Goal: Task Accomplishment & Management: Manage account settings

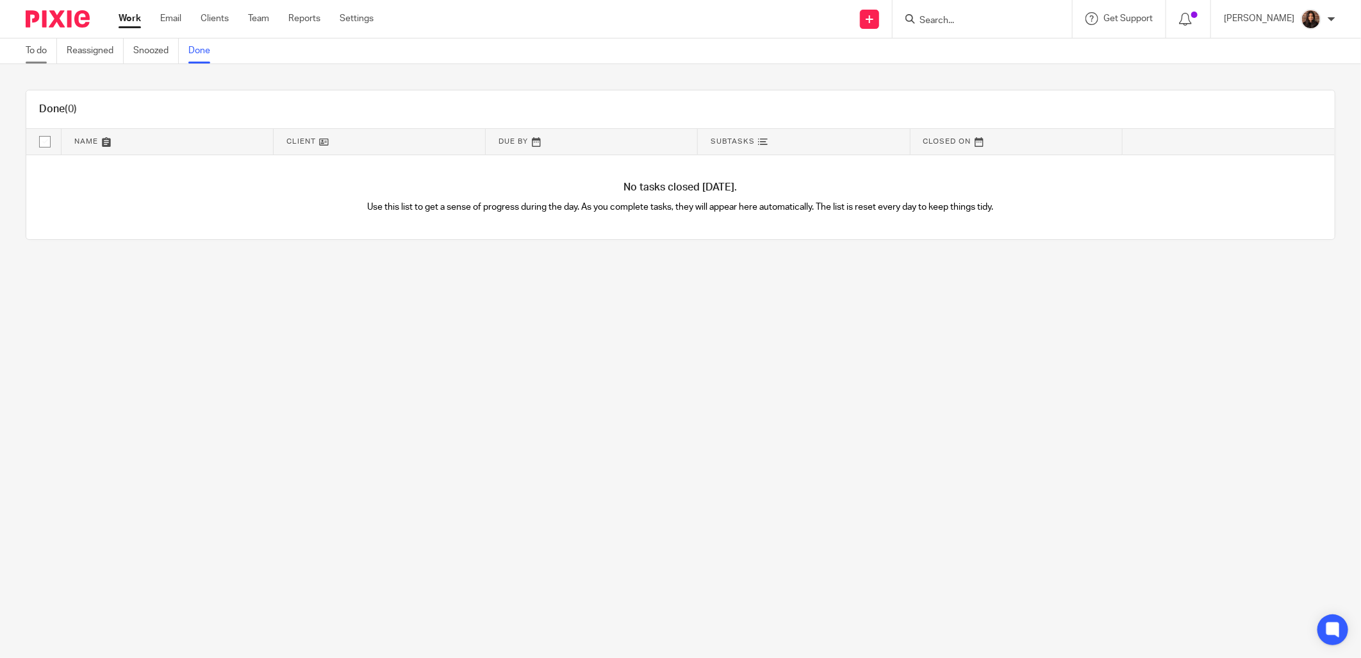
click at [51, 50] on link "To do" at bounding box center [41, 50] width 31 height 25
click at [961, 20] on input "Search" at bounding box center [975, 21] width 115 height 12
type input "venture"
click at [46, 51] on link "To do" at bounding box center [41, 50] width 31 height 25
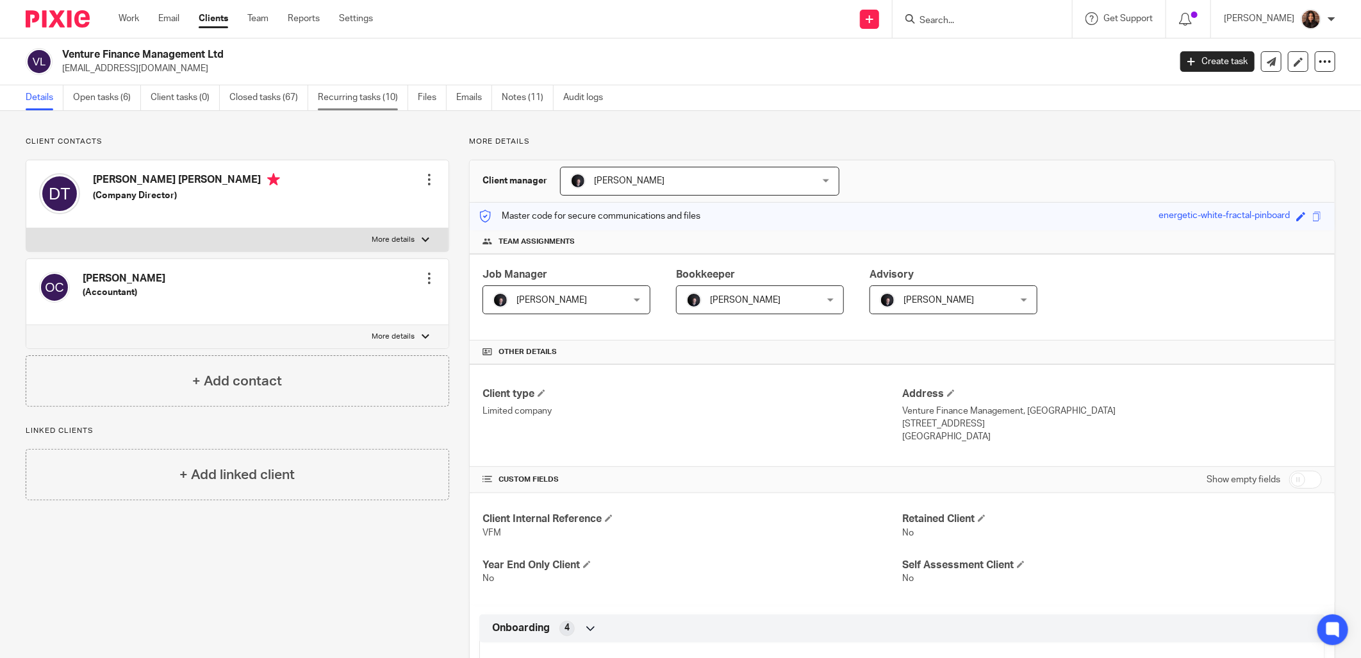
click at [385, 105] on link "Recurring tasks (10)" at bounding box center [363, 97] width 90 height 25
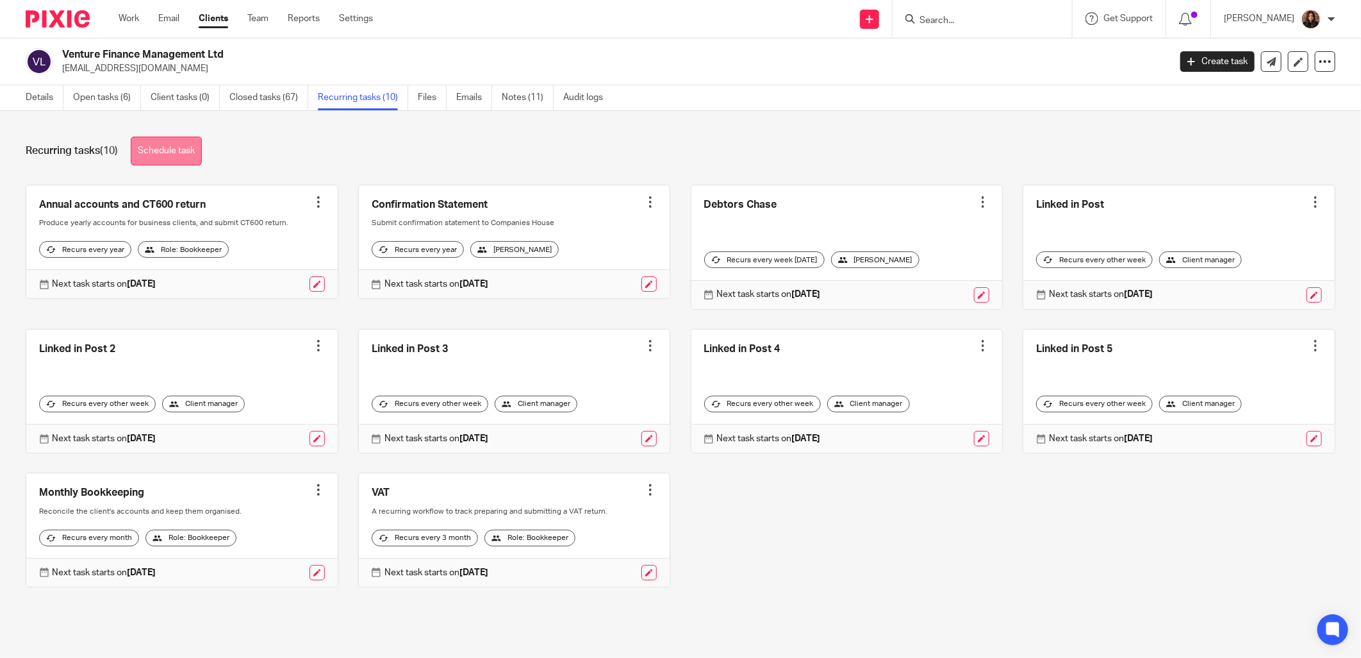
click at [175, 150] on link "Schedule task" at bounding box center [166, 151] width 71 height 29
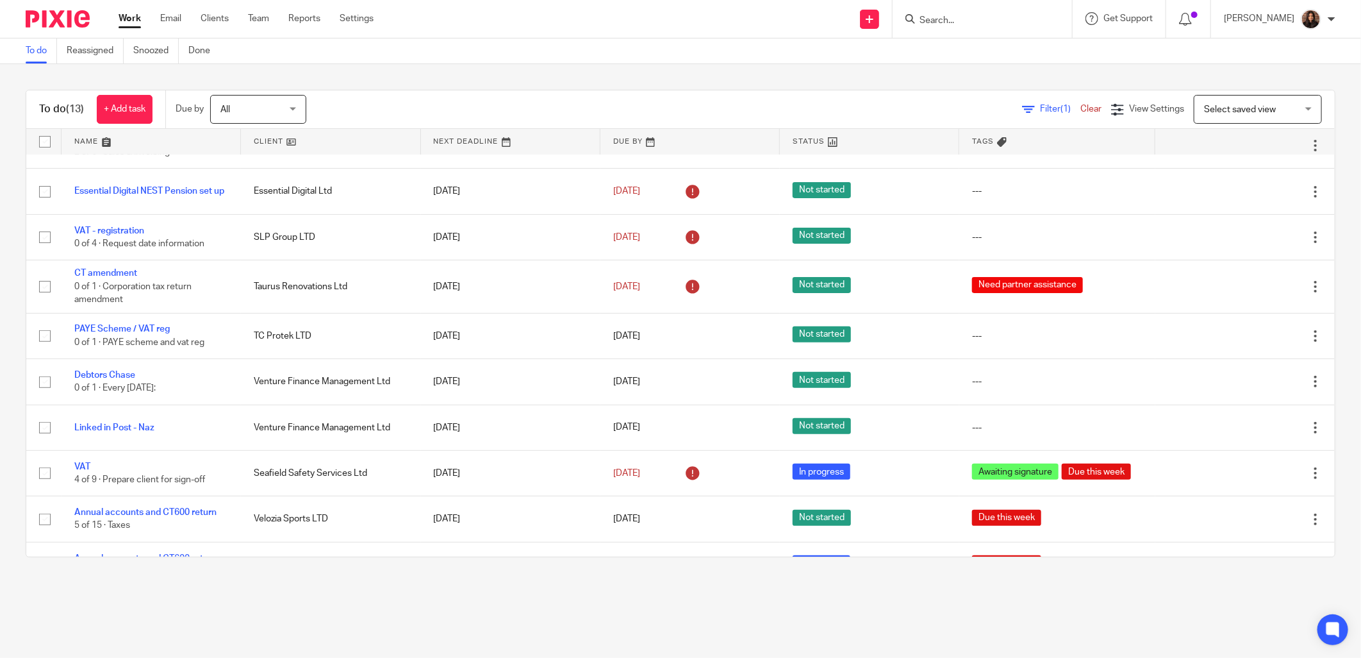
scroll to position [223, 0]
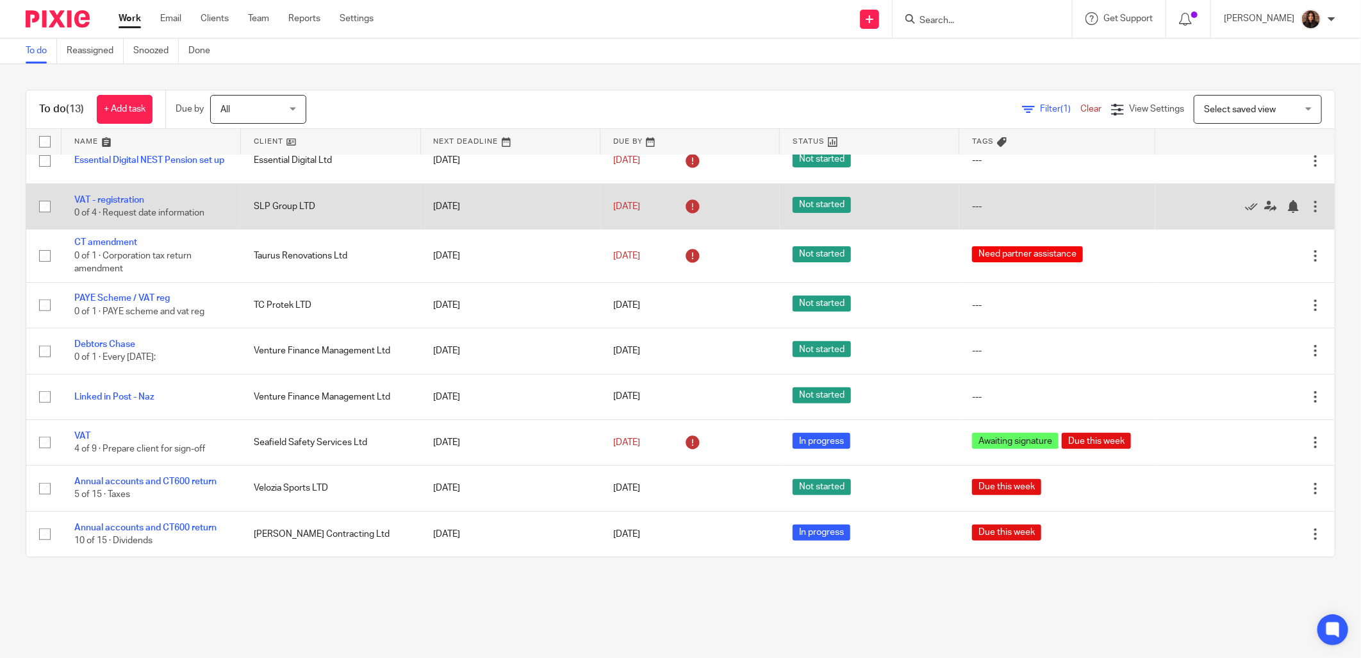
click at [656, 201] on div "22 Sep 2025" at bounding box center [690, 206] width 154 height 21
click at [652, 201] on link "22 Sep 2025" at bounding box center [642, 206] width 58 height 13
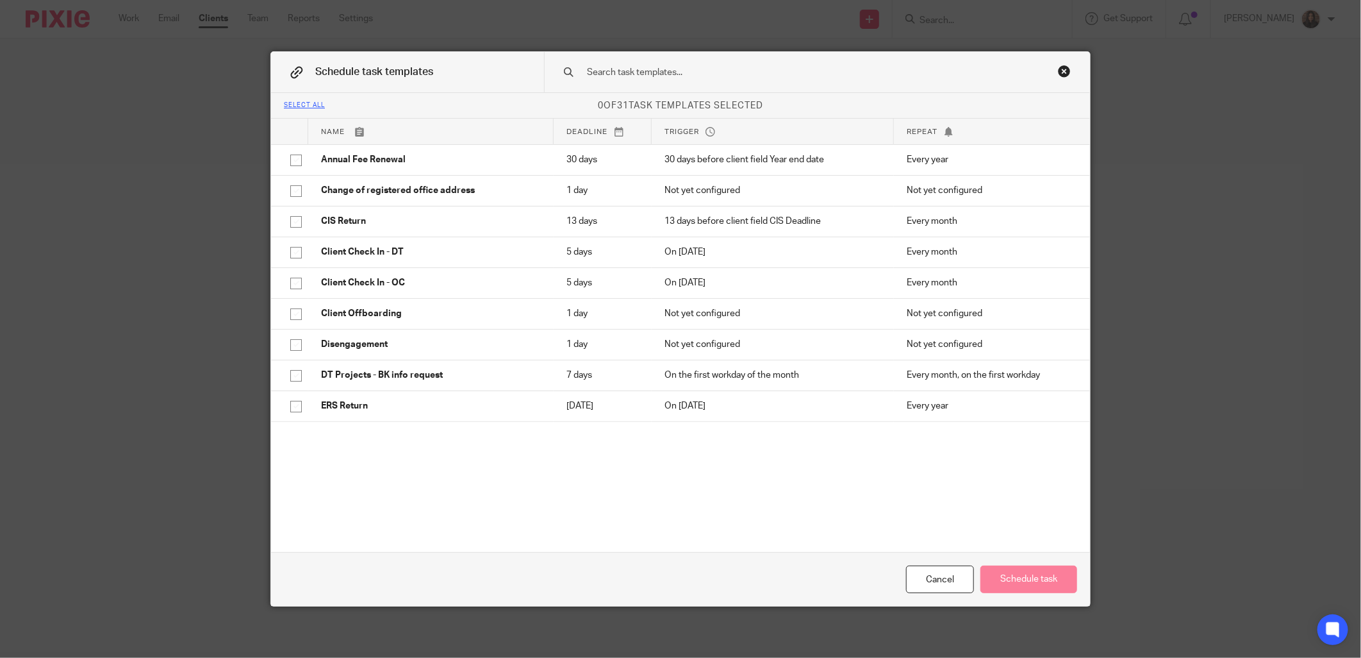
click at [1059, 69] on div "Close this dialog window" at bounding box center [1064, 71] width 13 height 13
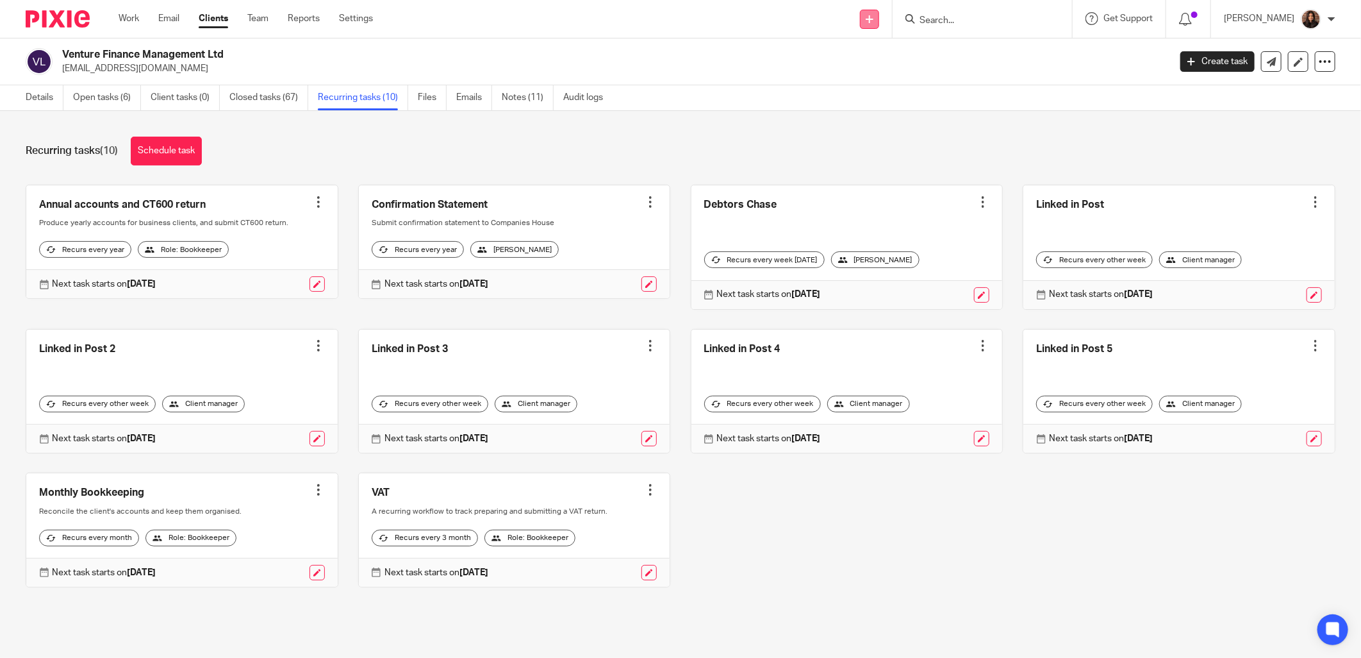
click at [872, 14] on link at bounding box center [869, 19] width 19 height 19
click at [873, 74] on link "Create task" at bounding box center [875, 78] width 90 height 19
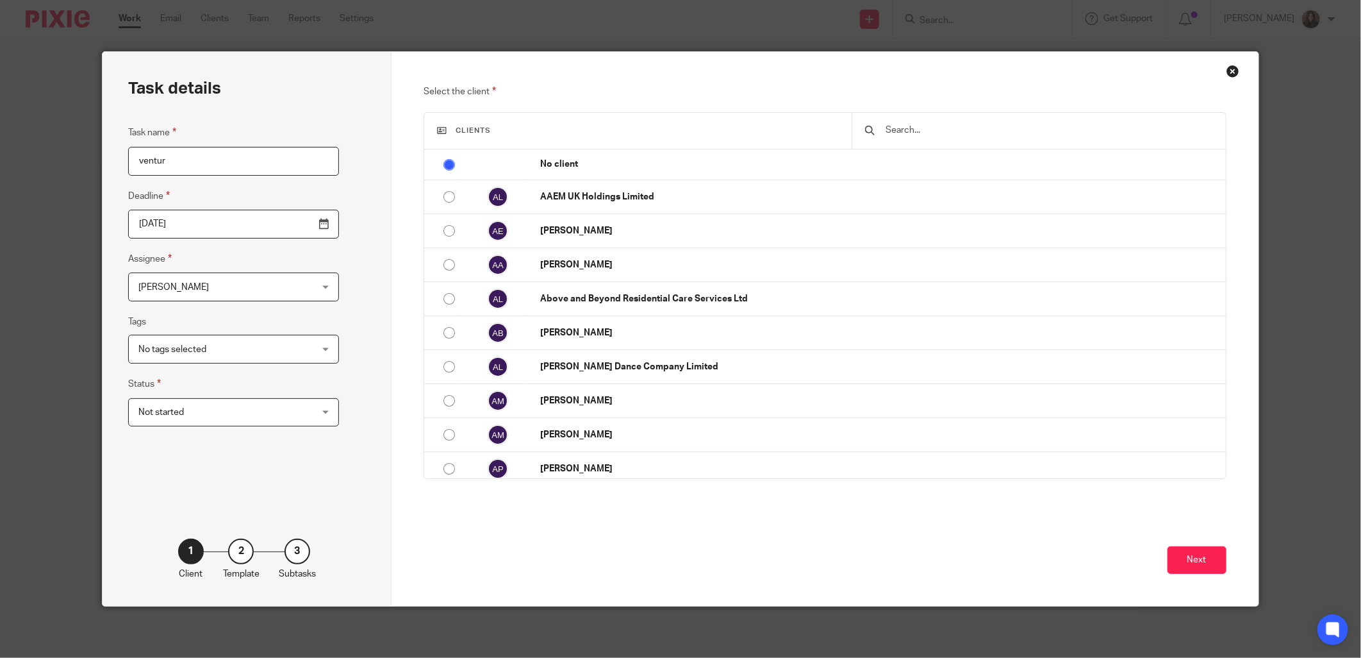
type input "venture"
drag, startPoint x: 242, startPoint y: 158, endPoint x: 15, endPoint y: 156, distance: 226.9
click at [17, 156] on div "Task details Task name venture Deadline 2025-09-26 Assignee Nazia Mahmood Nazia…" at bounding box center [680, 329] width 1361 height 658
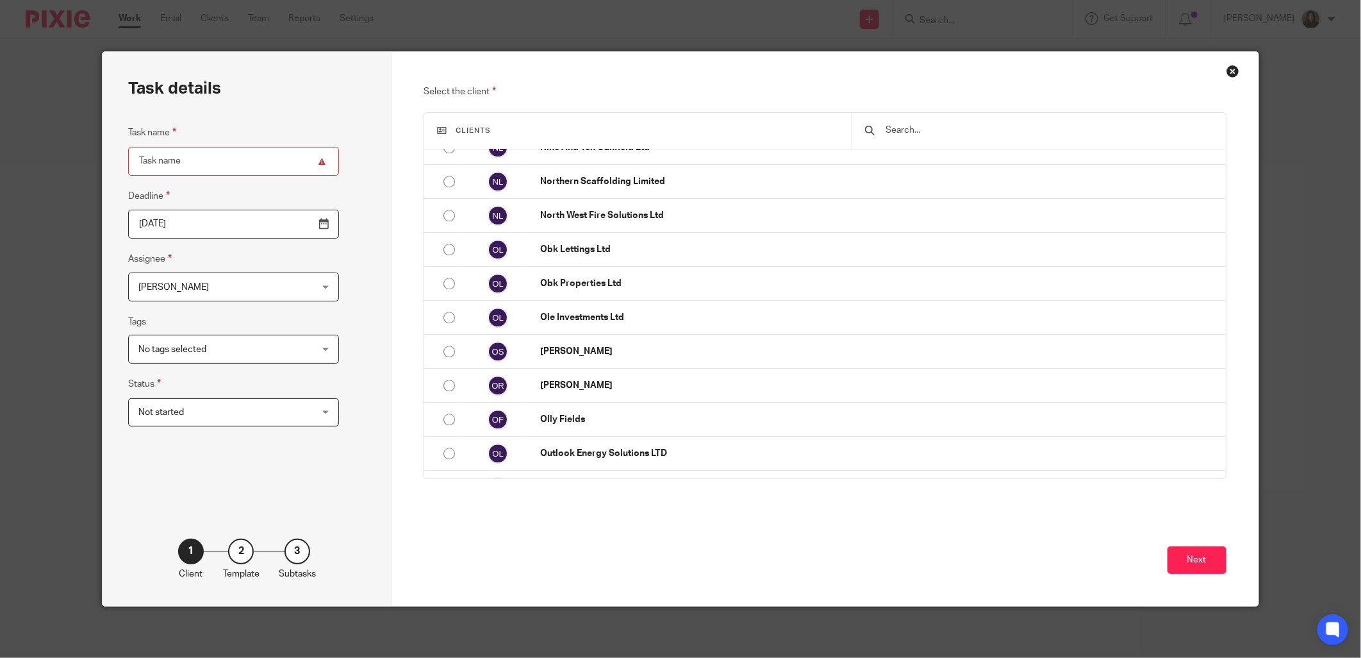
scroll to position [8070, 0]
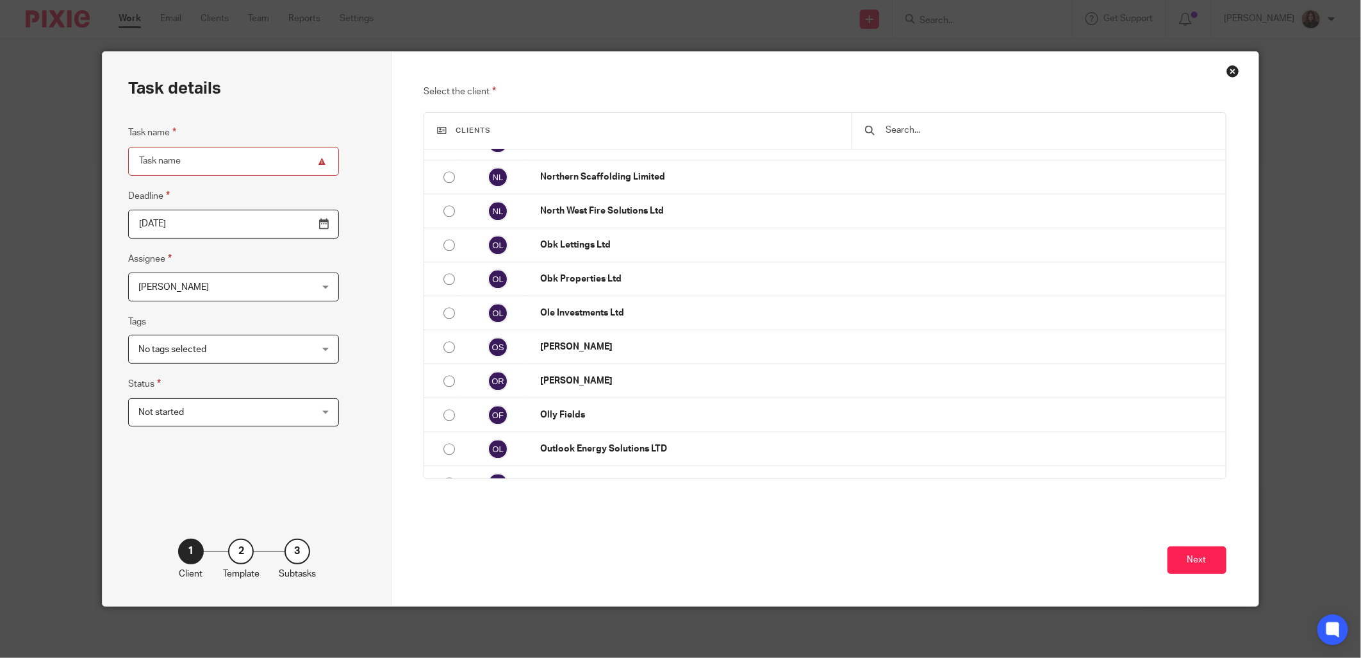
click at [895, 133] on input "text" at bounding box center [1048, 130] width 329 height 14
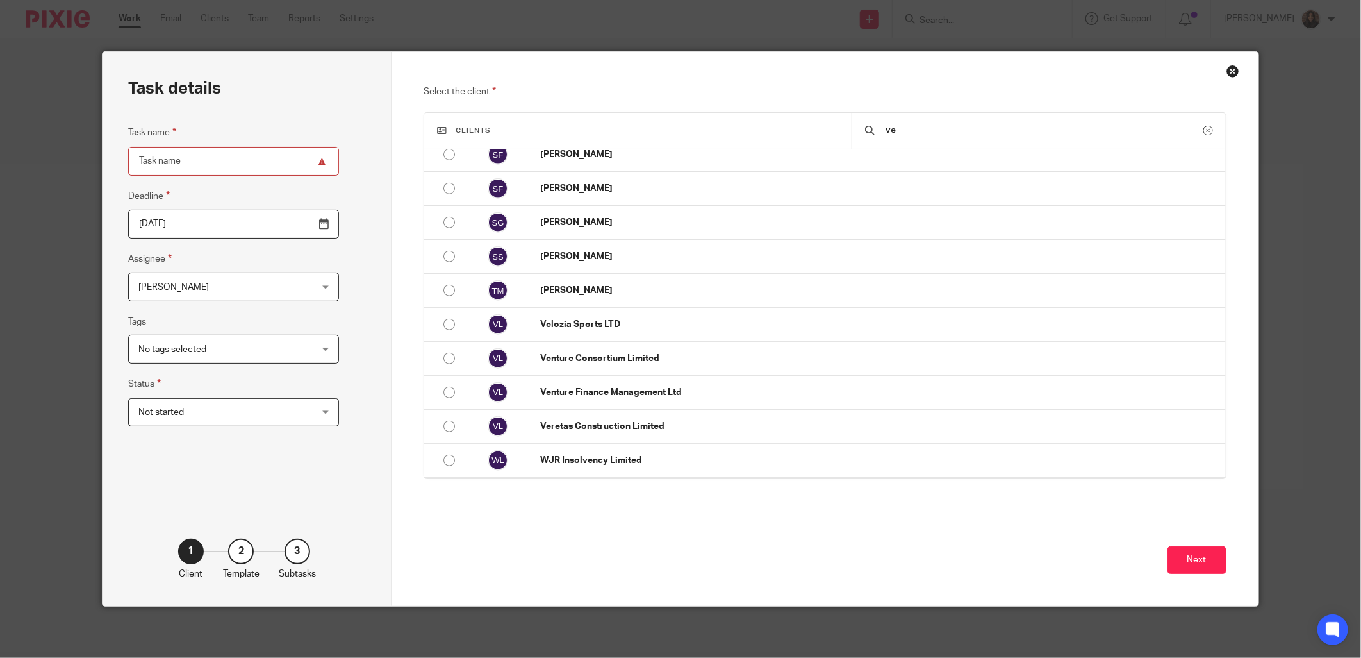
scroll to position [0, 0]
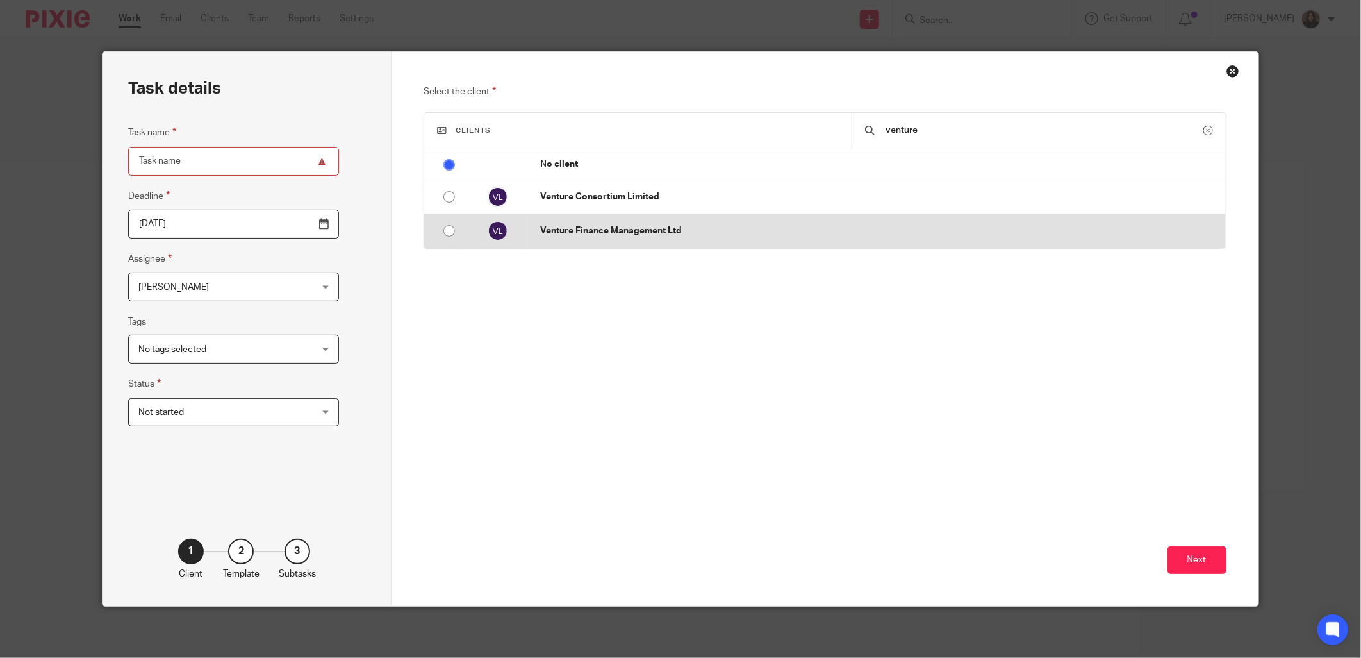
type input "venture"
click at [439, 228] on input "radio" at bounding box center [449, 231] width 24 height 24
radio input "false"
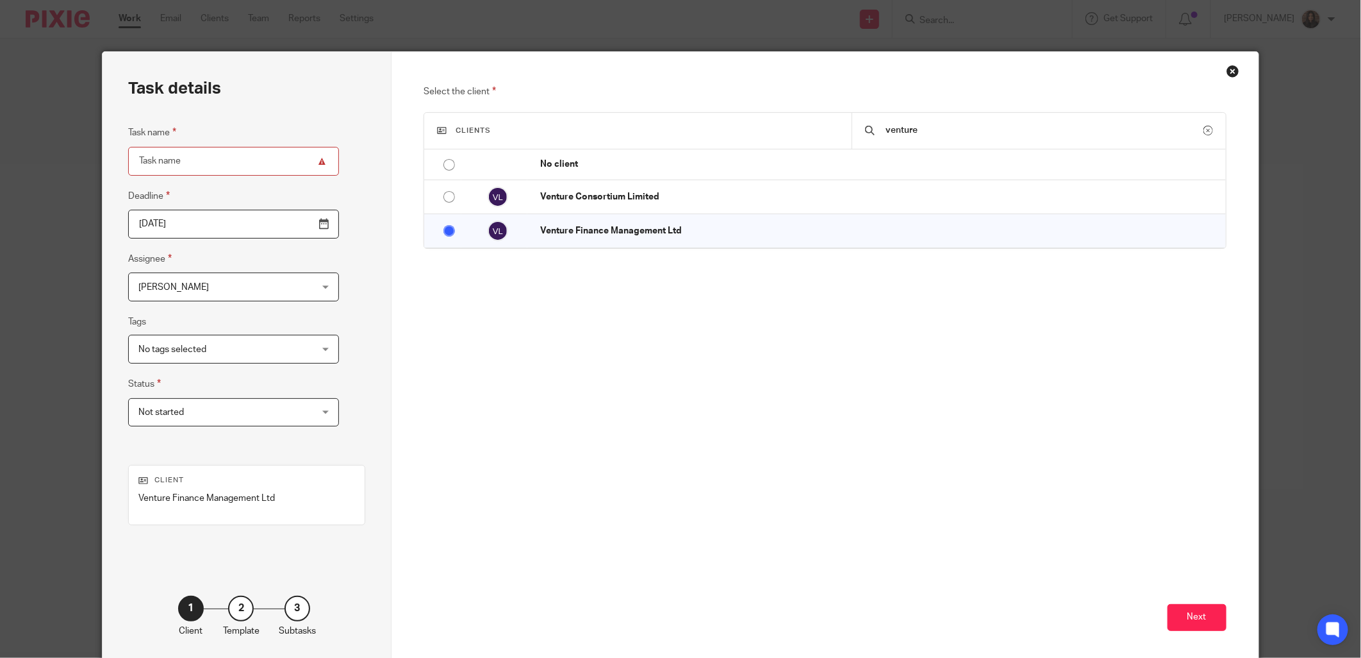
click at [699, 393] on div "Select the client Clients venture No client AAEM UK Holdings Limited Aaron Elde…" at bounding box center [825, 258] width 803 height 349
click at [1188, 611] on button "Next" at bounding box center [1197, 618] width 59 height 28
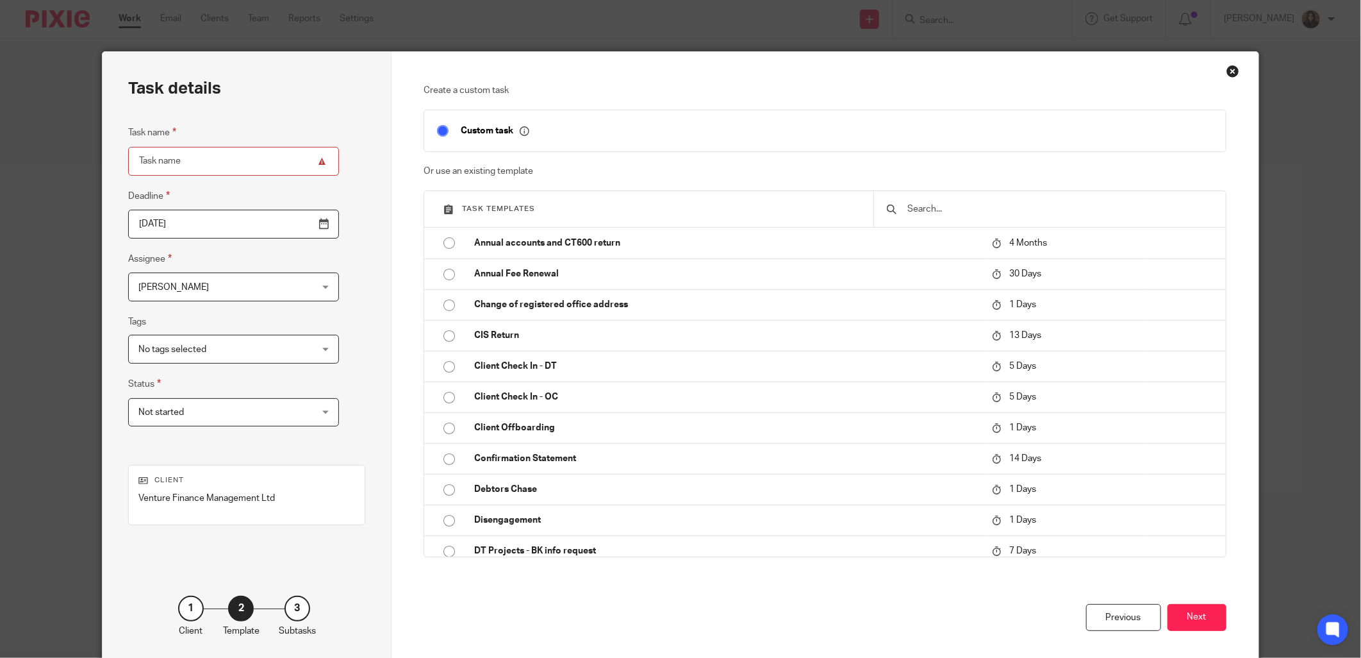
click at [563, 131] on div "Custom task" at bounding box center [516, 130] width 199 height 15
click at [1193, 617] on button "Next" at bounding box center [1197, 618] width 59 height 28
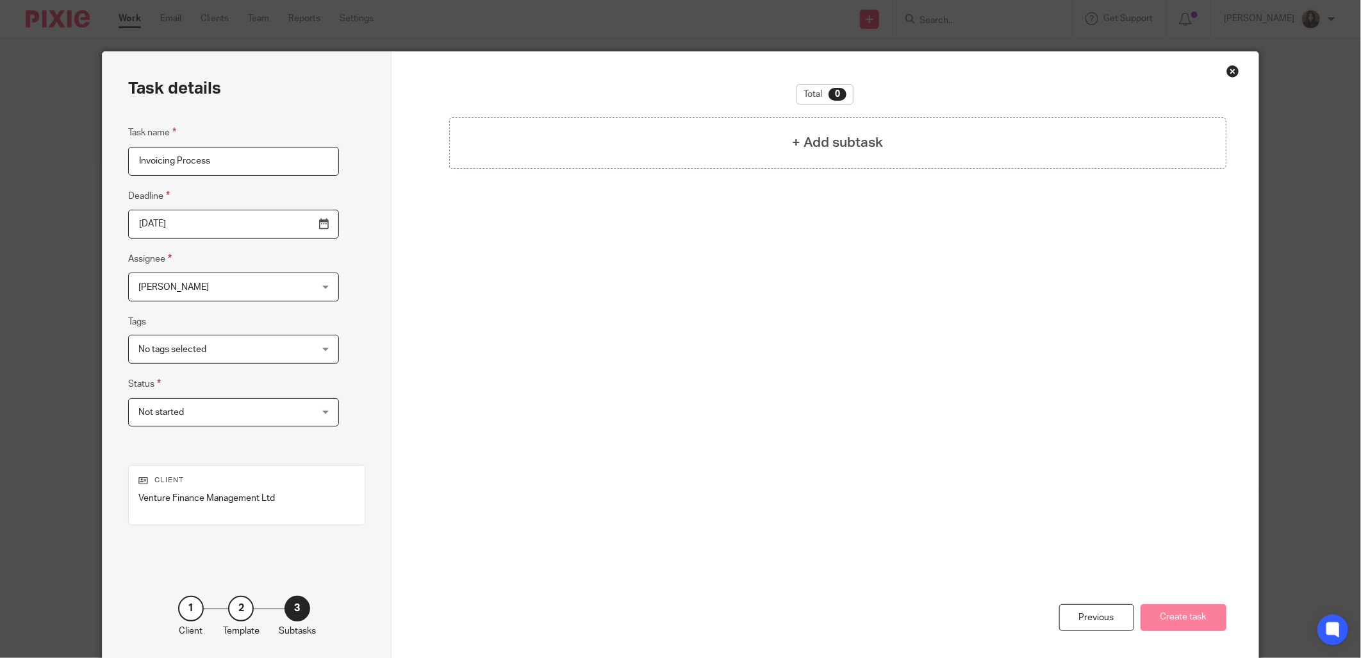
drag, startPoint x: 212, startPoint y: 161, endPoint x: 174, endPoint y: 163, distance: 38.5
click at [174, 163] on input "Invoicing Process" at bounding box center [233, 161] width 211 height 29
click at [233, 162] on input "Invoicing Process" at bounding box center [233, 161] width 211 height 29
click at [231, 163] on input "Invoicing Process" at bounding box center [233, 161] width 211 height 29
type input "Invoicing Process"
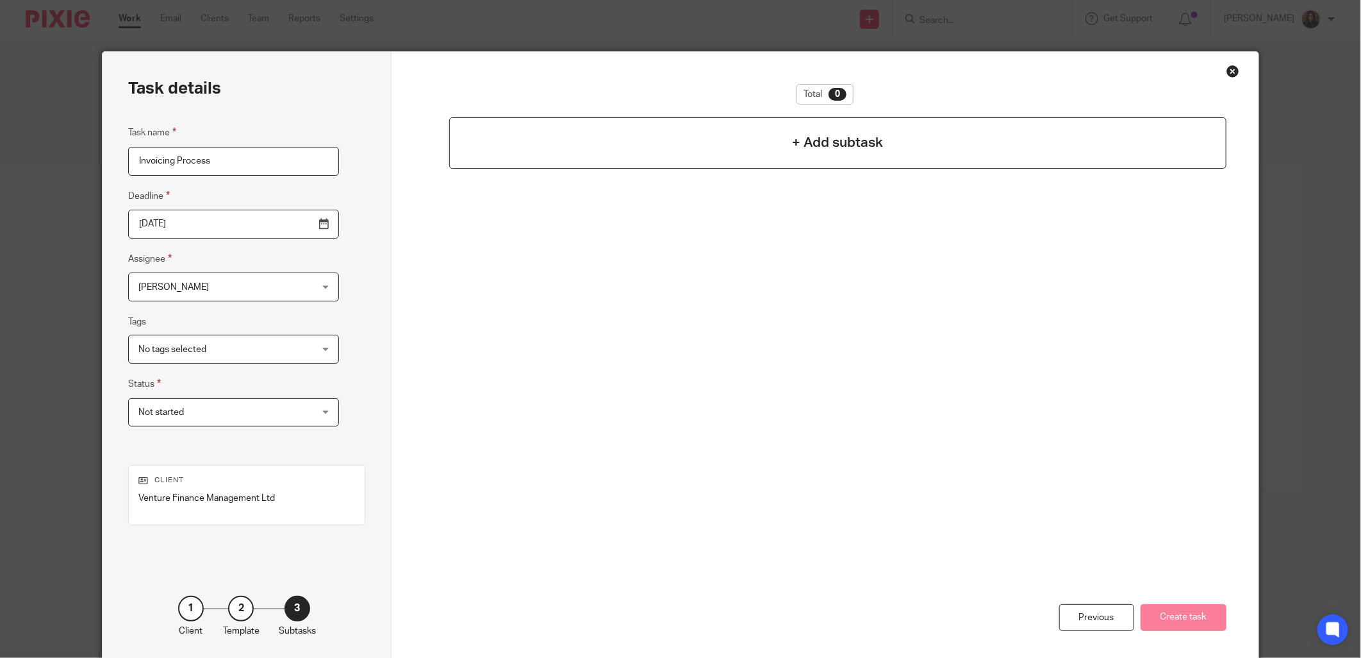
click at [793, 142] on h4 "+ Add subtask" at bounding box center [837, 143] width 91 height 20
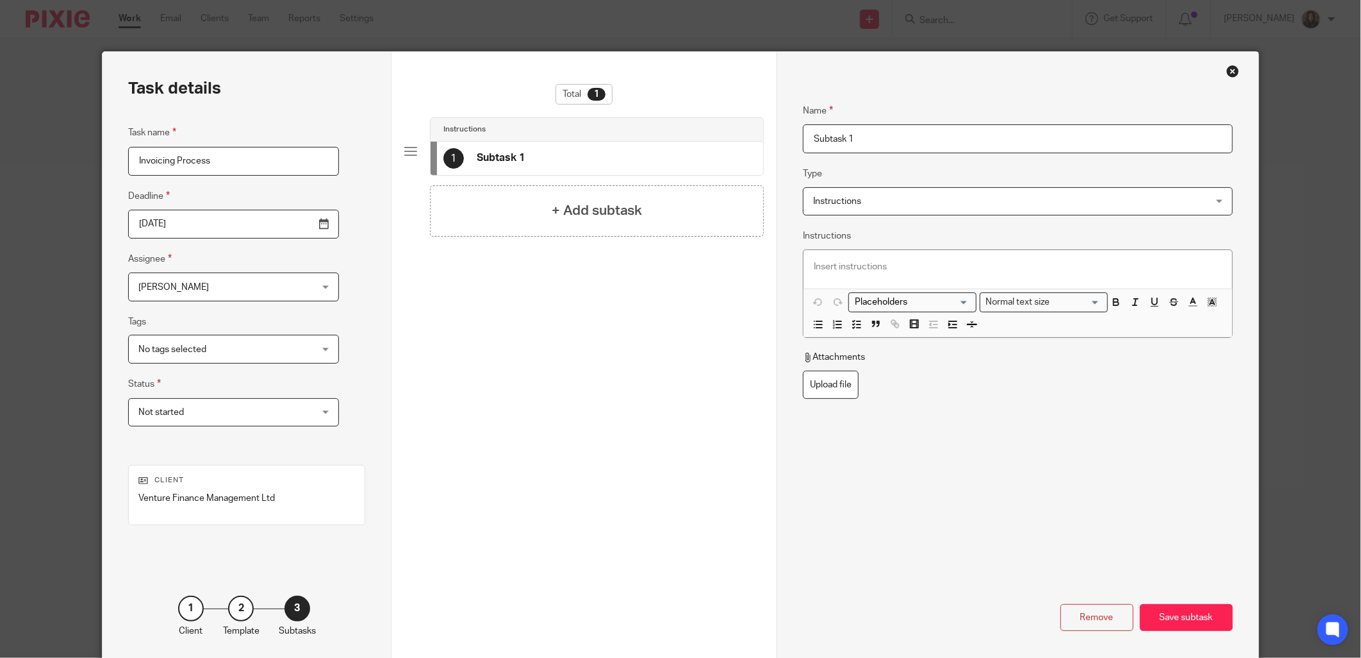
click at [864, 138] on input "Subtask 1" at bounding box center [1017, 138] width 429 height 29
drag, startPoint x: 879, startPoint y: 141, endPoint x: 767, endPoint y: 138, distance: 111.6
click at [777, 139] on div "Name Subtask 1 Type Instructions Instructions Instructions Document signing - r…" at bounding box center [1017, 357] width 481 height 611
drag, startPoint x: 800, startPoint y: 133, endPoint x: 825, endPoint y: 129, distance: 25.4
click at [803, 133] on input "Name" at bounding box center [1017, 138] width 429 height 29
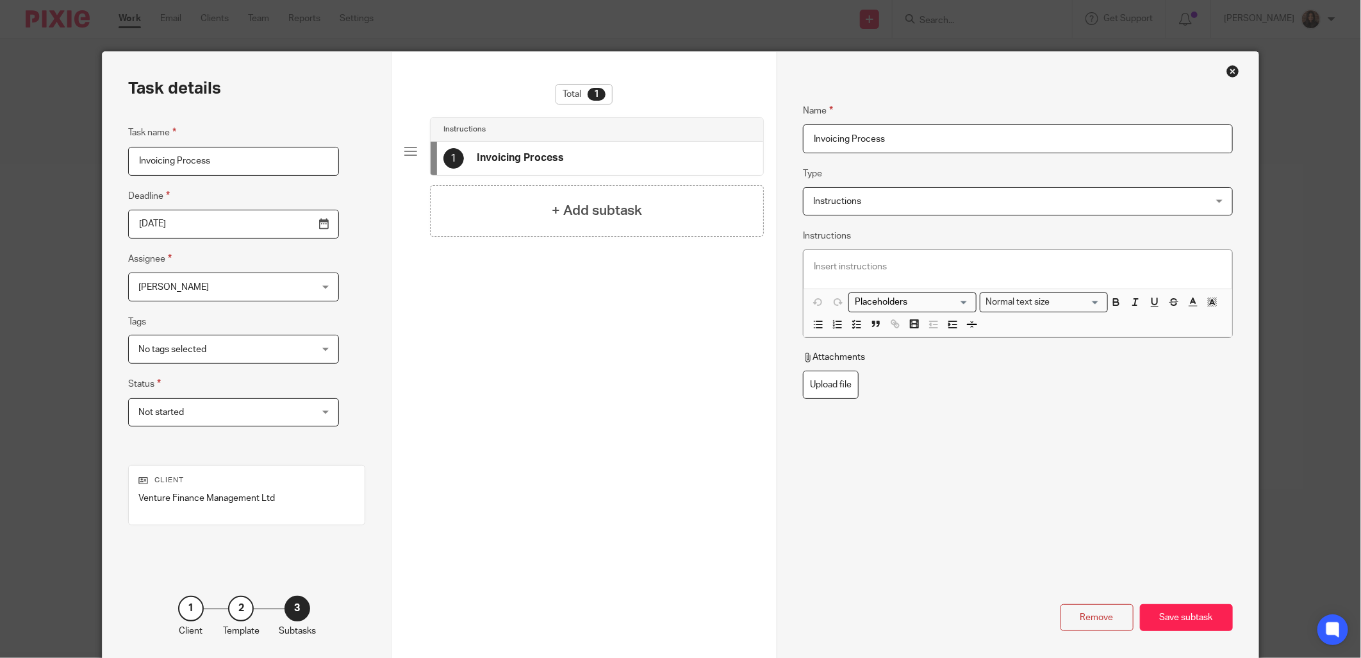
type input "Invoicing Process"
click at [855, 200] on span "Instructions" at bounding box center [837, 201] width 48 height 9
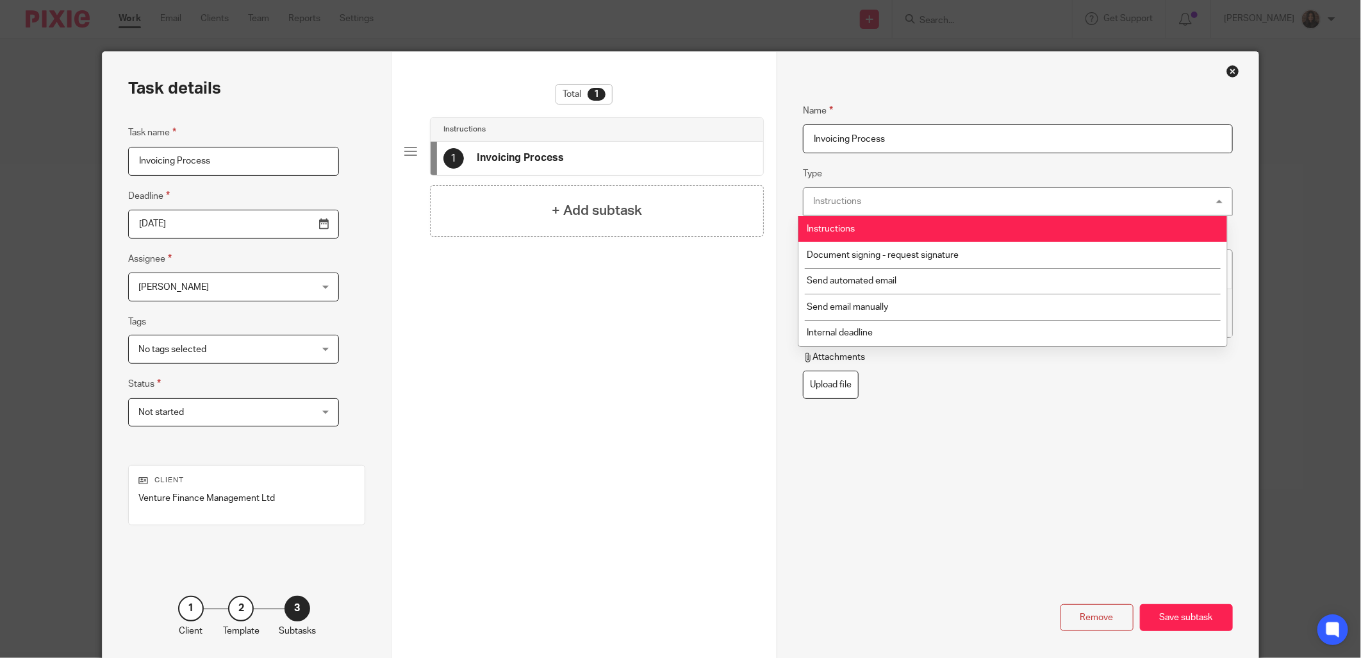
click at [941, 175] on fieldset "Type Instructions Instructions Instructions Document signing - request signatur…" at bounding box center [1017, 190] width 429 height 49
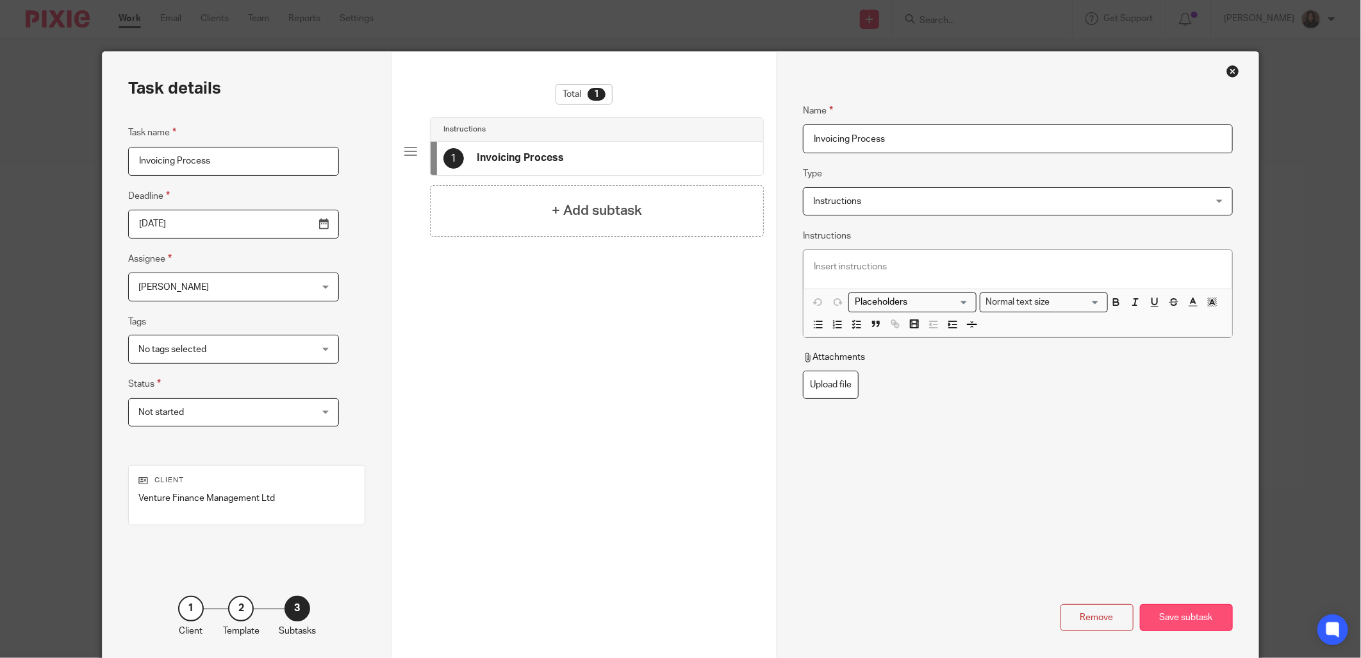
click at [1179, 619] on div "Save subtask" at bounding box center [1186, 618] width 93 height 28
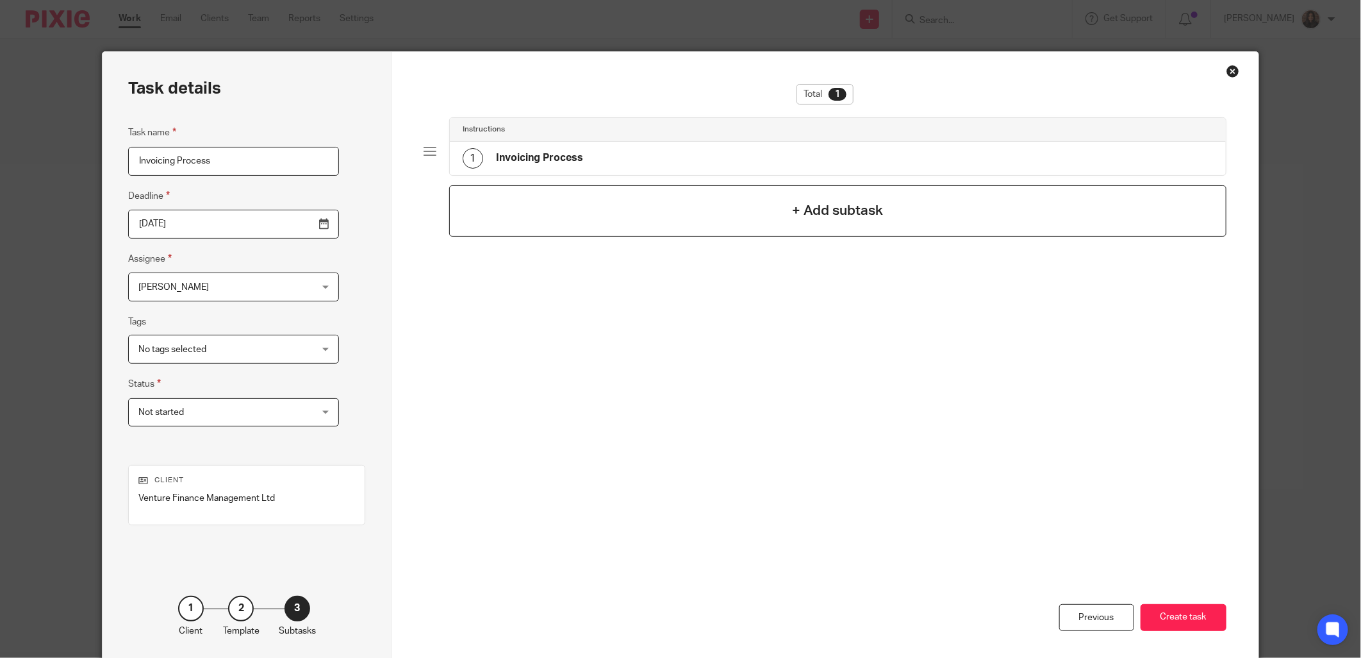
click at [693, 223] on div "+ Add subtask" at bounding box center [837, 210] width 777 height 51
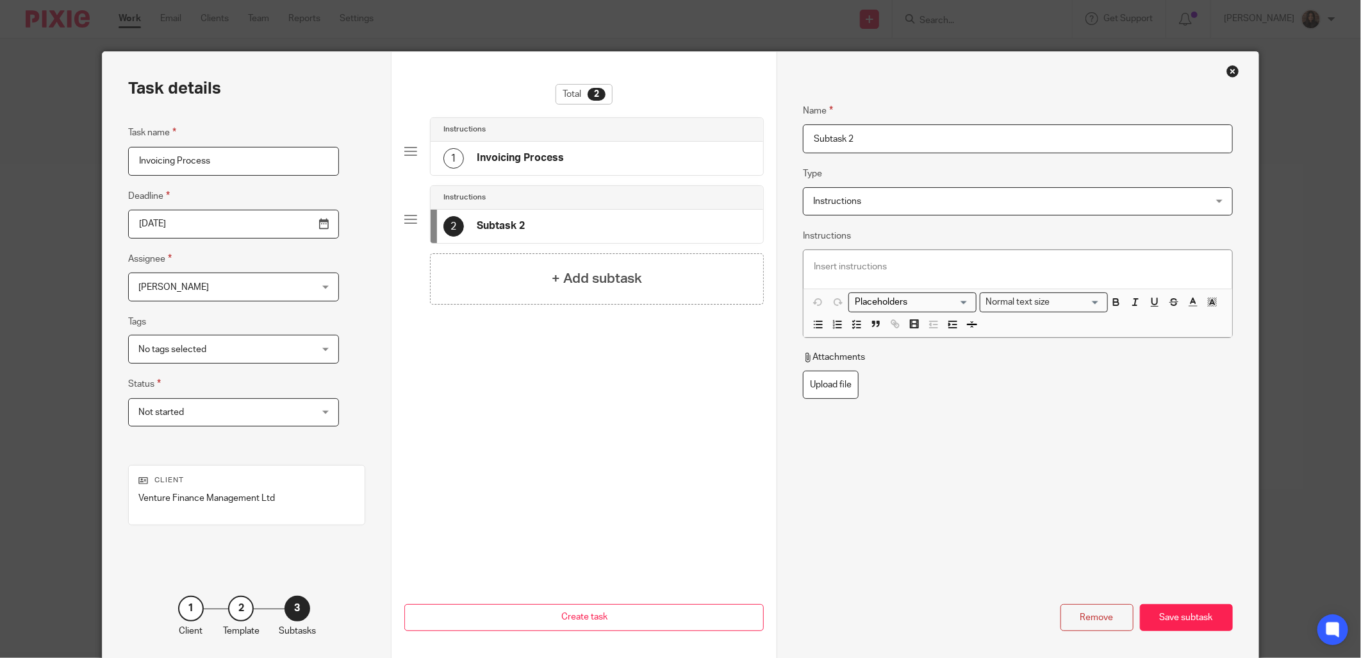
click at [849, 140] on input "Subtask 2" at bounding box center [1017, 138] width 429 height 29
drag, startPoint x: 876, startPoint y: 138, endPoint x: 777, endPoint y: 138, distance: 99.3
click at [777, 138] on div "Name Invoicing Process Type Instructions Instructions Instructions Document sig…" at bounding box center [1017, 357] width 481 height 611
click at [1209, 632] on div "Name Invoicing Process Type Instructions Instructions Instructions Document sig…" at bounding box center [1017, 357] width 481 height 611
click at [1200, 613] on div "Save subtask" at bounding box center [1186, 618] width 93 height 28
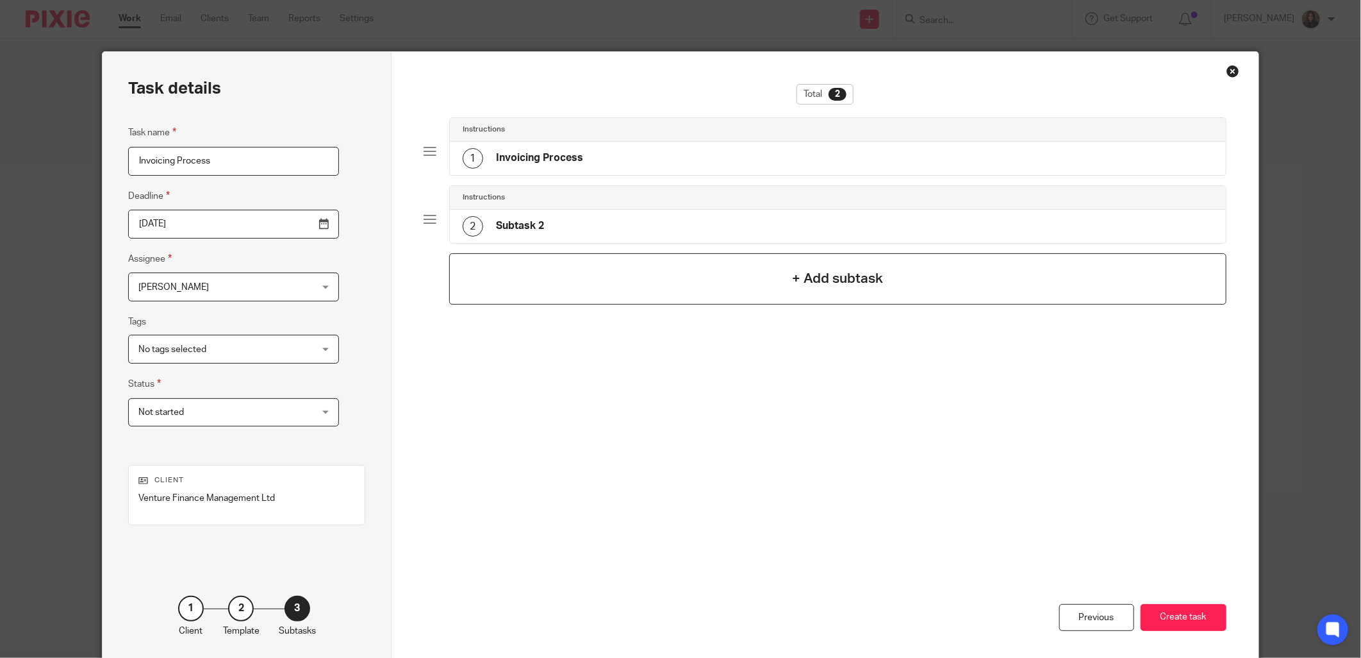
click at [728, 279] on div "+ Add subtask" at bounding box center [837, 278] width 777 height 51
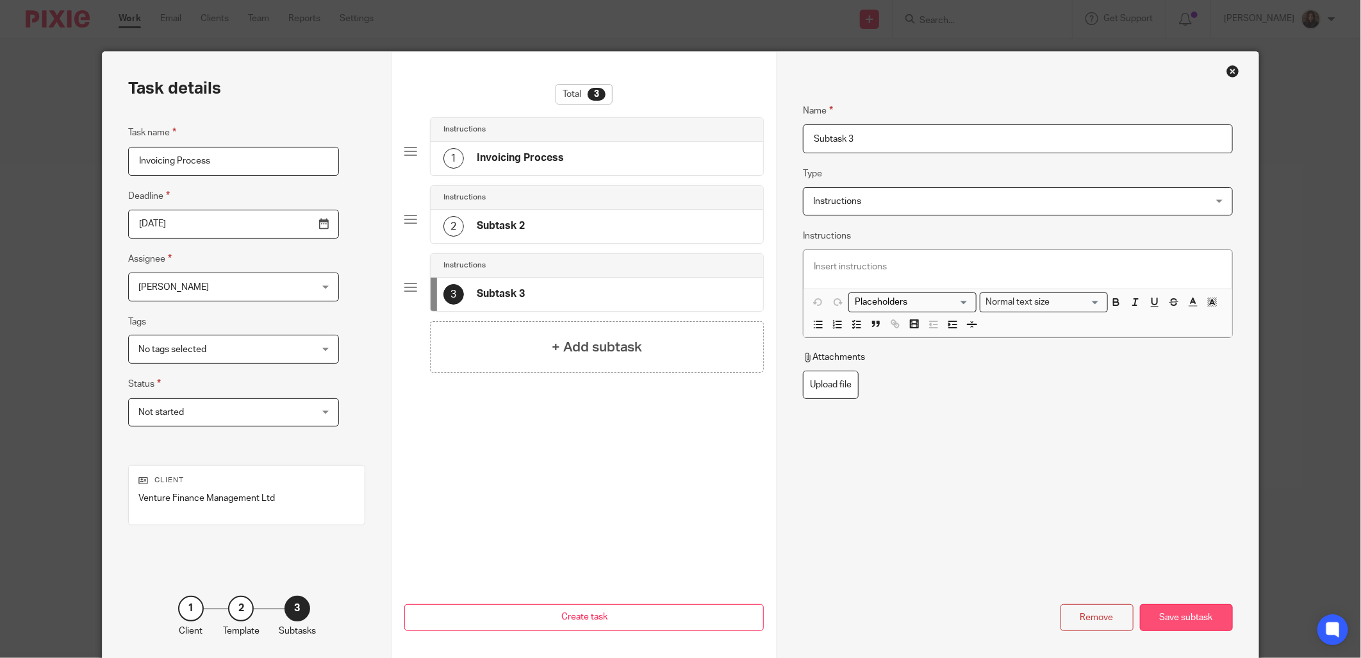
click at [1169, 626] on div "Save subtask" at bounding box center [1186, 618] width 93 height 28
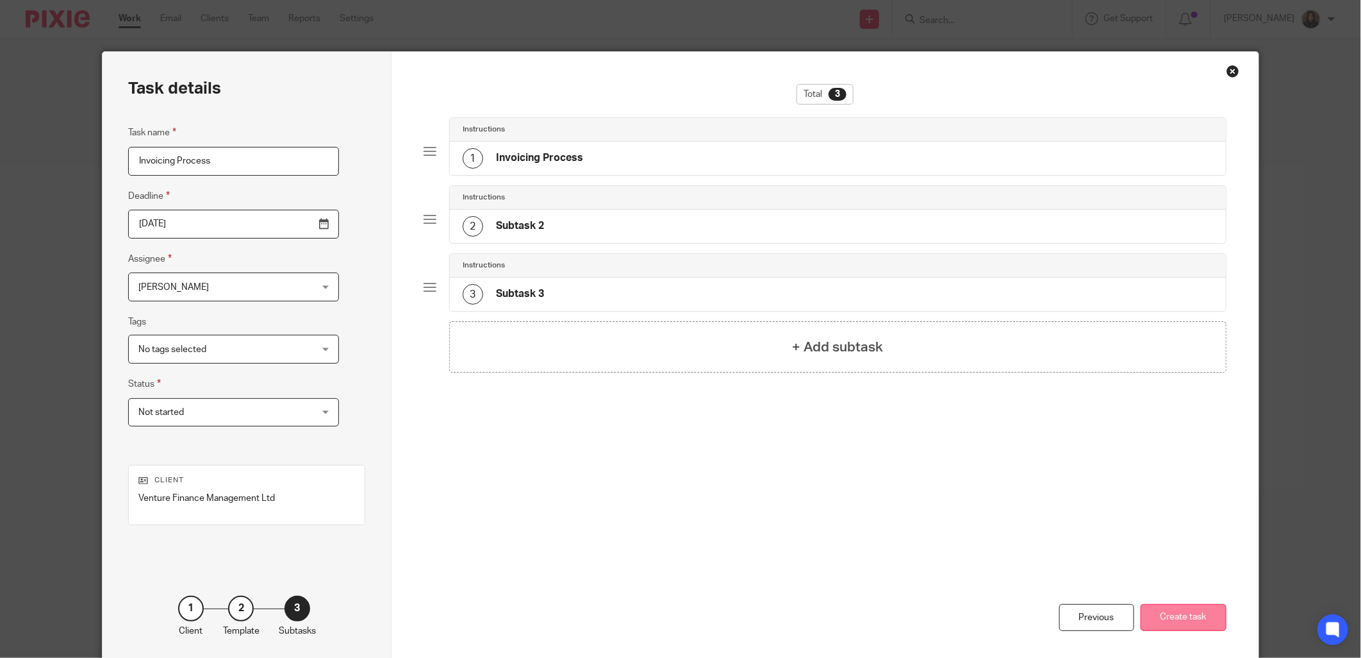
click at [1161, 610] on button "Create task" at bounding box center [1184, 618] width 86 height 28
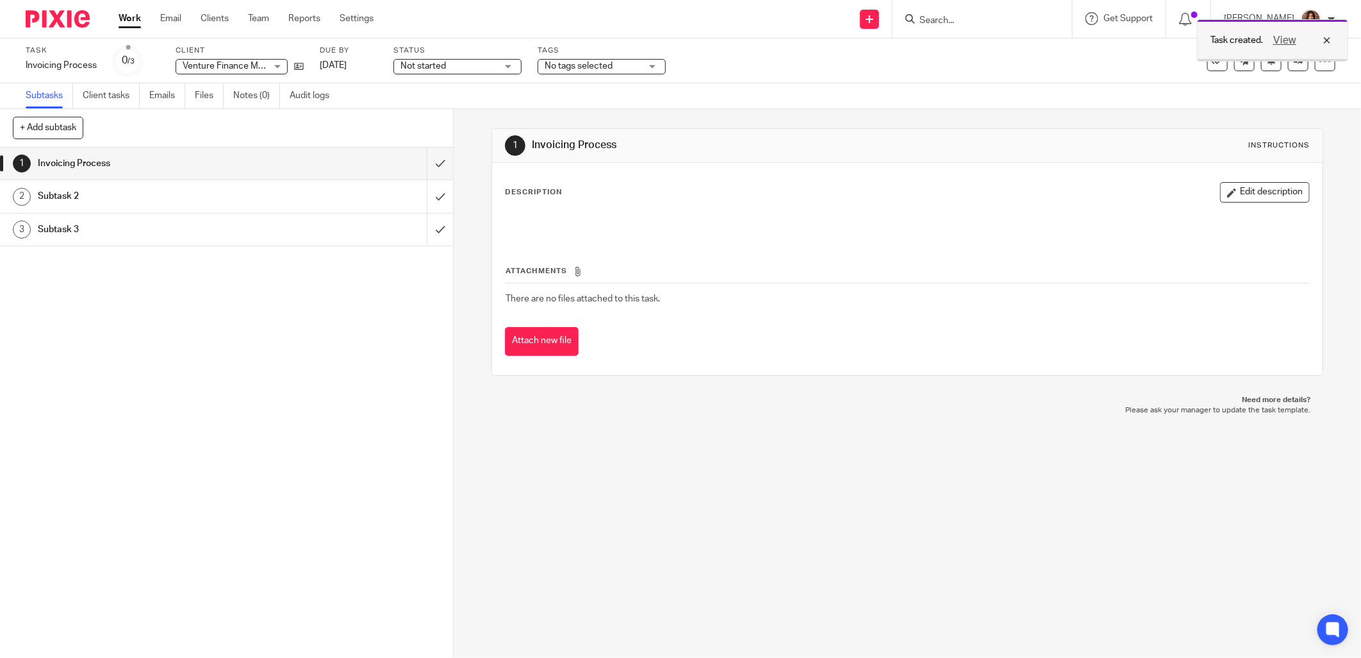
click at [1329, 37] on div "View" at bounding box center [1299, 40] width 72 height 15
click at [1319, 58] on icon at bounding box center [1325, 60] width 13 height 13
click at [1259, 131] on link "Advanced task editor" at bounding box center [1267, 130] width 85 height 9
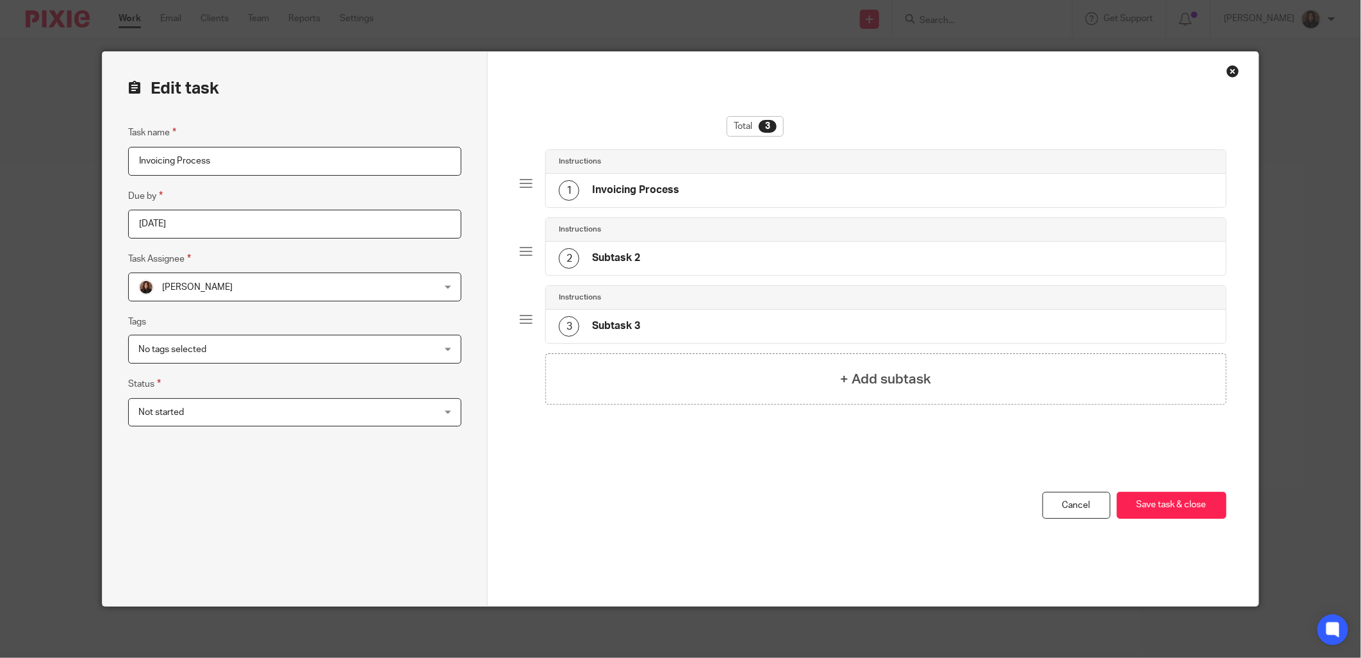
click at [639, 157] on div "Instructions" at bounding box center [886, 161] width 654 height 10
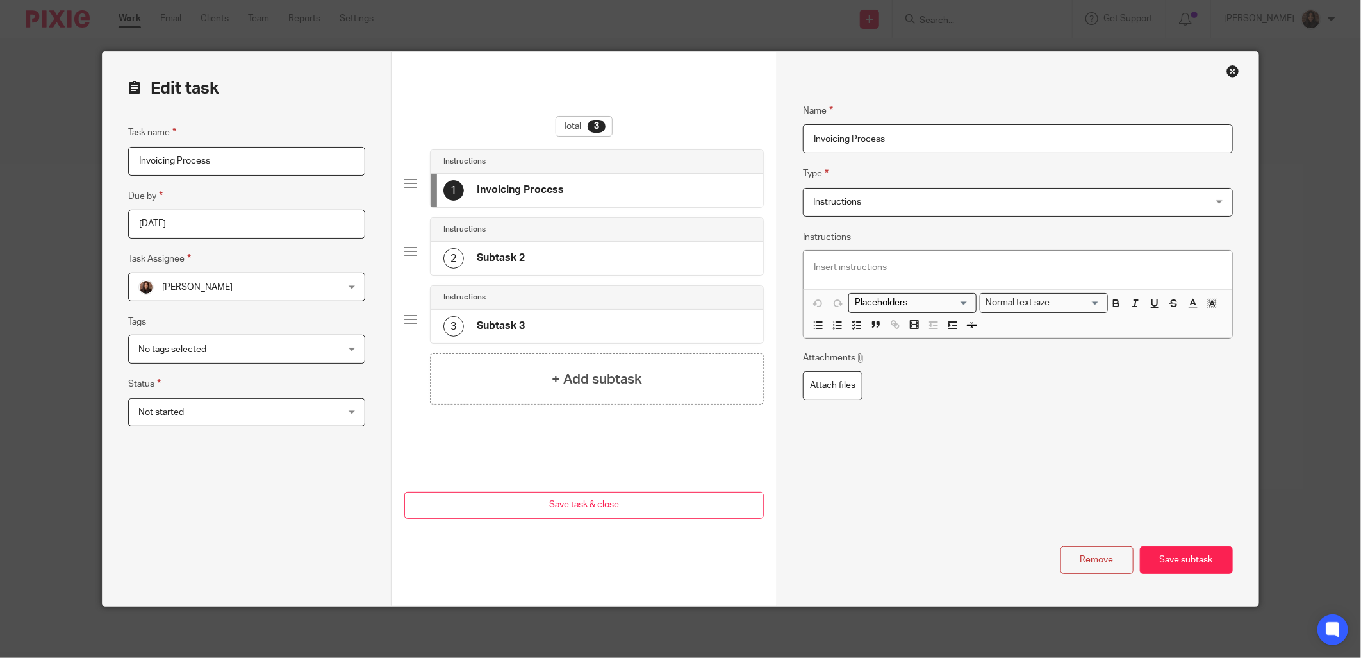
drag, startPoint x: 906, startPoint y: 138, endPoint x: 795, endPoint y: 138, distance: 111.5
click at [795, 138] on div "Name Invoicing Process Type Instructions Instructions Instructions Document sig…" at bounding box center [1017, 329] width 481 height 554
type input "C"
type input "Invoicing Process"
click at [870, 214] on span "Instructions" at bounding box center [980, 201] width 335 height 27
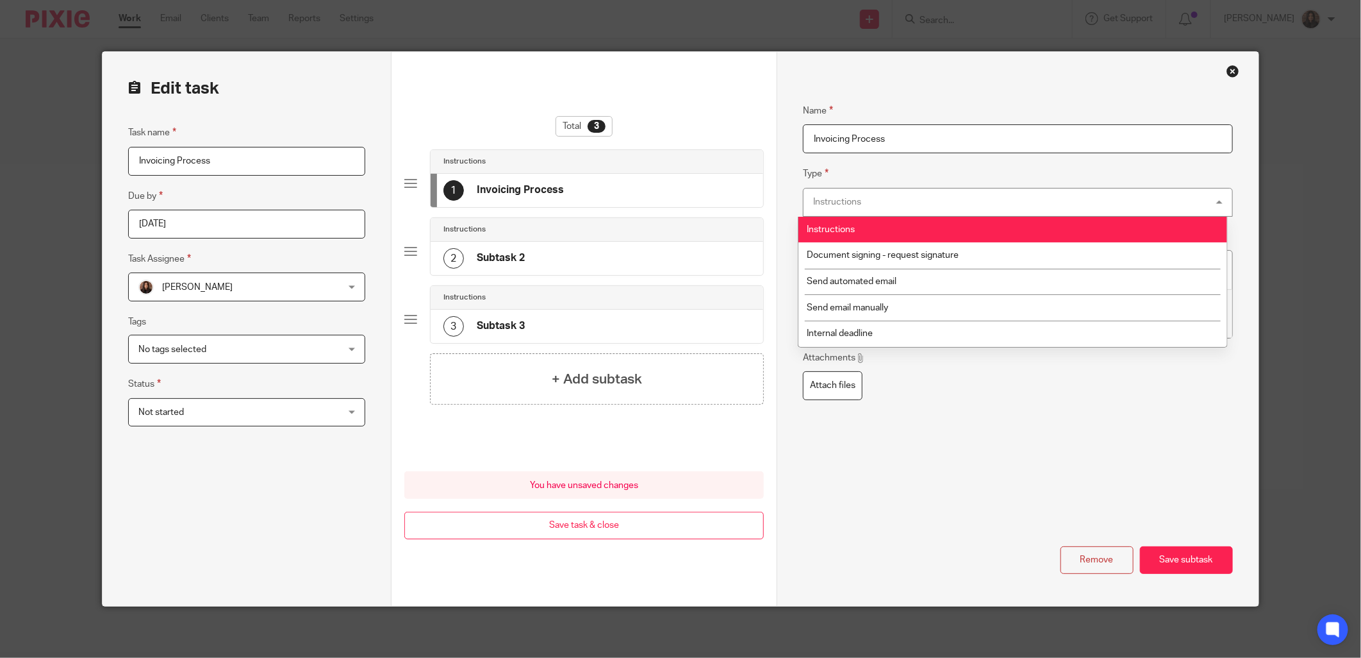
click at [913, 174] on fieldset "Type Instructions Instructions Instructions Document signing - request signatur…" at bounding box center [1017, 191] width 429 height 50
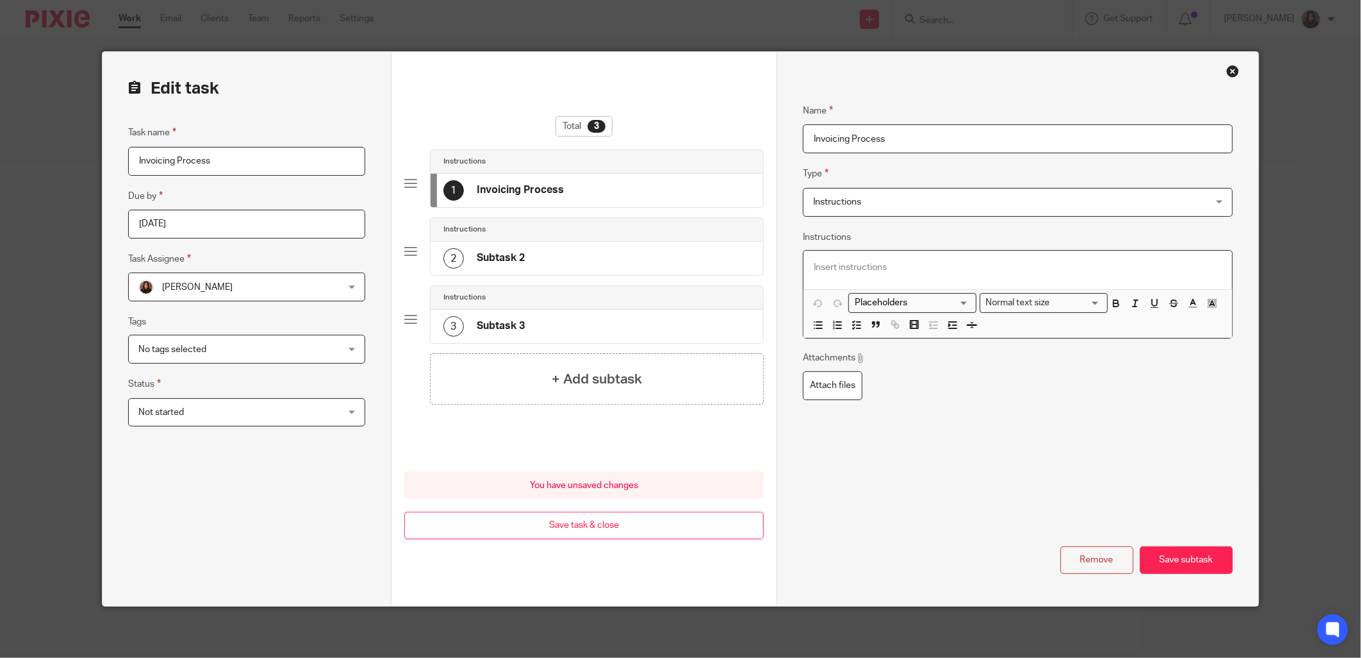
click at [842, 261] on p at bounding box center [1018, 267] width 408 height 13
click at [851, 324] on icon "button" at bounding box center [857, 325] width 12 height 12
drag, startPoint x: 838, startPoint y: 269, endPoint x: 781, endPoint y: 268, distance: 57.1
click at [781, 268] on div "Name Invoicing Process Type Instructions Instructions Instructions Document sig…" at bounding box center [1017, 329] width 481 height 554
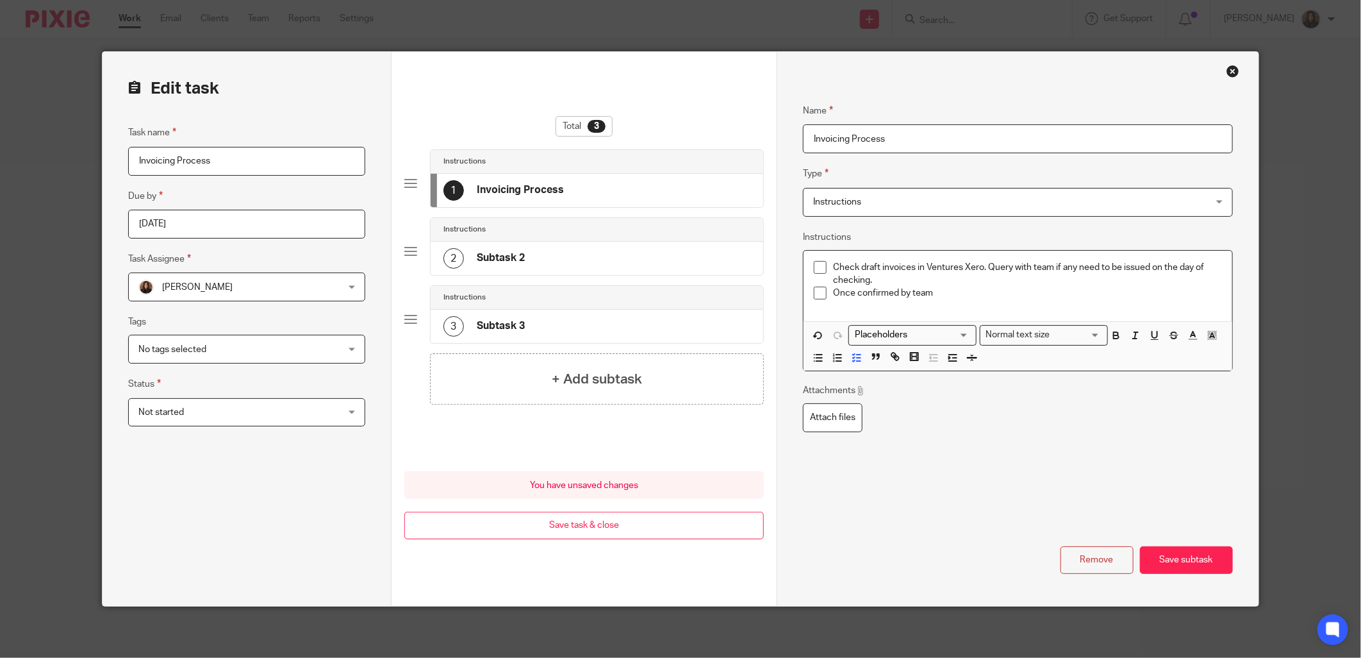
drag, startPoint x: 961, startPoint y: 295, endPoint x: 802, endPoint y: 270, distance: 161.0
click at [804, 270] on div "Check draft invoices in Ventures Xero. Query with team if any need to be issued…" at bounding box center [1018, 286] width 428 height 71
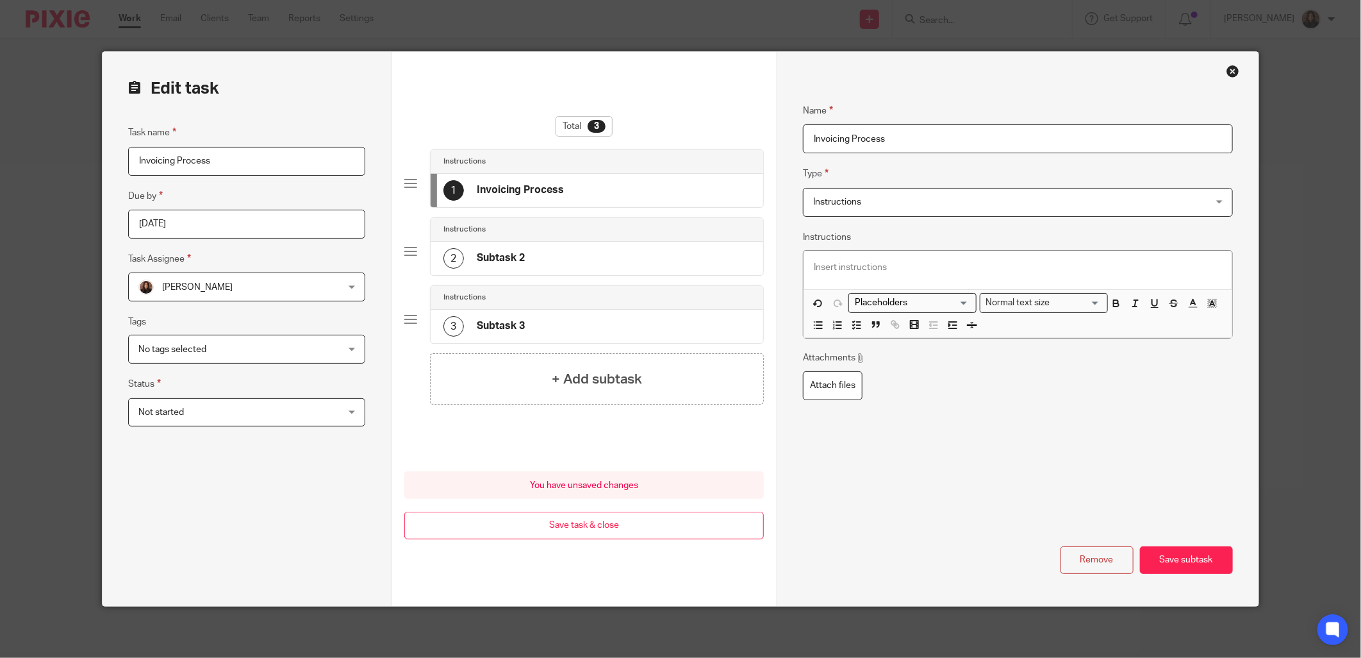
click at [814, 272] on p at bounding box center [1018, 267] width 408 height 13
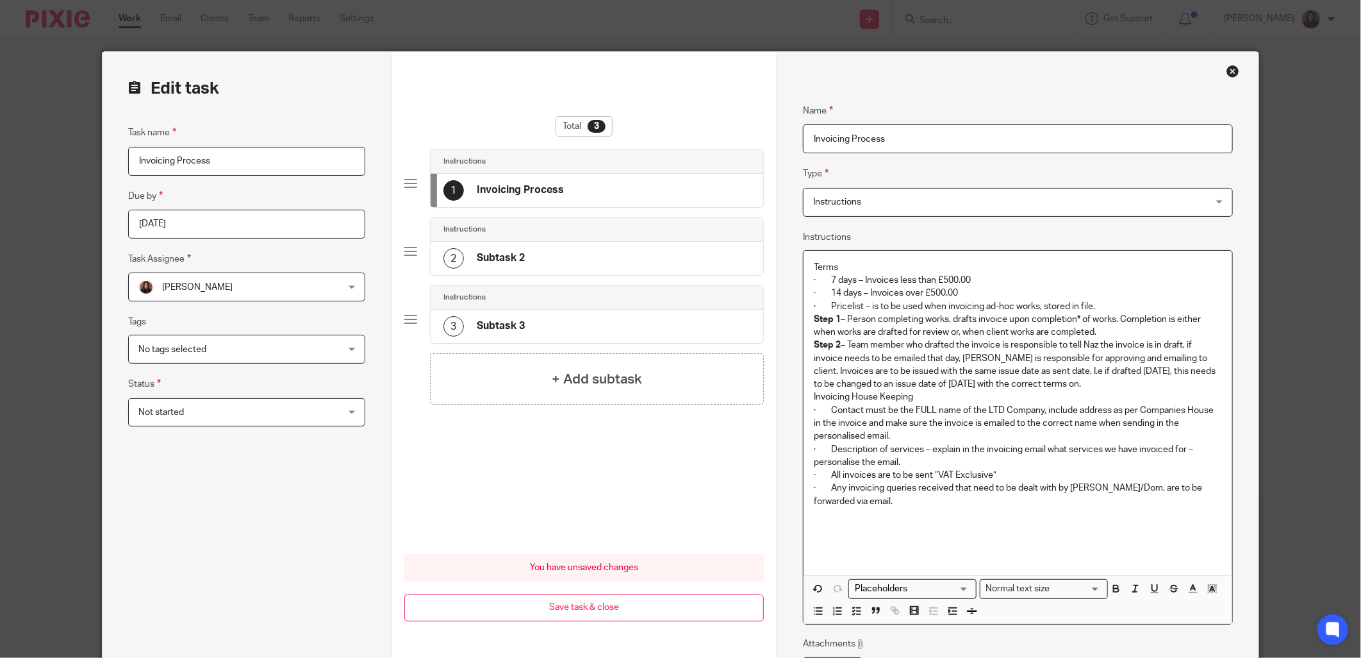
click at [1093, 304] on p "· Pricelist – is to be used when invoicing ad-hoc works, stored in file." at bounding box center [1018, 306] width 408 height 13
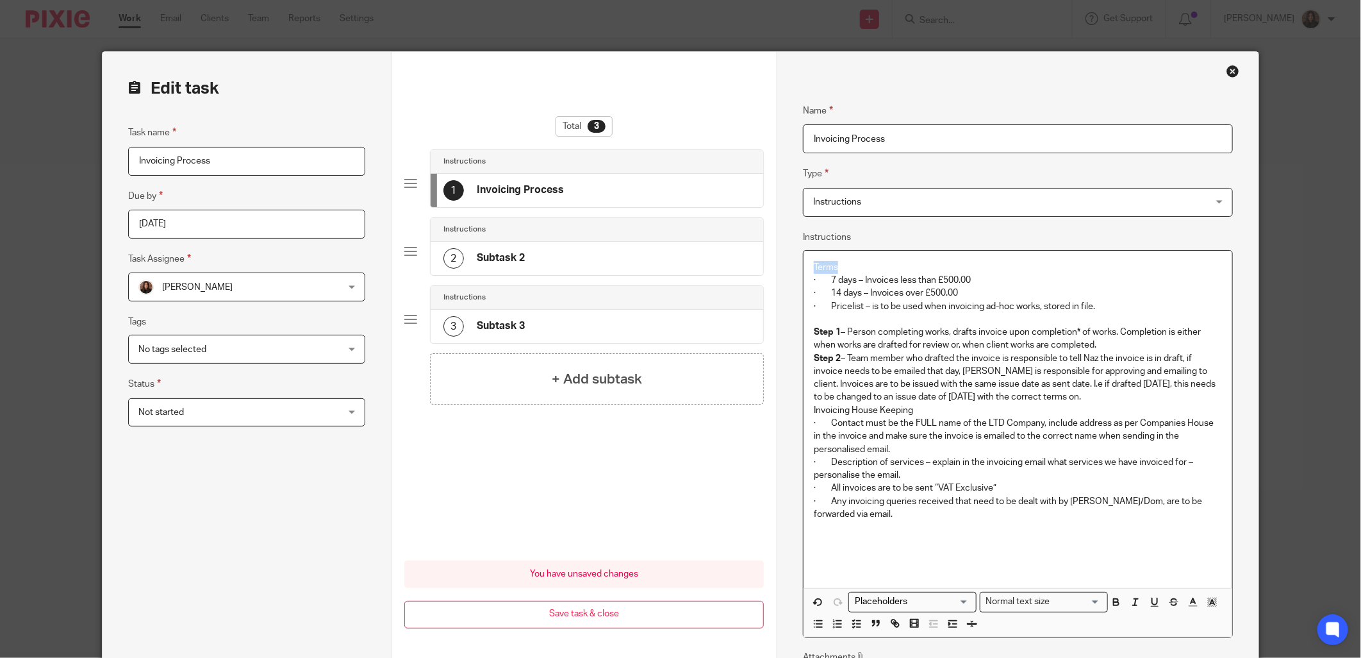
drag, startPoint x: 837, startPoint y: 265, endPoint x: 808, endPoint y: 264, distance: 29.5
click at [808, 264] on div "Terms · 7 days – Invoices less than £500.00 · 14 days – Invoices over £500.00 ·…" at bounding box center [1018, 419] width 428 height 337
click at [1113, 606] on icon "button" at bounding box center [1117, 602] width 12 height 12
click at [1149, 599] on icon "button" at bounding box center [1155, 602] width 12 height 12
click at [920, 324] on p at bounding box center [1018, 319] width 408 height 13
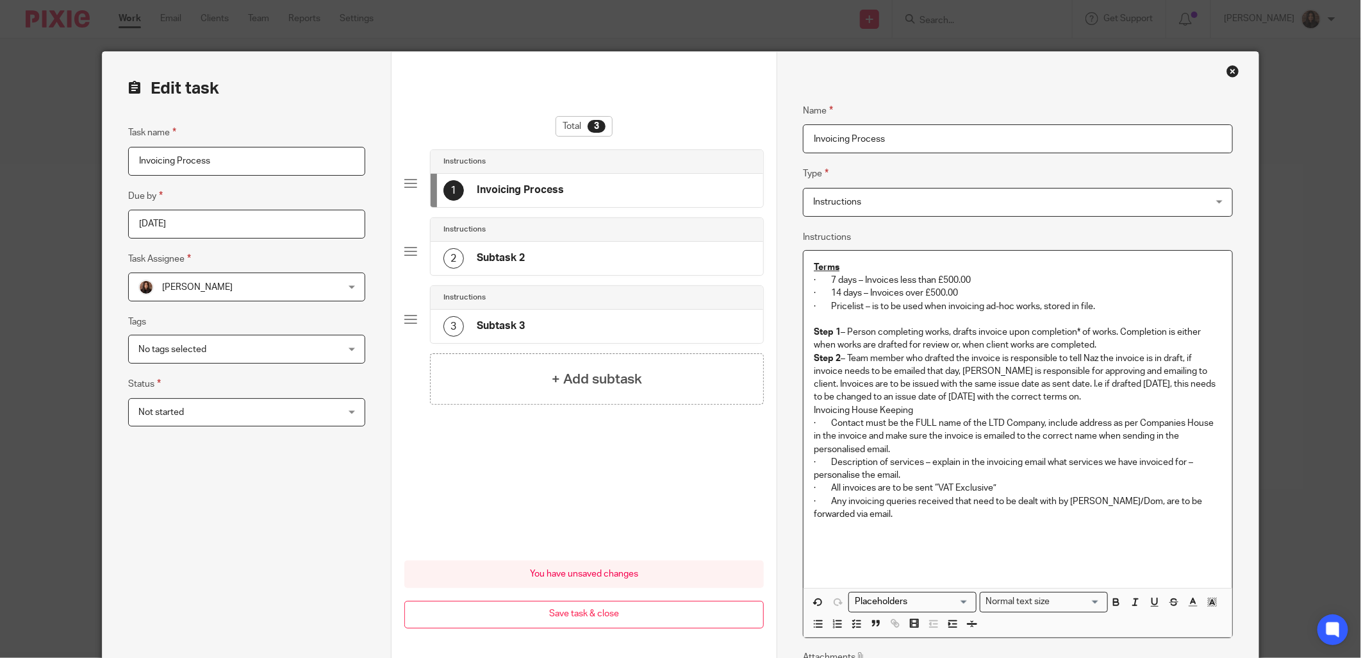
click at [838, 267] on p "Terms" at bounding box center [1018, 267] width 408 height 13
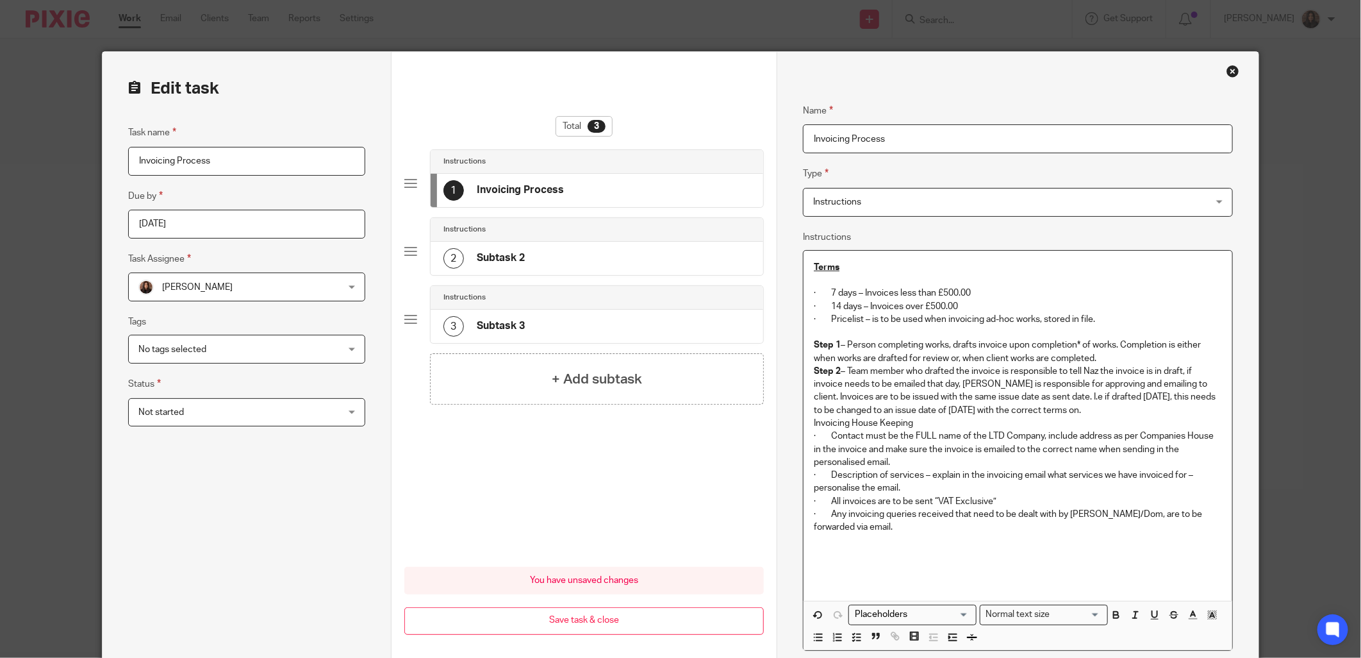
click at [879, 305] on p "· 14 days – Invoices over £500.00" at bounding box center [1018, 306] width 408 height 13
click at [1097, 358] on p "Step 1 – Person completing works, drafts invoice upon completion* of works. Com…" at bounding box center [1018, 351] width 408 height 26
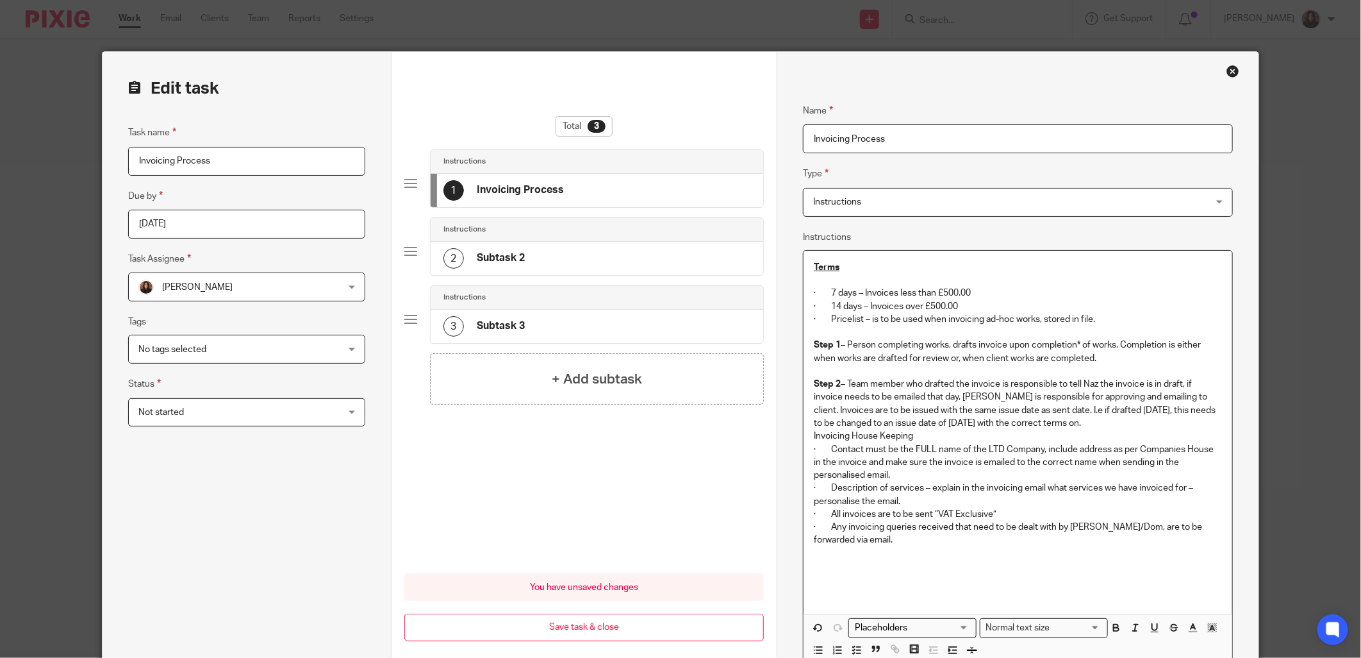
click at [915, 435] on p "Invoicing House Keeping" at bounding box center [1018, 435] width 408 height 13
click at [1054, 425] on p "Step 2 – Team member who drafted the invoice is responsible to tell Naz the inv…" at bounding box center [1018, 403] width 408 height 52
drag, startPoint x: 1188, startPoint y: 386, endPoint x: 843, endPoint y: 385, distance: 344.2
click at [843, 385] on p "Step 2 – Team member who drafted the invoice is responsible to tell Naz the inv…" at bounding box center [1018, 403] width 408 height 52
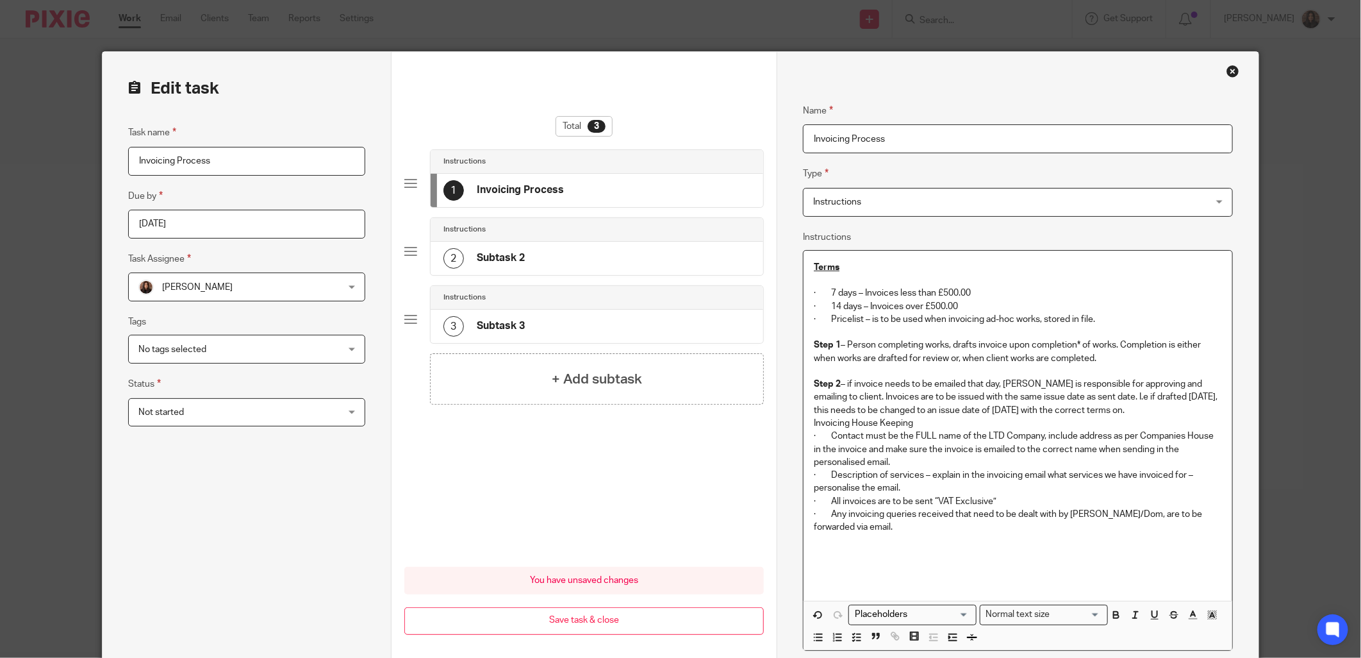
click at [849, 382] on p "Step 2 – if invoice needs to be emailed that day, Naz is responsible for approv…" at bounding box center [1018, 396] width 408 height 39
click at [898, 410] on p "Step 2 – If invoice needs to be emailed that day, Naz is responsible for approv…" at bounding box center [1018, 396] width 408 height 39
click at [1109, 409] on p "Step 2 – If invoice needs to be emailed that day, Naz is responsible for approv…" at bounding box center [1018, 396] width 408 height 39
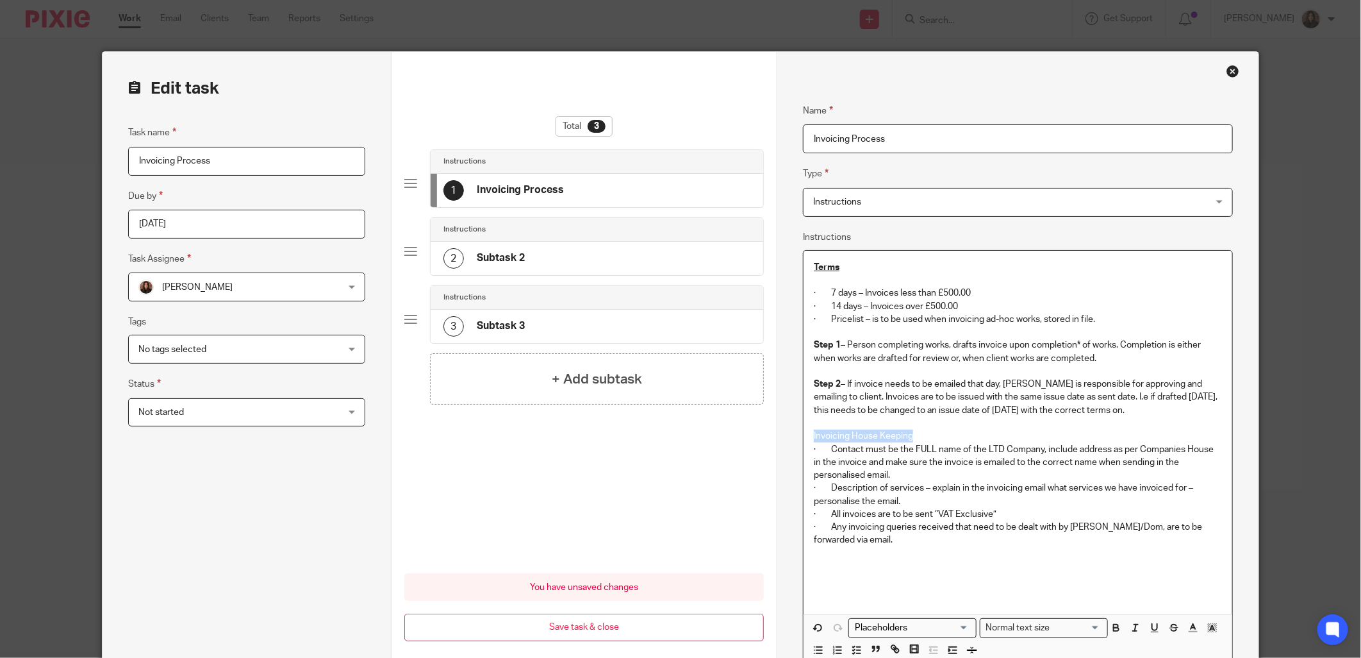
drag, startPoint x: 912, startPoint y: 436, endPoint x: 800, endPoint y: 438, distance: 112.2
click at [804, 438] on div "Terms · 7 days – Invoices less than £500.00 · 14 days – Invoices over £500.00 ·…" at bounding box center [1018, 432] width 428 height 363
click at [1114, 627] on icon "button" at bounding box center [1116, 625] width 4 height 3
click at [1154, 629] on icon "button" at bounding box center [1155, 628] width 12 height 12
click at [931, 437] on p "Invoicing House Keeping" at bounding box center [1018, 435] width 408 height 13
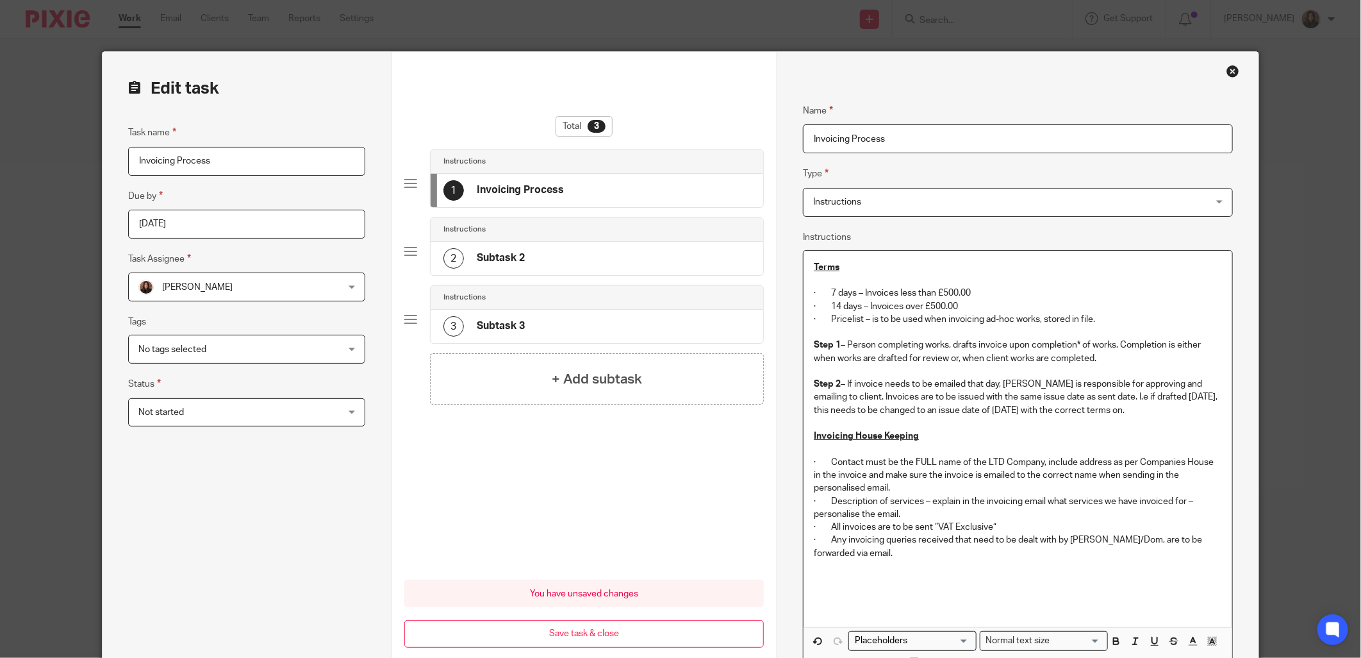
click at [911, 486] on p "· Contact must be the FULL name of the LTD Company, include address as per Comp…" at bounding box center [1018, 475] width 408 height 39
click at [906, 515] on p "· Description of services – explain in the invoicing email what services we hav…" at bounding box center [1018, 508] width 408 height 26
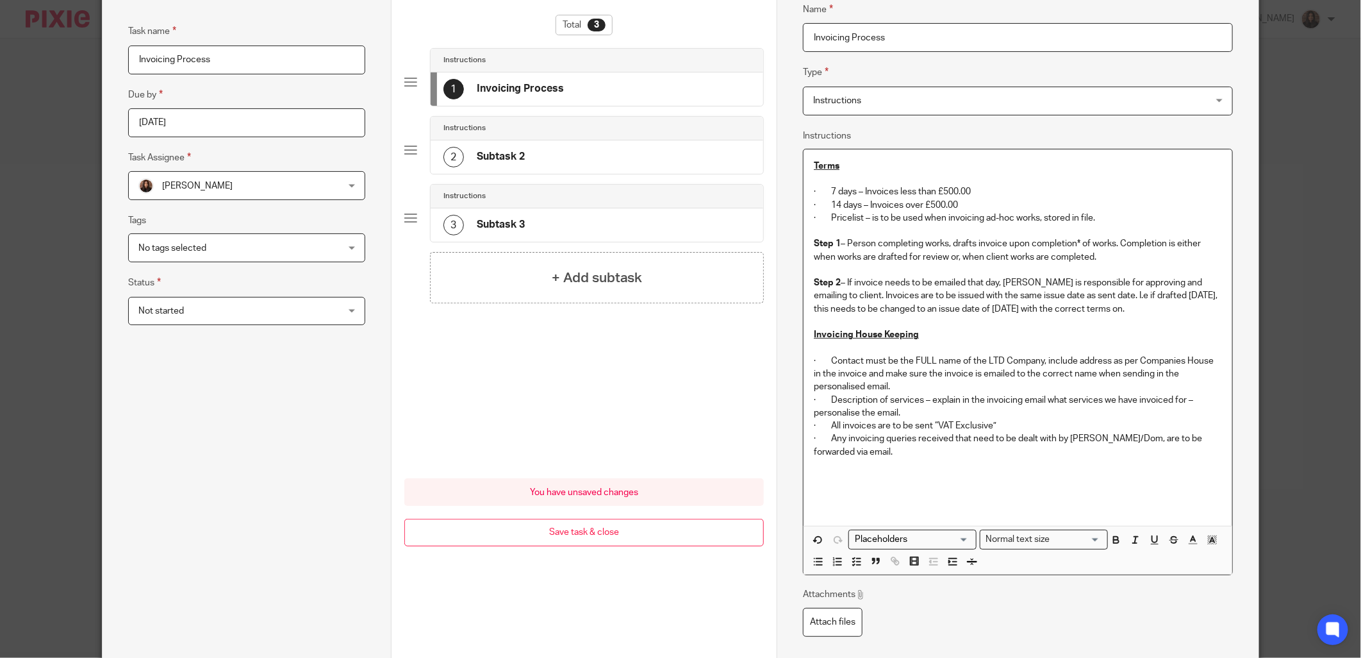
scroll to position [216, 0]
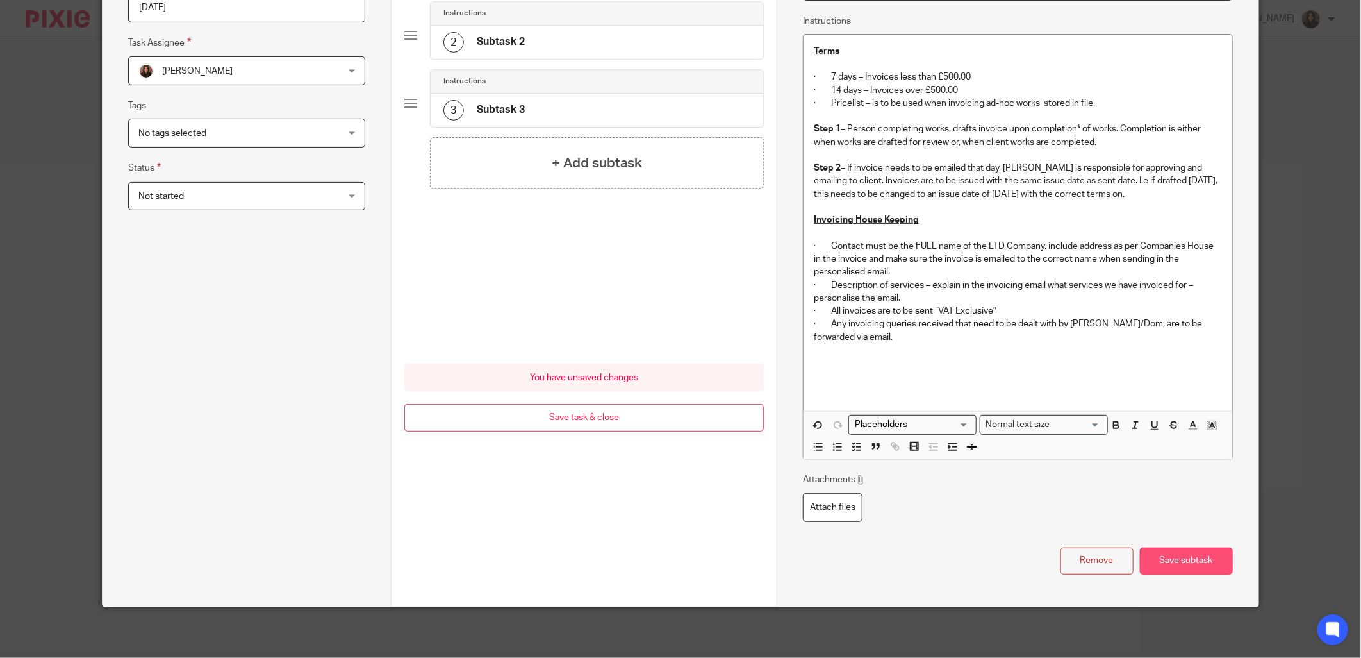
click at [1188, 553] on button "Save subtask" at bounding box center [1186, 561] width 93 height 28
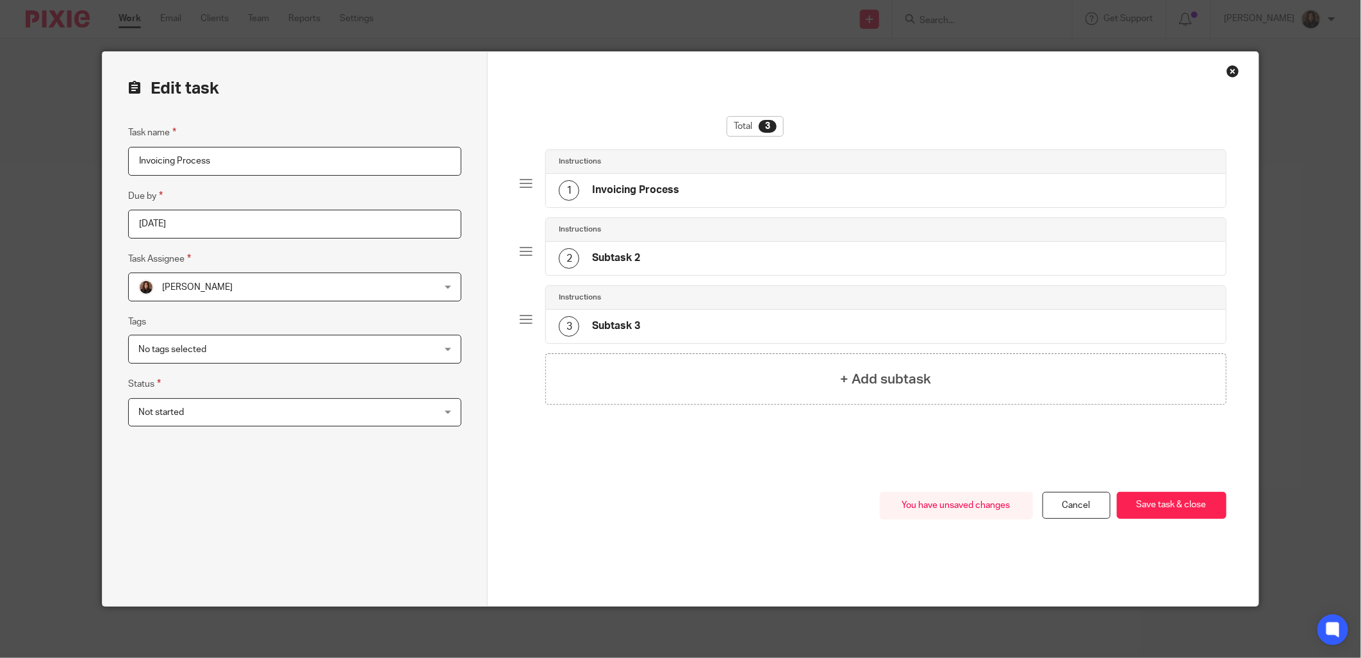
click at [645, 220] on div "Instructions" at bounding box center [885, 230] width 679 height 24
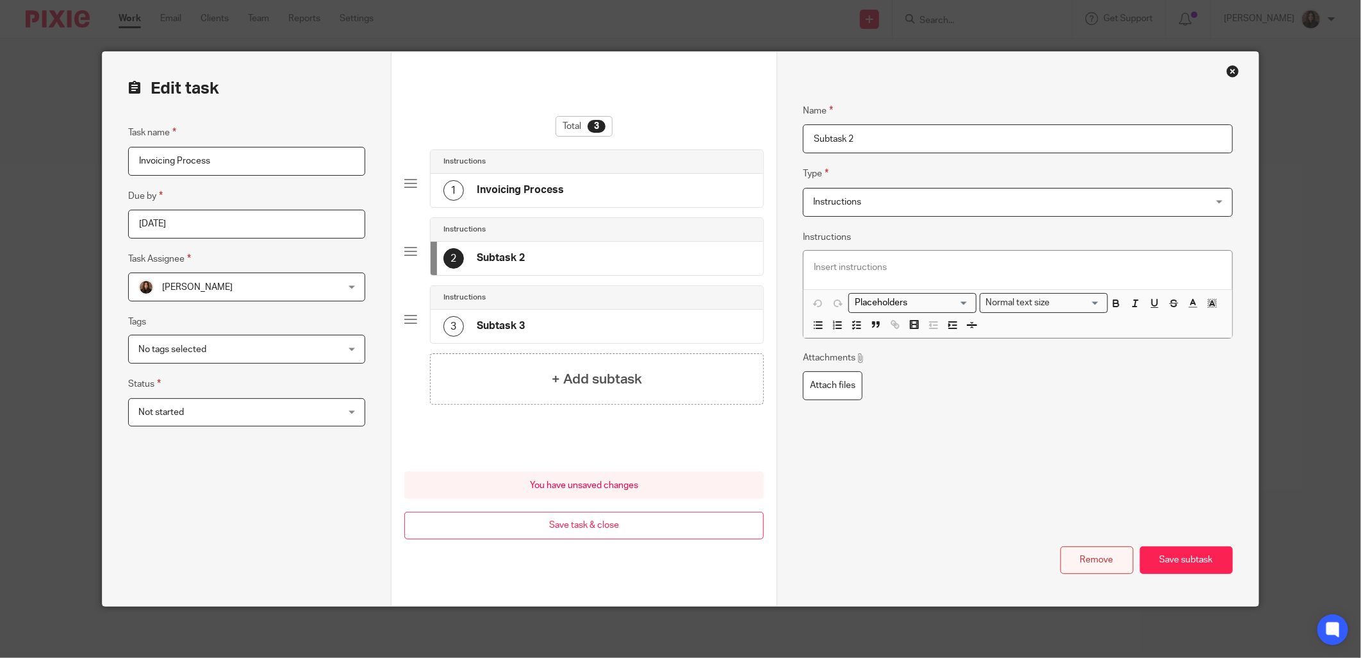
click at [1095, 552] on button "Remove" at bounding box center [1097, 560] width 73 height 28
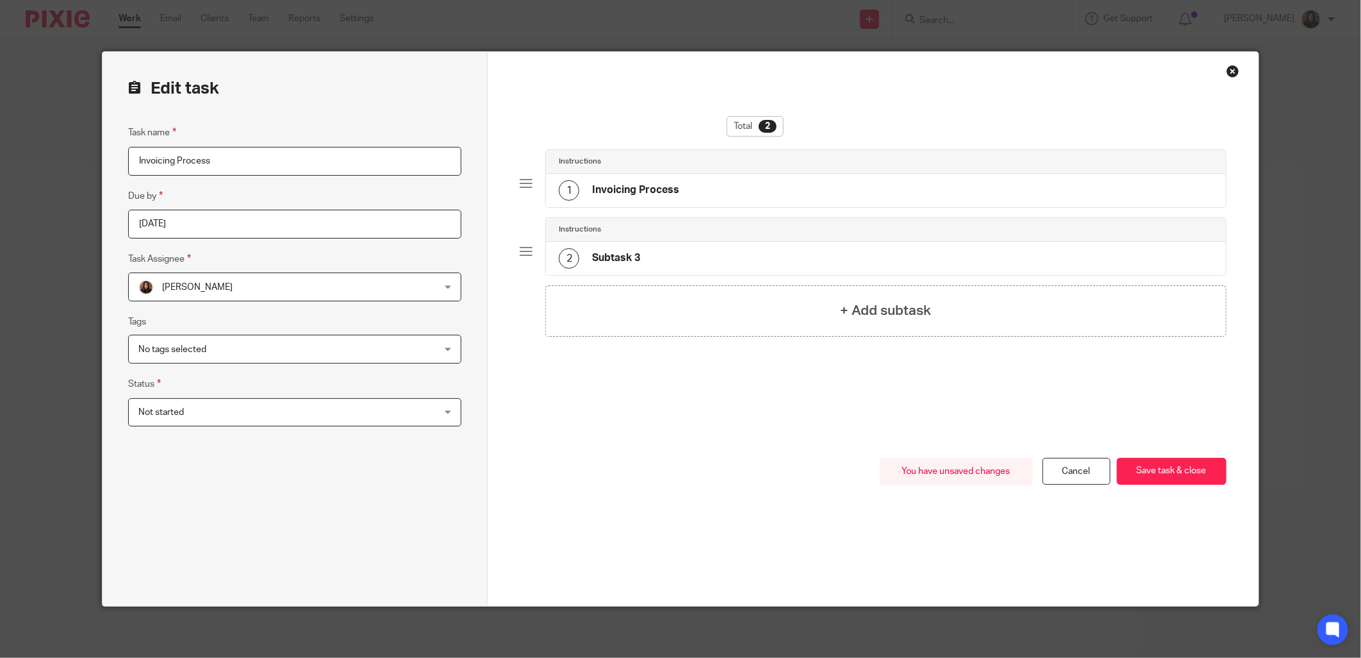
click at [721, 254] on div "2 Subtask 3" at bounding box center [885, 258] width 679 height 33
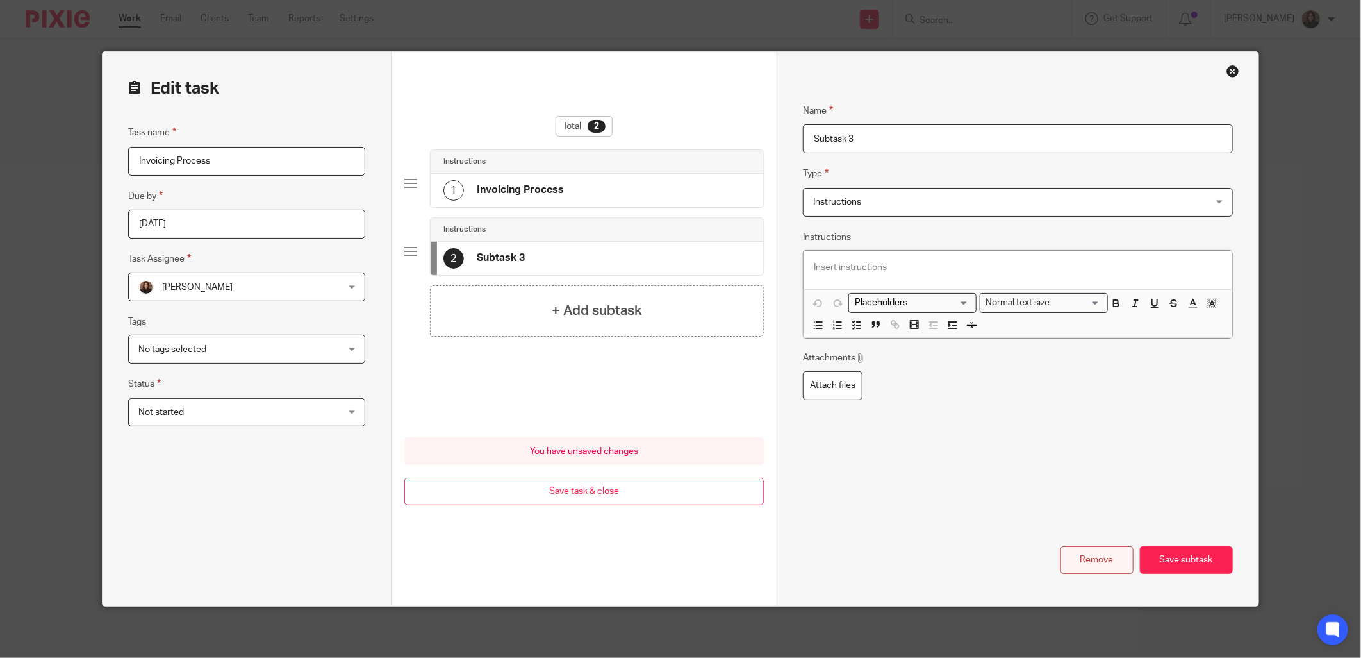
click at [1103, 556] on button "Remove" at bounding box center [1097, 560] width 73 height 28
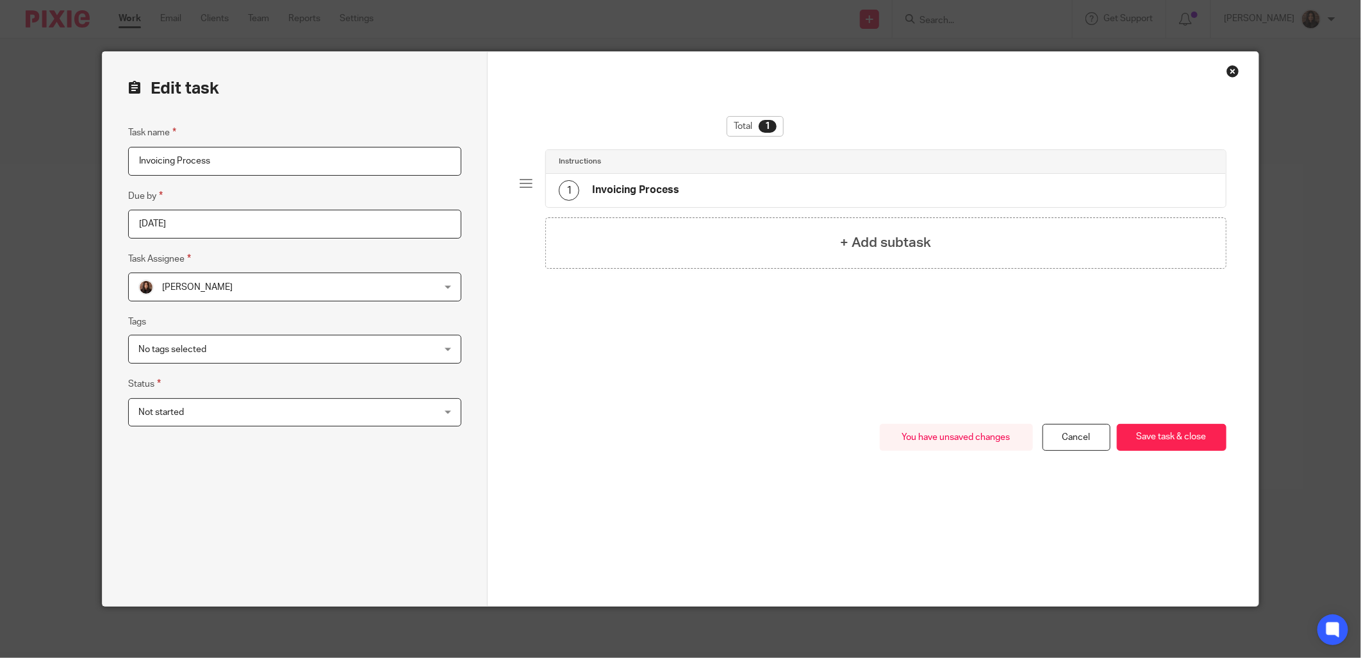
click at [665, 158] on div "Instructions" at bounding box center [886, 161] width 654 height 10
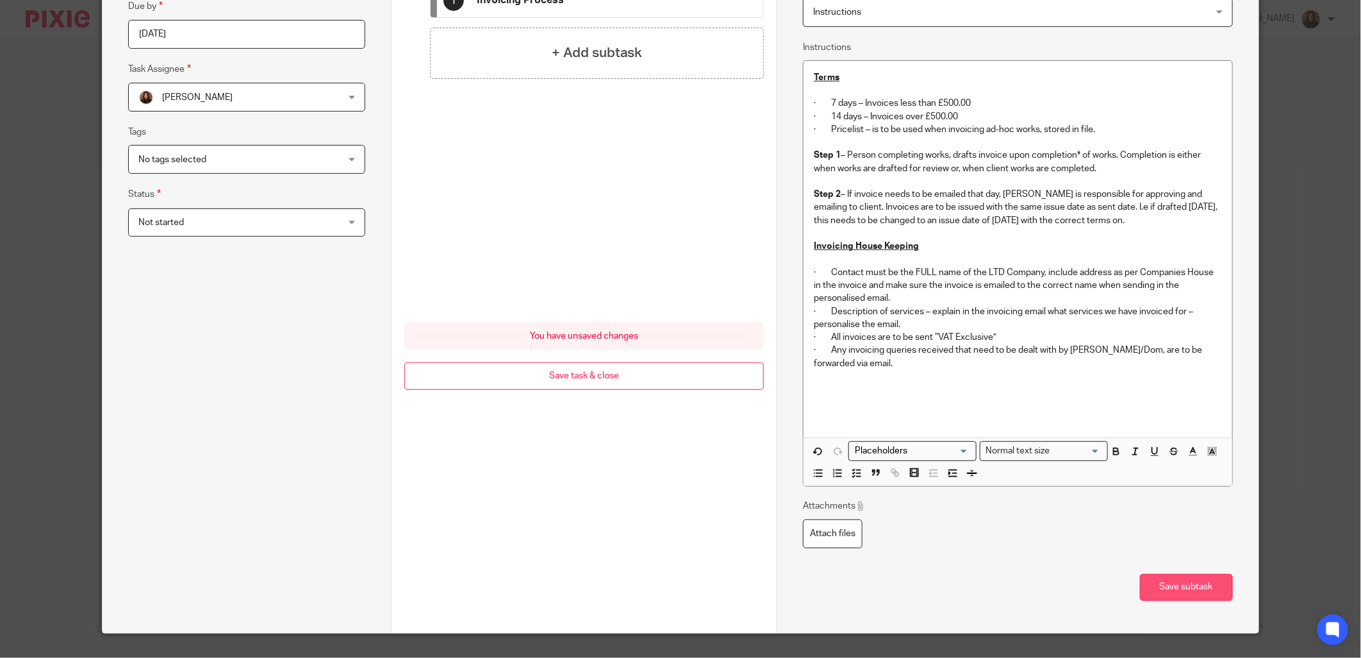
scroll to position [216, 0]
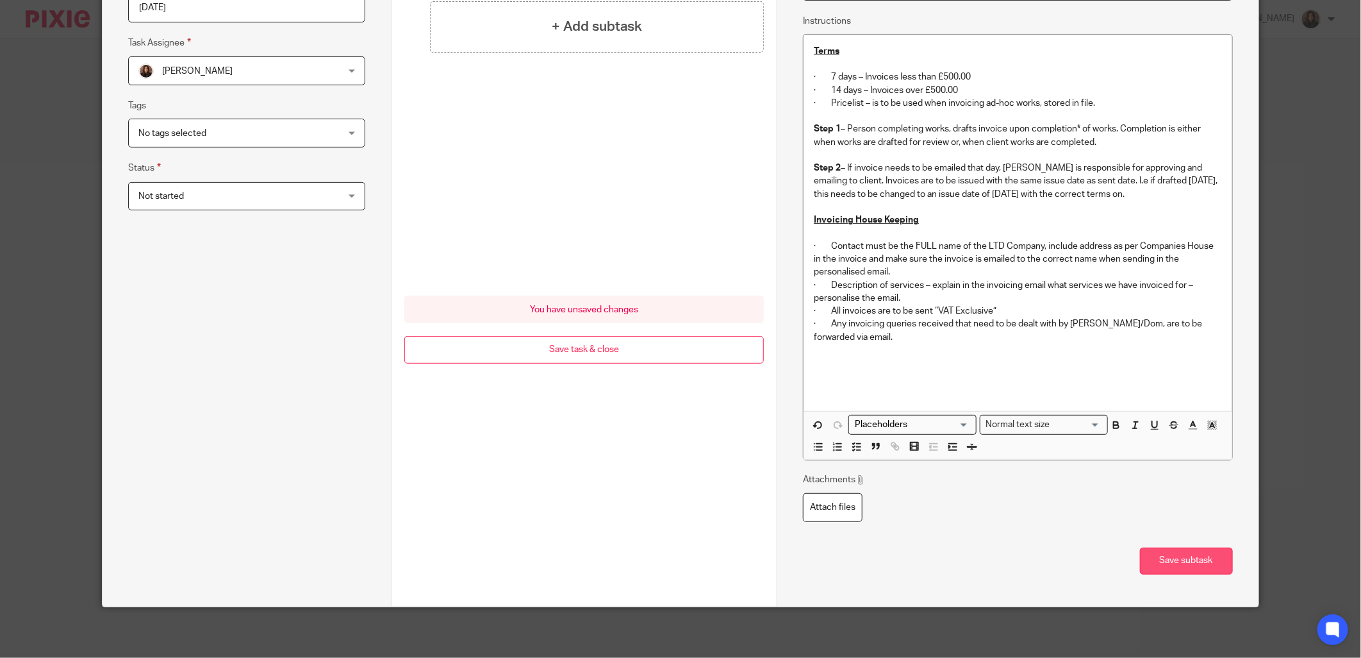
click at [1203, 560] on button "Save subtask" at bounding box center [1186, 561] width 93 height 28
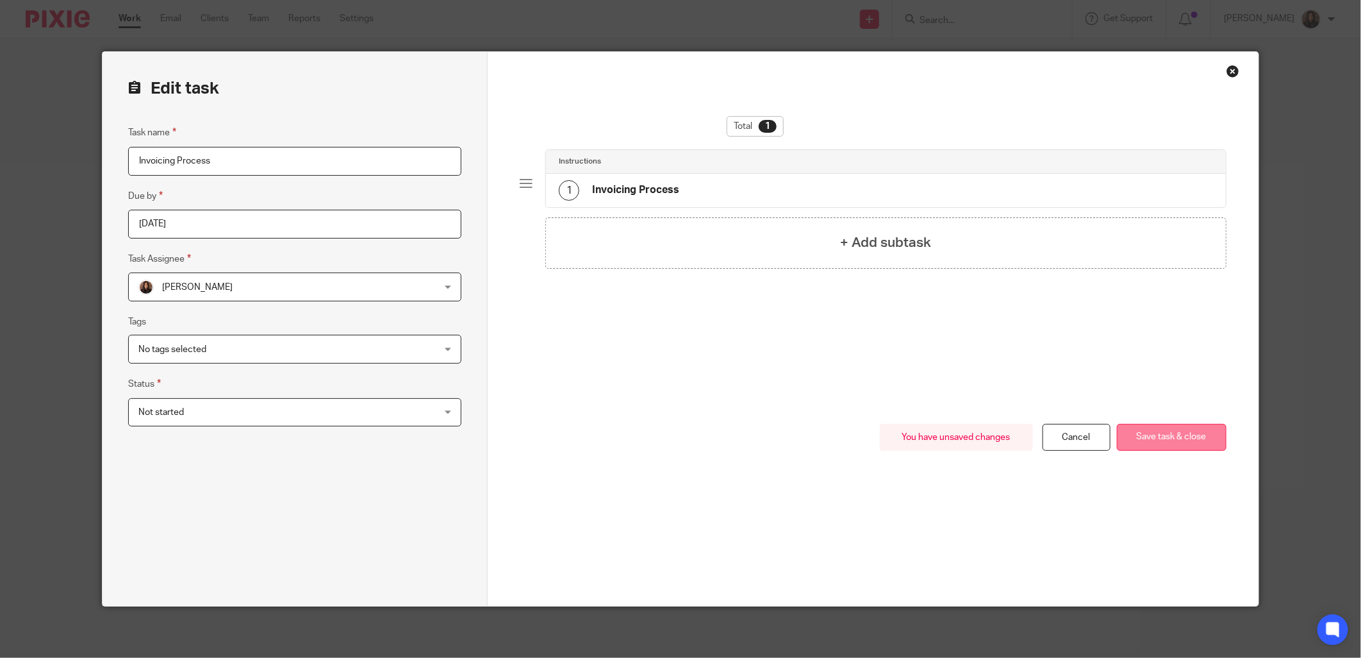
click at [1181, 439] on button "Save task & close" at bounding box center [1172, 438] width 110 height 28
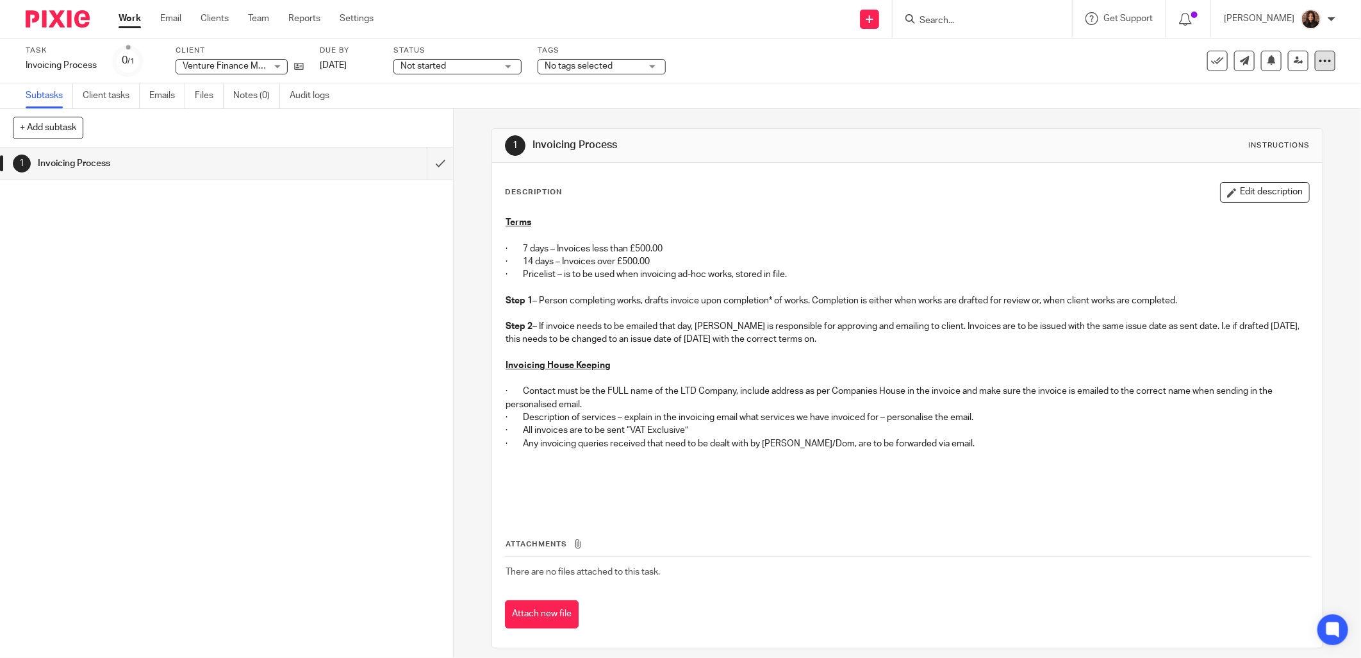
click at [1322, 62] on div at bounding box center [1325, 61] width 21 height 21
drag, startPoint x: 1237, startPoint y: 167, endPoint x: 1225, endPoint y: 167, distance: 12.2
click at [1237, 167] on span "Make recurring" at bounding box center [1255, 167] width 61 height 9
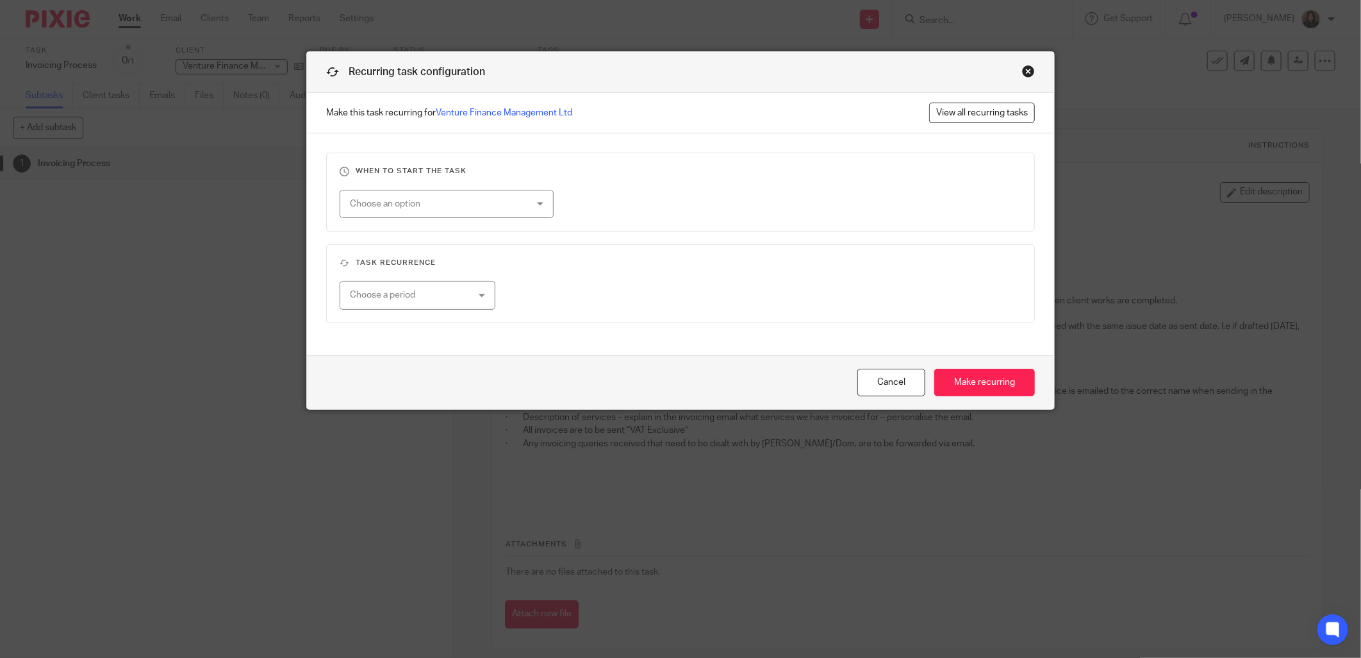
click at [452, 207] on div "Choose an option" at bounding box center [431, 203] width 163 height 27
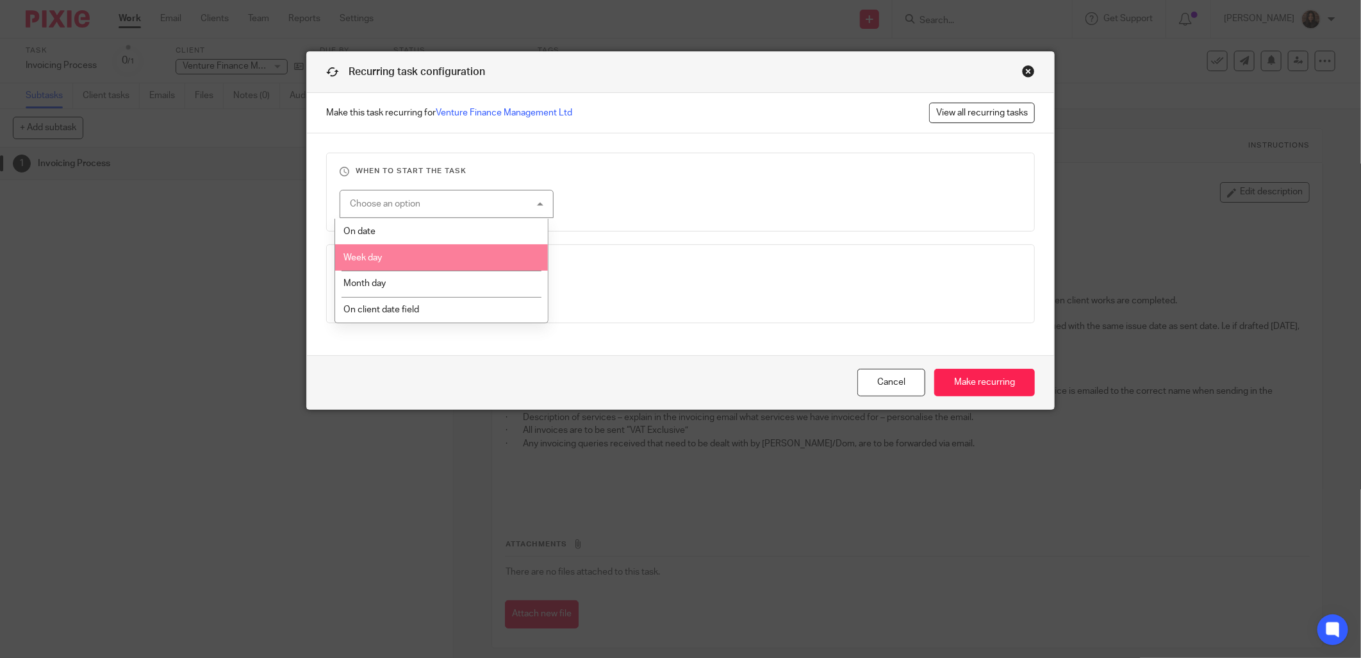
click at [434, 253] on li "Week day" at bounding box center [441, 257] width 213 height 26
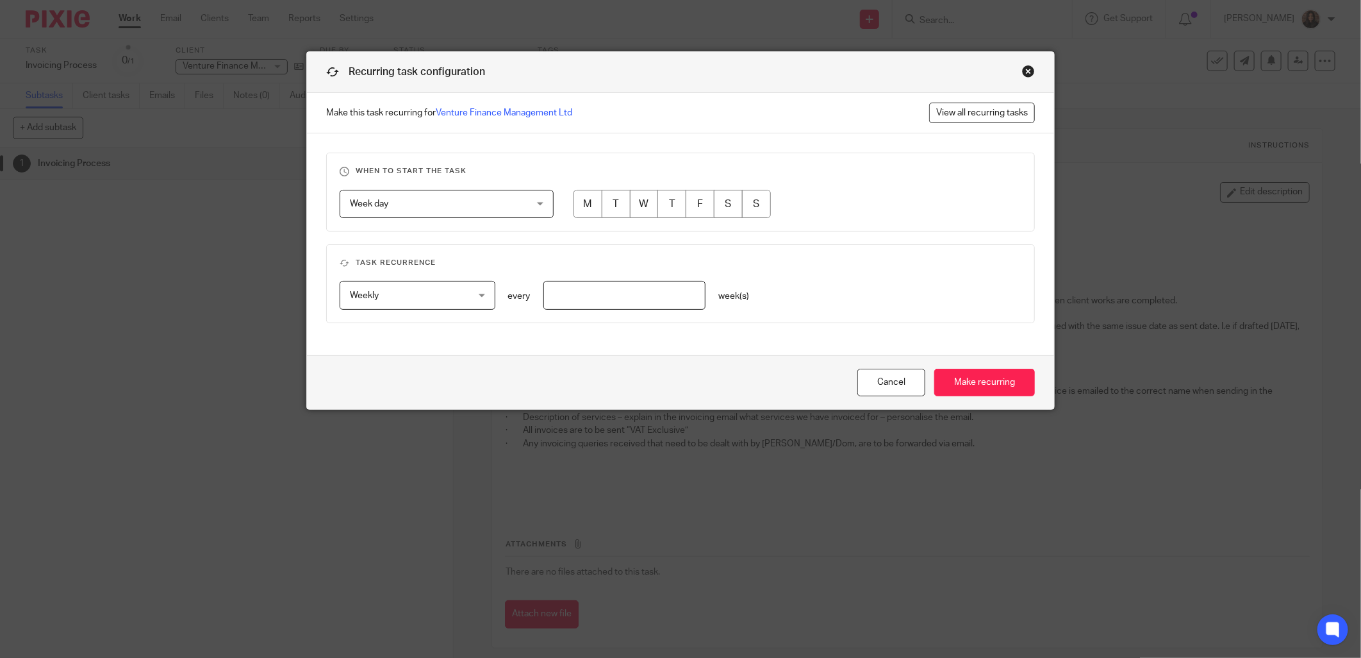
click at [636, 197] on input "radio" at bounding box center [644, 204] width 29 height 29
radio input "true"
click at [699, 200] on input "radio" at bounding box center [700, 204] width 29 height 29
radio input "true"
click at [642, 203] on input "radio" at bounding box center [644, 204] width 29 height 29
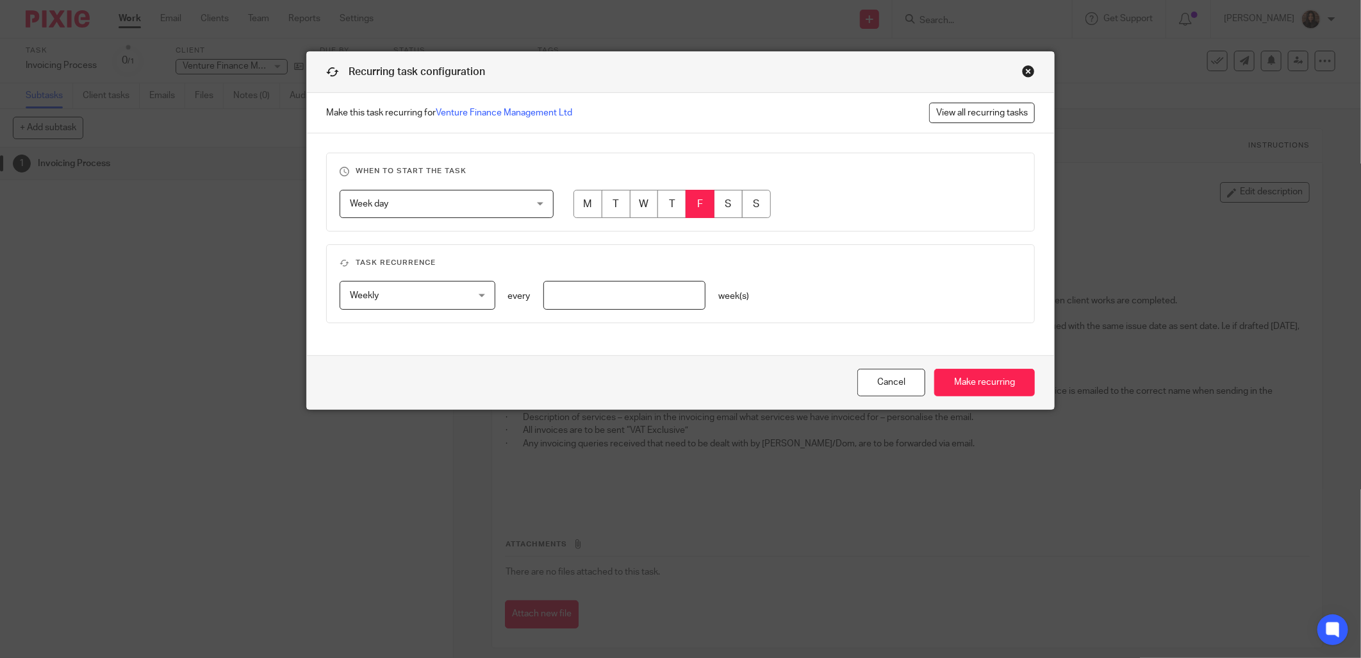
radio input "true"
click at [454, 202] on span "Week day" at bounding box center [431, 203] width 163 height 27
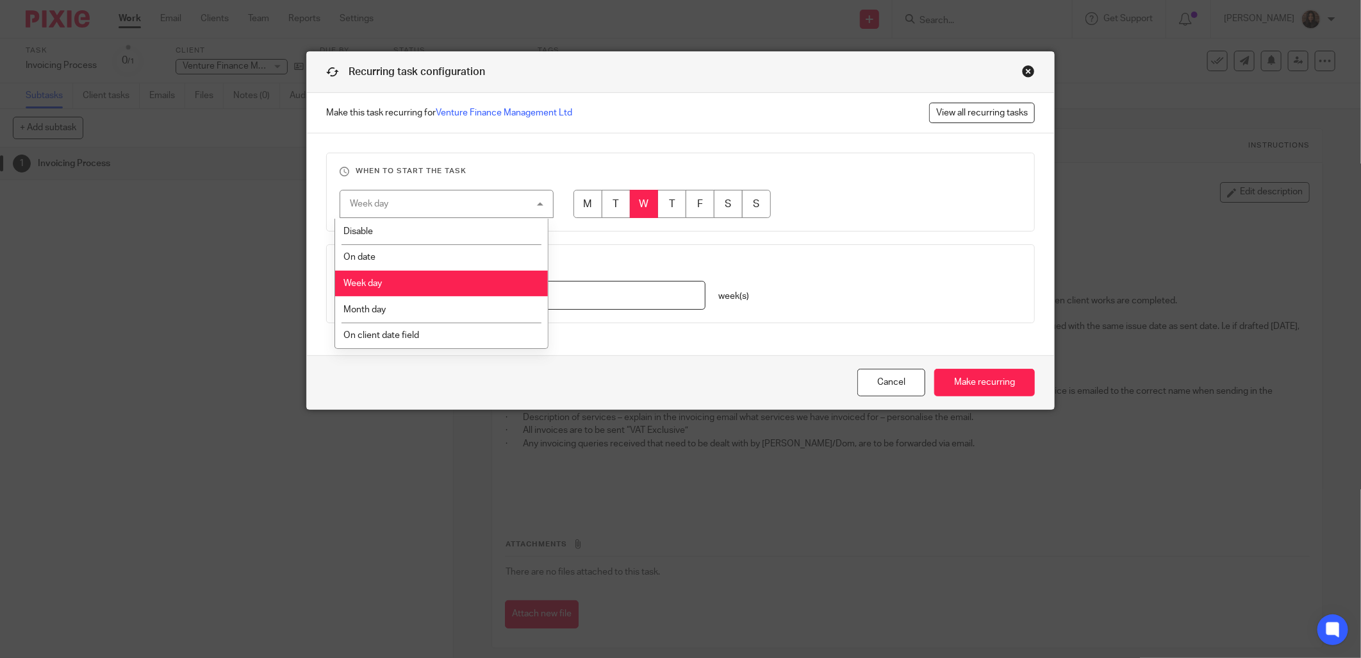
click at [386, 229] on li "Disable" at bounding box center [441, 232] width 213 height 26
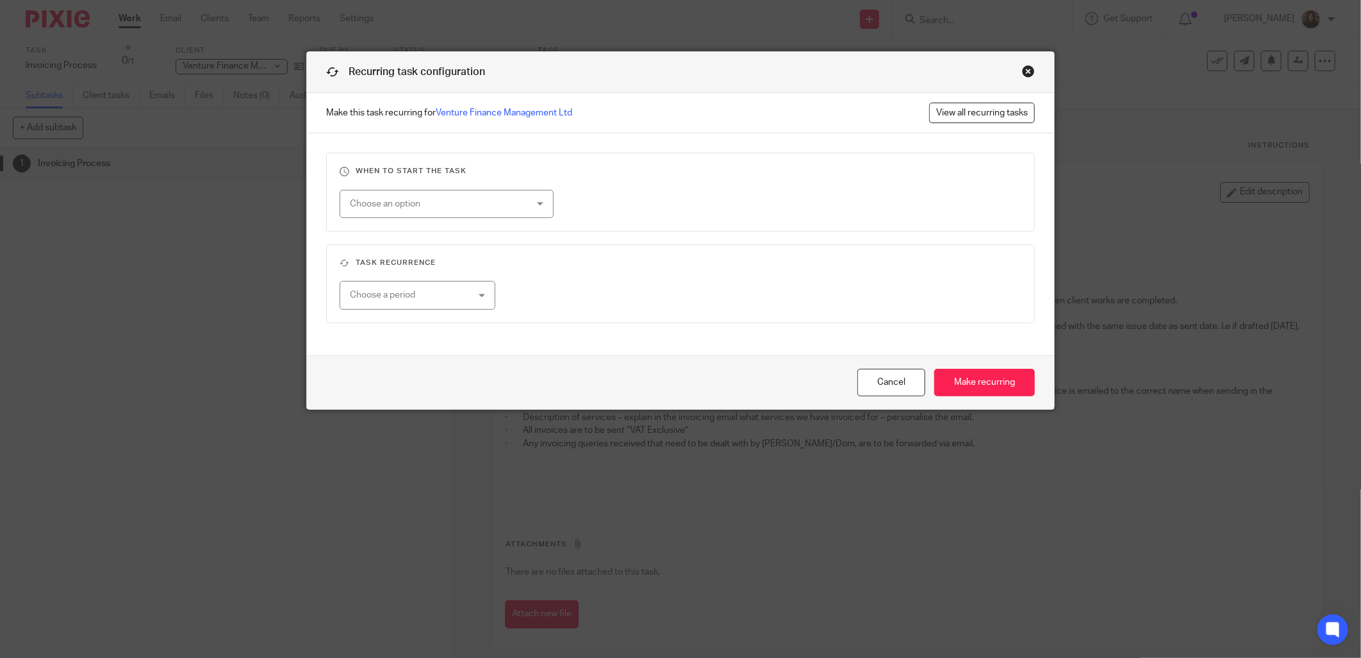
click at [547, 205] on div "Choose an option" at bounding box center [447, 204] width 214 height 29
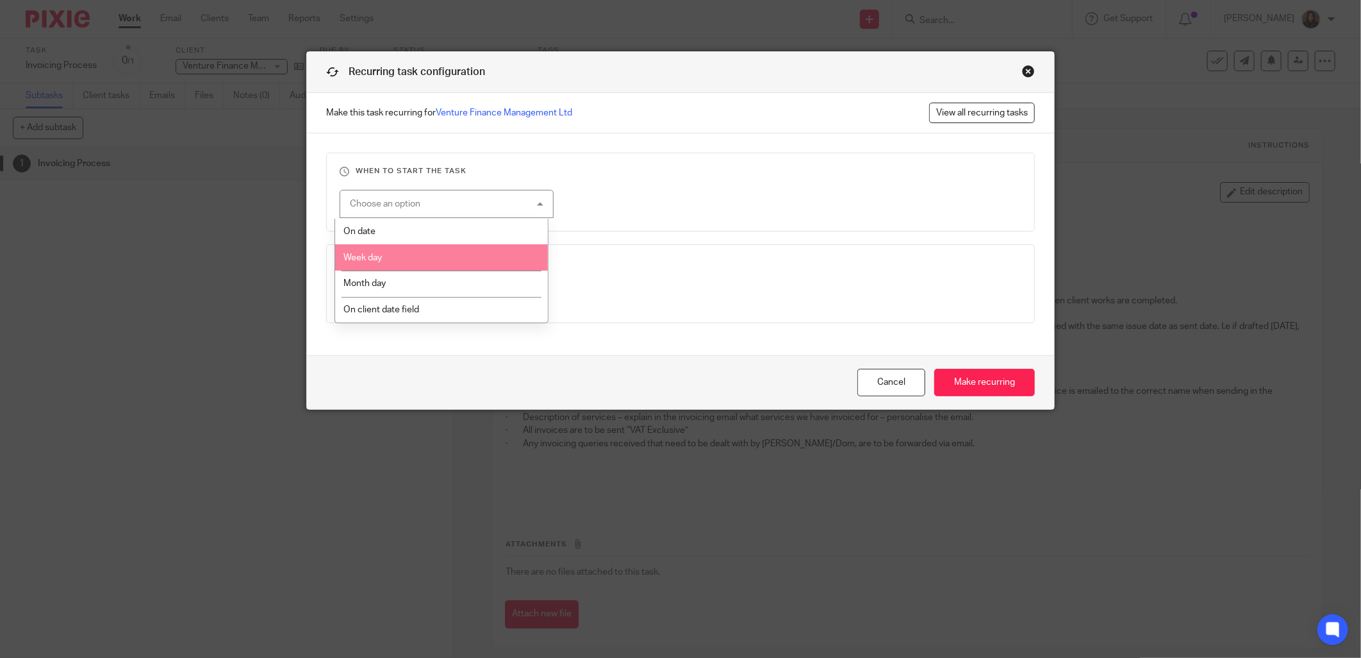
click at [421, 253] on li "Week day" at bounding box center [441, 257] width 213 height 26
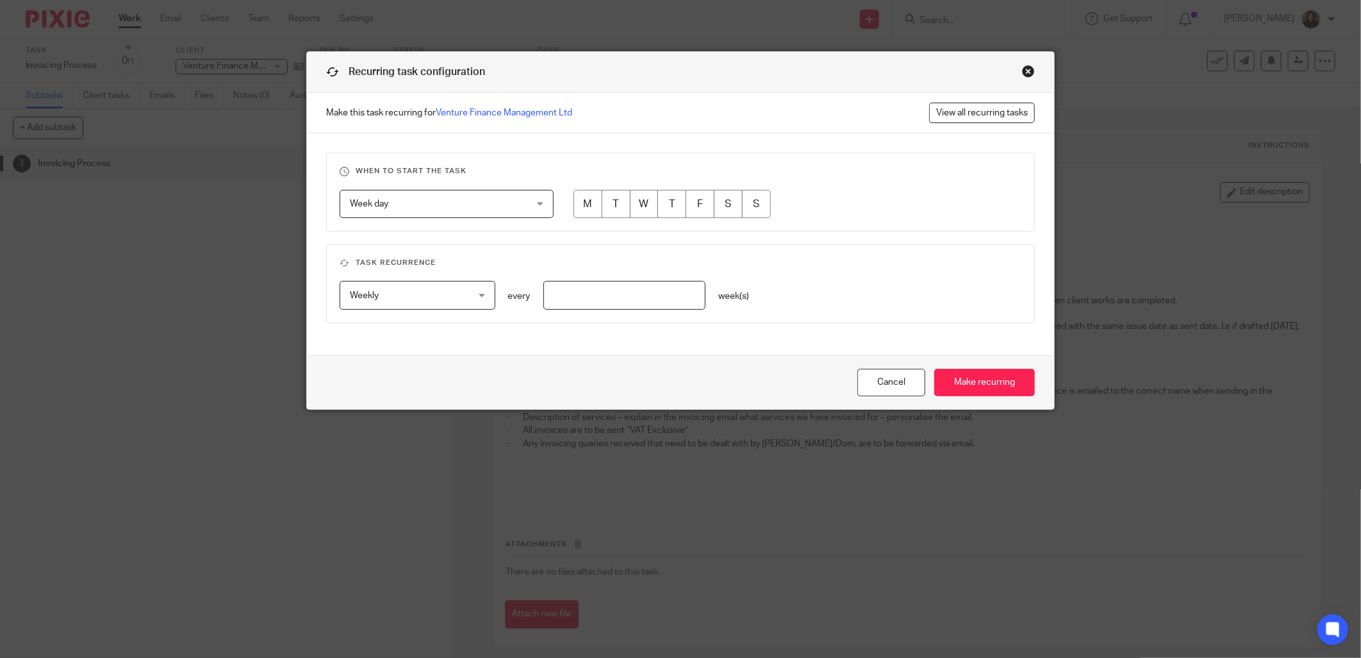
click at [636, 200] on input "radio" at bounding box center [644, 204] width 29 height 29
radio input "true"
click at [702, 203] on input "radio" at bounding box center [700, 204] width 29 height 29
radio input "true"
click at [642, 203] on input "radio" at bounding box center [644, 204] width 29 height 29
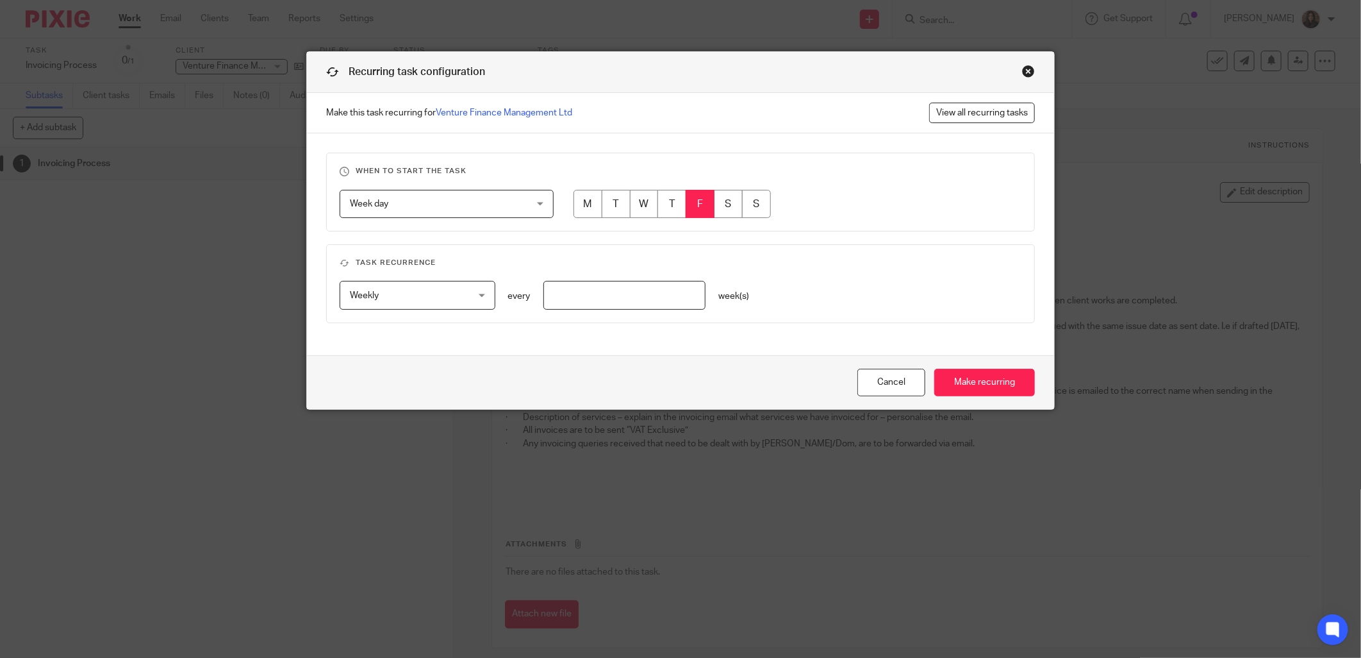
radio input "true"
click at [426, 294] on span "Weekly" at bounding box center [408, 294] width 116 height 27
click at [524, 263] on h3 "Task recurrence" at bounding box center [681, 263] width 682 height 10
click at [463, 190] on span "Week day" at bounding box center [431, 203] width 163 height 27
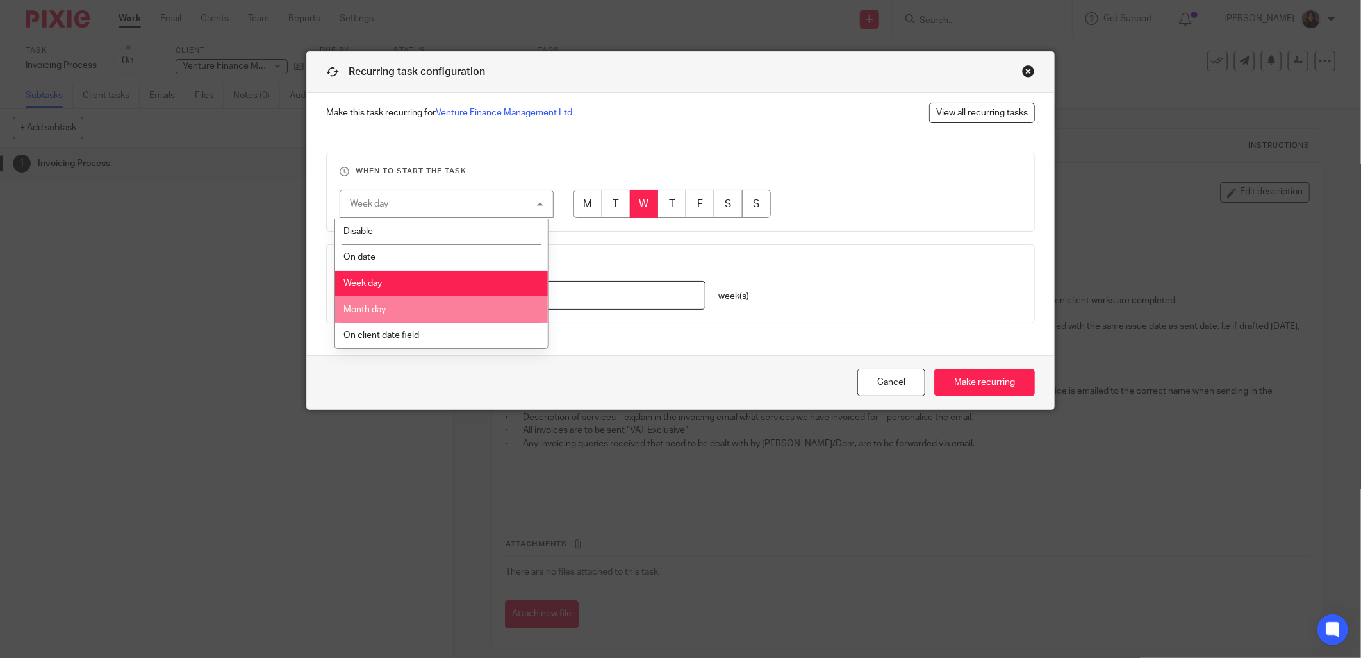
click at [392, 301] on li "Month day" at bounding box center [441, 309] width 213 height 26
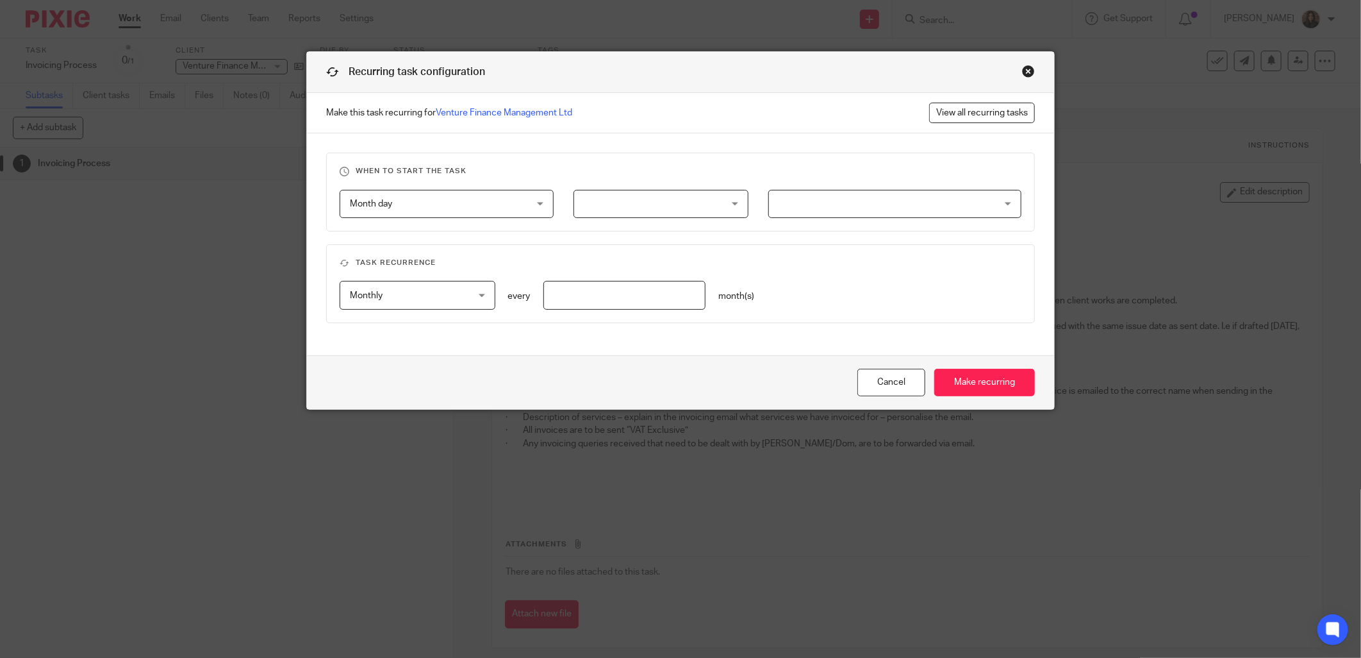
click at [622, 192] on div at bounding box center [661, 204] width 175 height 29
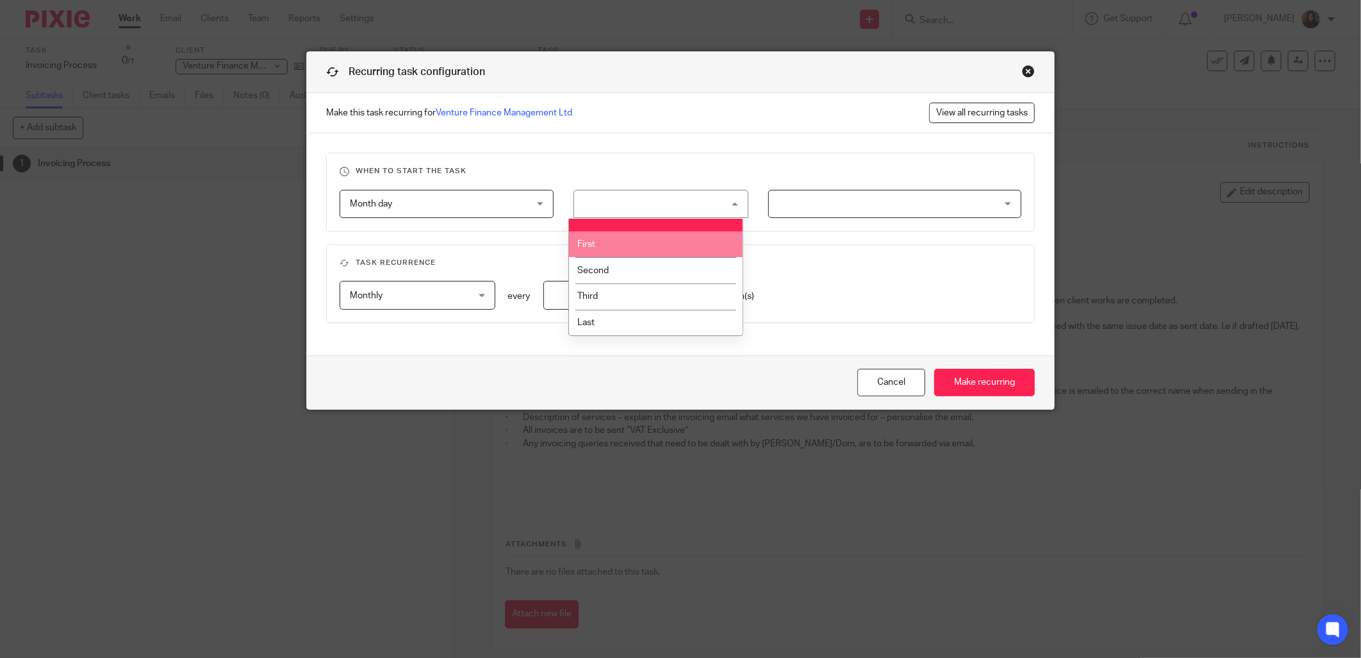
click at [472, 191] on span "Month day" at bounding box center [431, 203] width 163 height 27
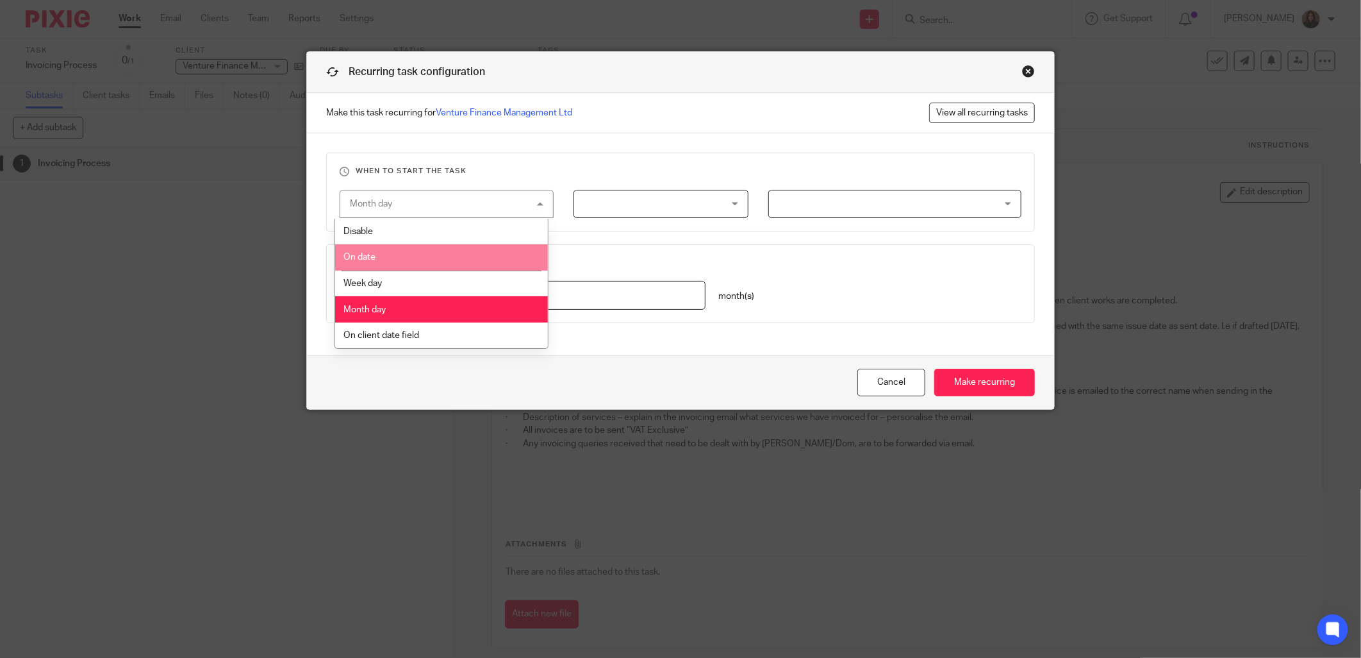
click at [397, 250] on li "On date" at bounding box center [441, 257] width 213 height 26
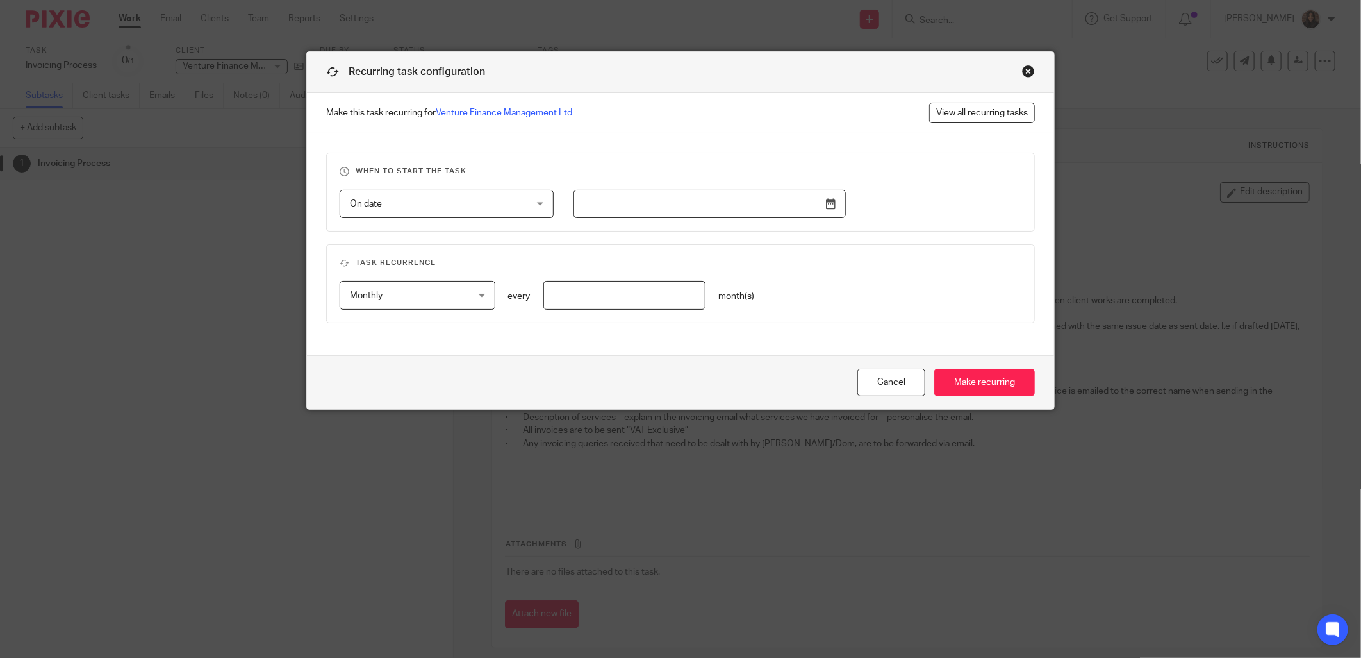
click at [439, 212] on span "On date" at bounding box center [431, 203] width 163 height 27
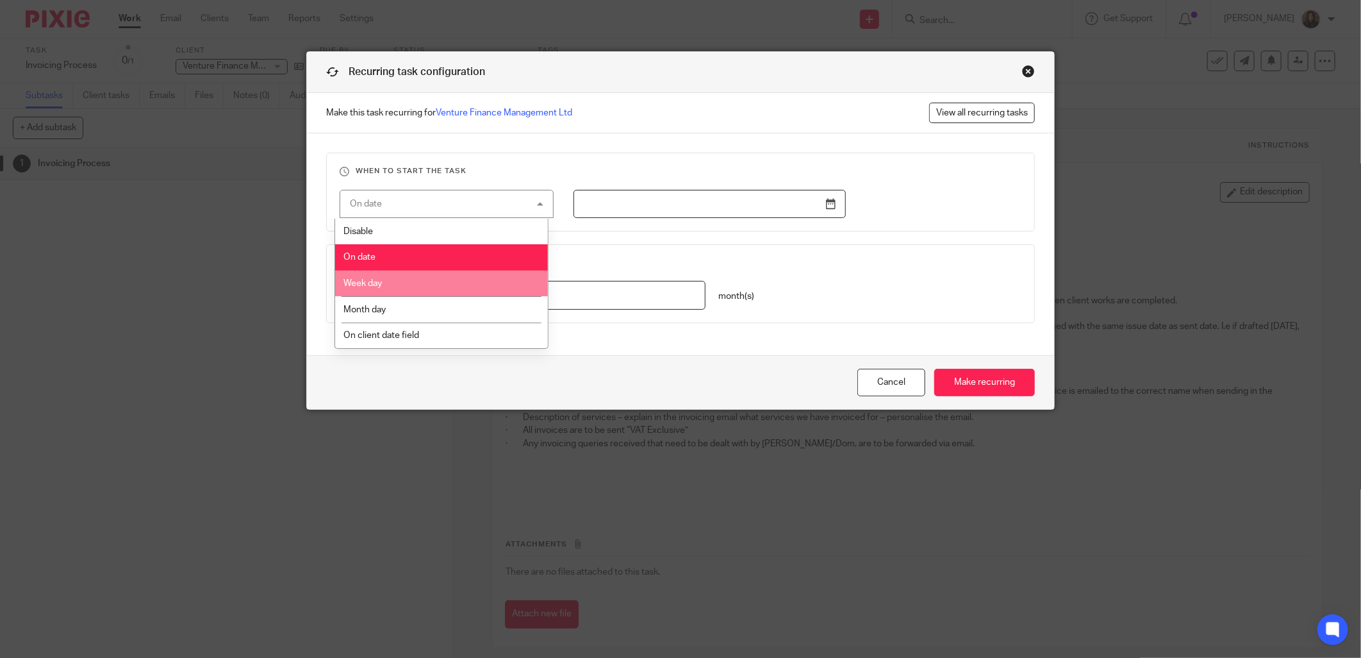
click at [402, 282] on li "Week day" at bounding box center [441, 283] width 213 height 26
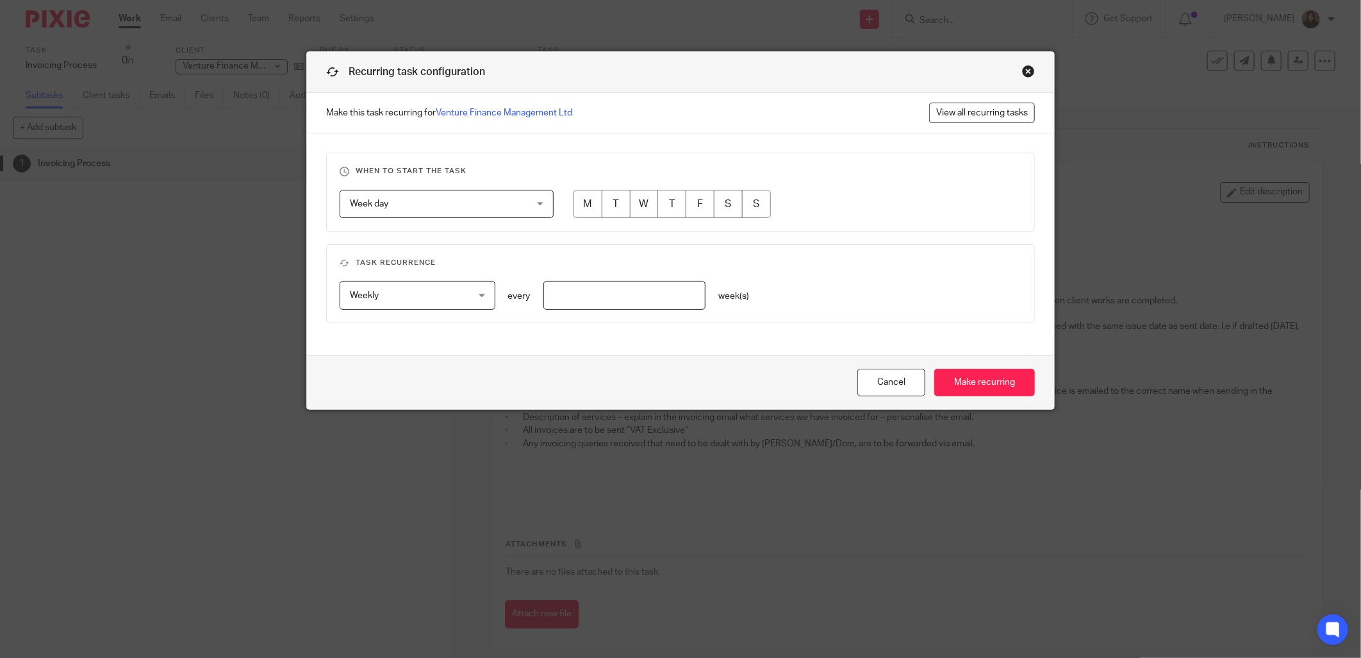
click at [645, 204] on input "radio" at bounding box center [644, 204] width 29 height 29
radio input "true"
click at [404, 289] on span "Weekly" at bounding box center [408, 294] width 116 height 27
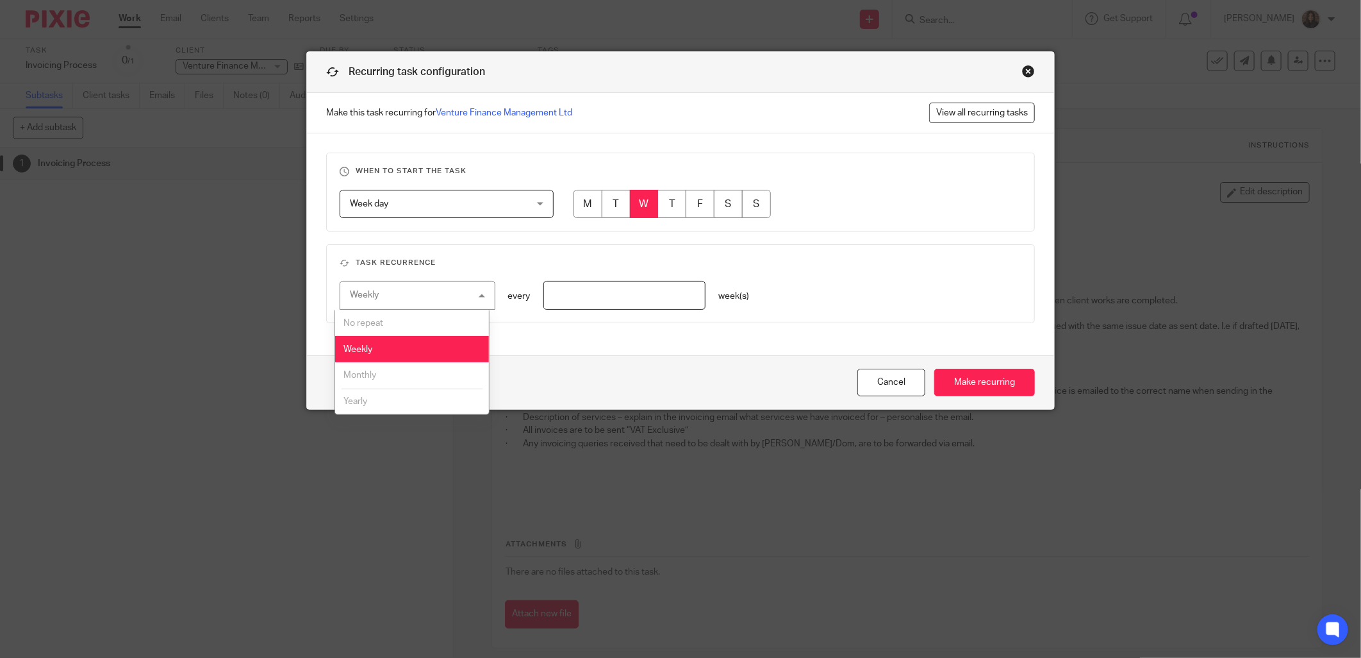
click at [401, 351] on li "Weekly" at bounding box center [412, 349] width 154 height 26
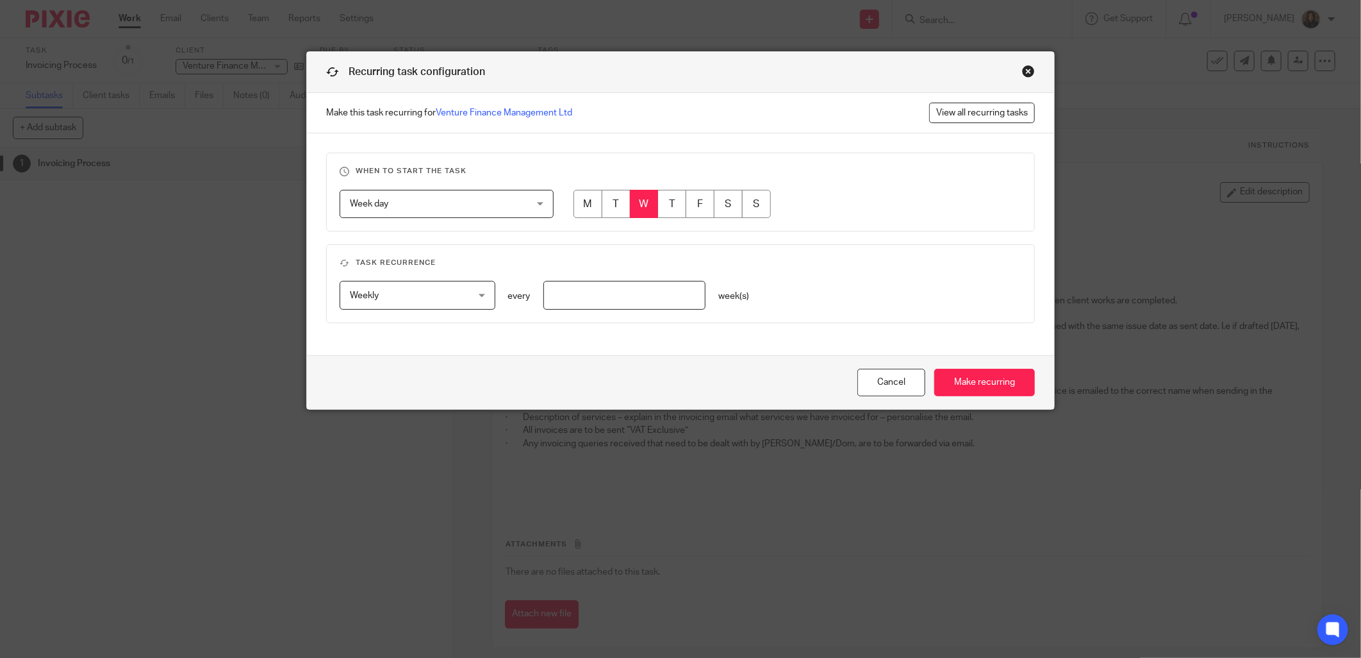
click at [586, 292] on input "number" at bounding box center [624, 295] width 163 height 29
type input "1"
click at [867, 259] on h3 "Task recurrence" at bounding box center [681, 263] width 682 height 10
click at [989, 110] on link "View all recurring tasks" at bounding box center [982, 113] width 106 height 21
click at [983, 372] on input "Make recurring" at bounding box center [984, 383] width 101 height 28
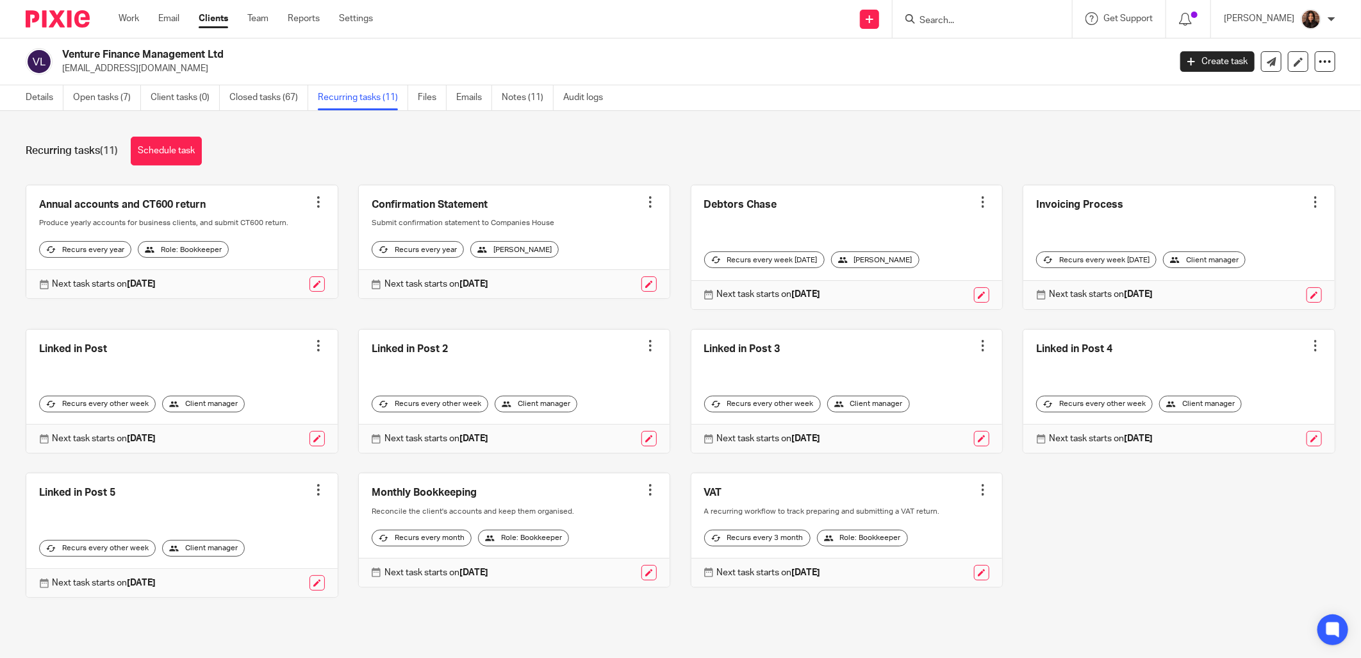
click at [1309, 201] on div at bounding box center [1315, 201] width 13 height 13
click at [1148, 232] on link at bounding box center [1179, 247] width 311 height 124
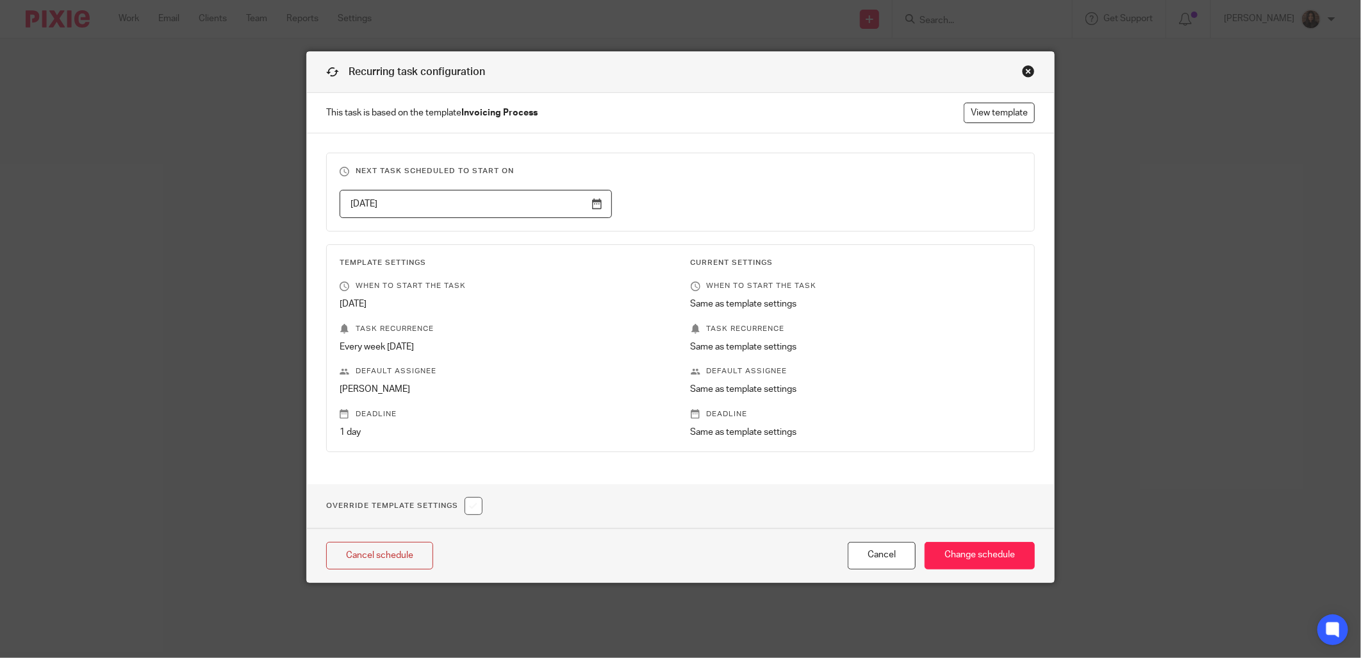
click at [465, 500] on input "checkbox" at bounding box center [474, 506] width 18 height 18
checkbox input "true"
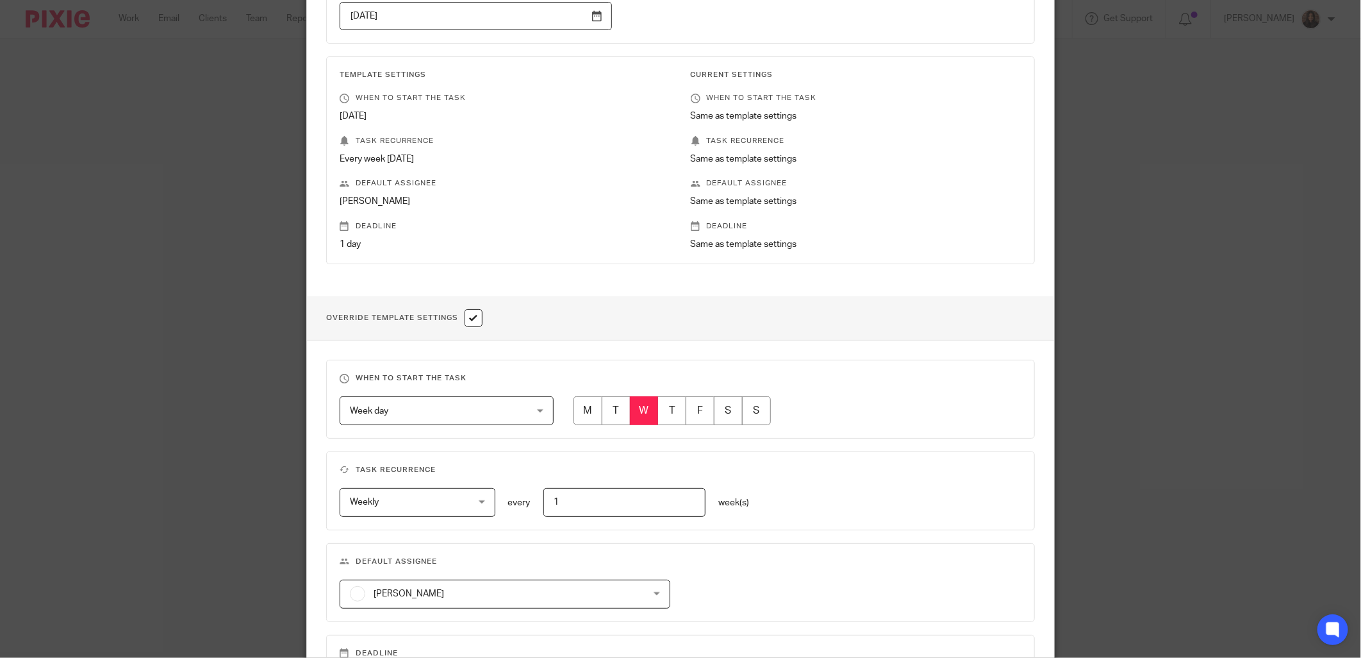
scroll to position [237, 0]
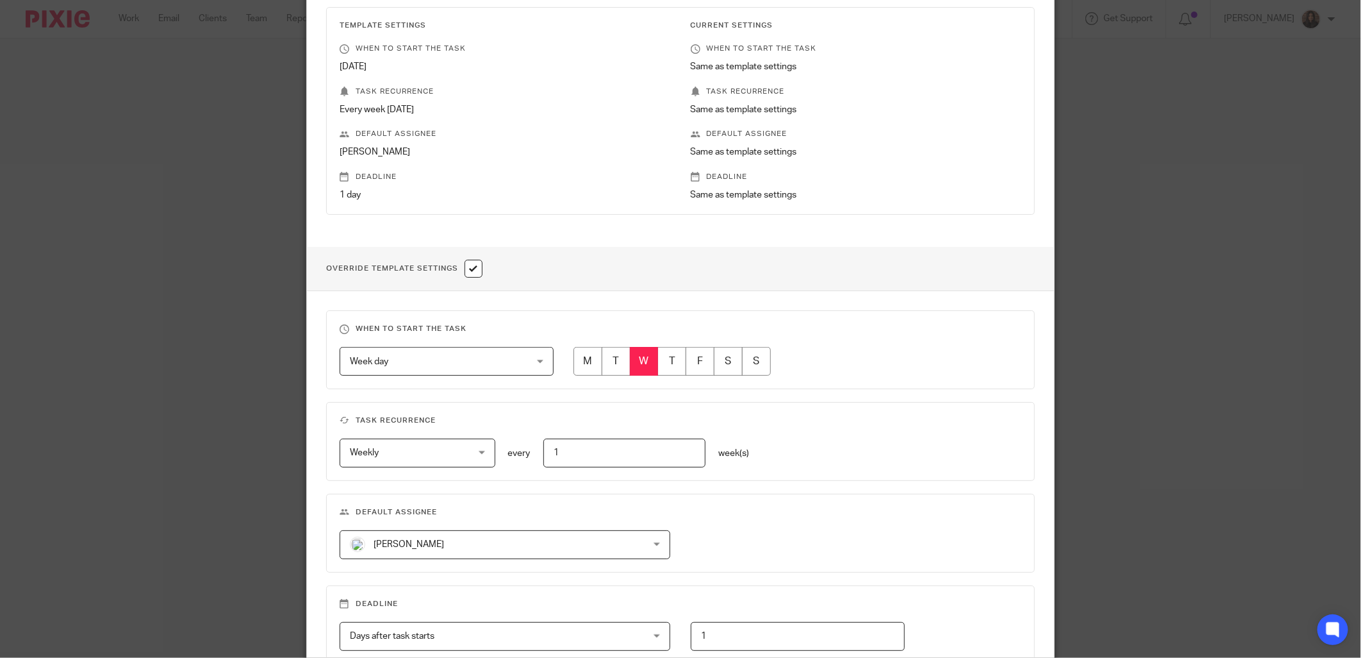
click at [706, 367] on input "radio" at bounding box center [700, 361] width 29 height 29
radio input "true"
click at [643, 364] on input "radio" at bounding box center [644, 361] width 29 height 29
radio input "true"
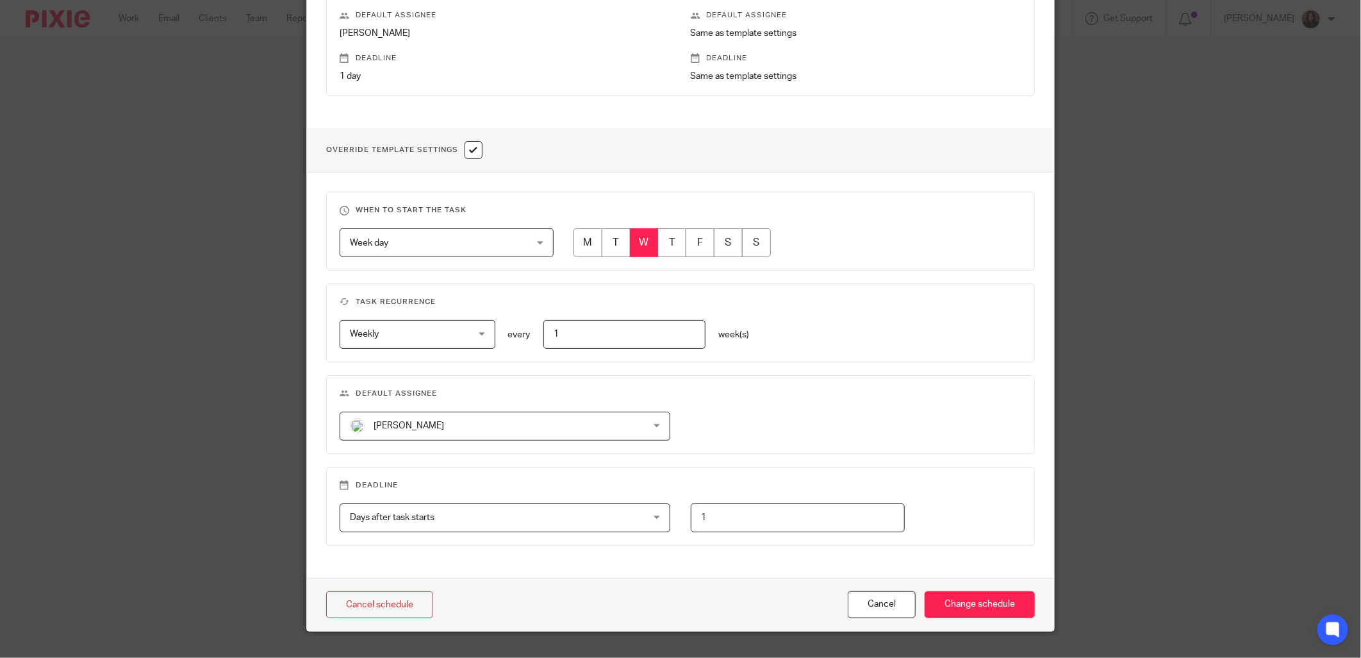
scroll to position [381, 0]
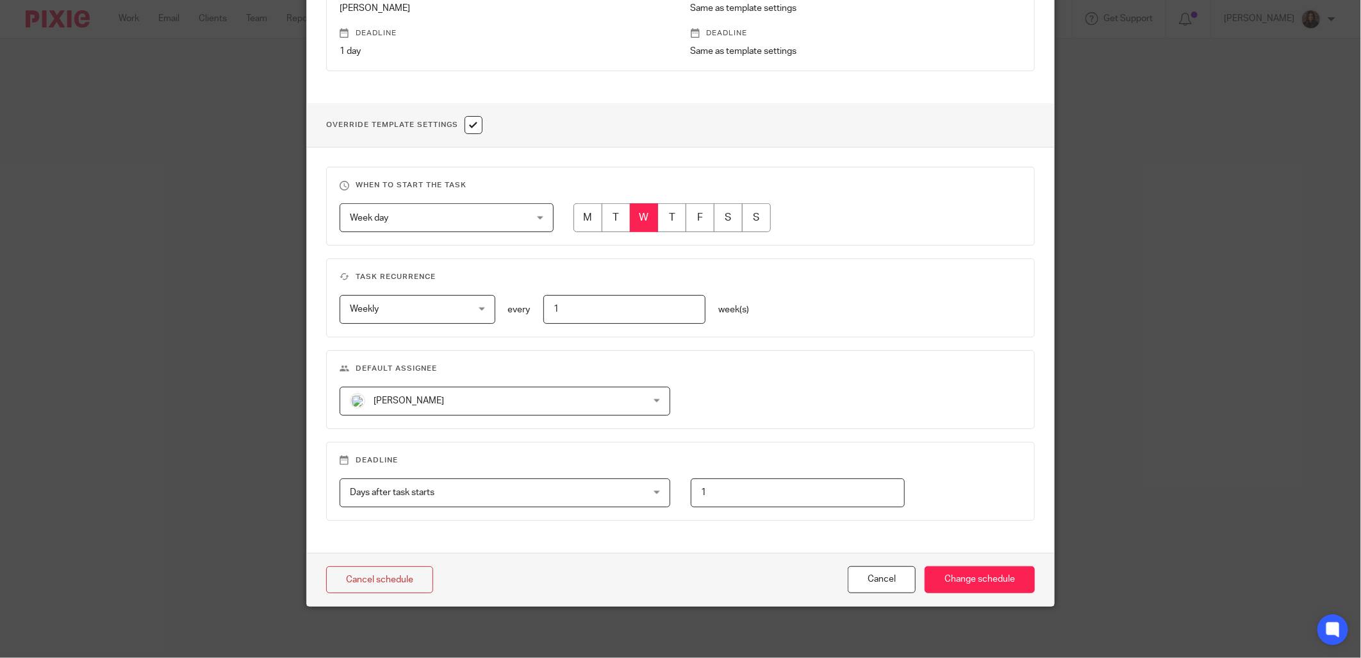
click at [515, 486] on span "Days after task starts" at bounding box center [478, 492] width 256 height 27
click at [511, 442] on fieldset "Deadline Days after task starts Days after task starts Days after task starts W…" at bounding box center [680, 481] width 709 height 79
click at [508, 350] on fieldset "Default assignee [PERSON_NAME] [PERSON_NAME] [PERSON_NAME] [PERSON_NAME] [PERSO…" at bounding box center [680, 389] width 709 height 79
click at [956, 577] on input "Change schedule" at bounding box center [980, 580] width 110 height 28
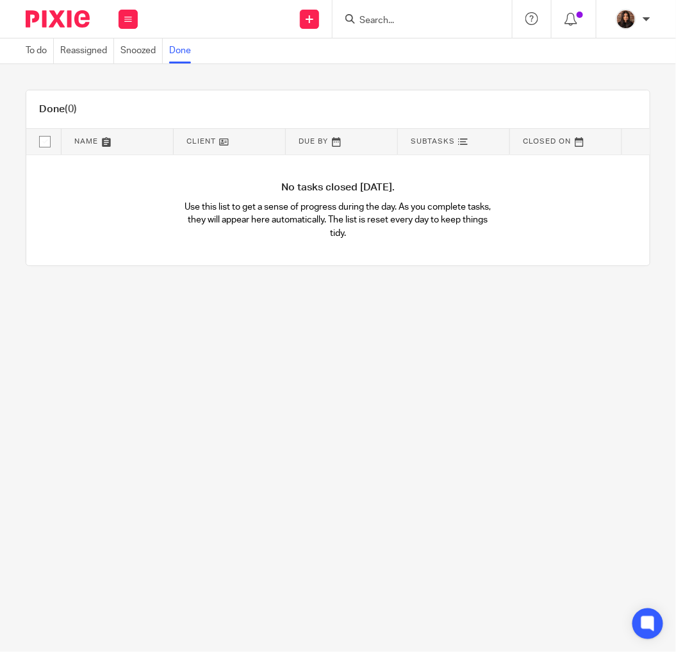
click at [382, 21] on input "Search" at bounding box center [415, 21] width 115 height 12
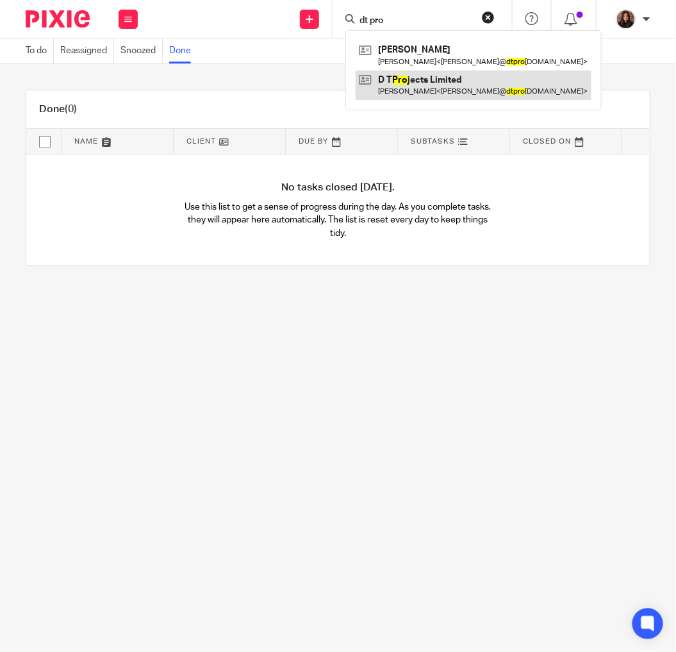
type input "dt pro"
click at [401, 87] on link at bounding box center [474, 85] width 236 height 29
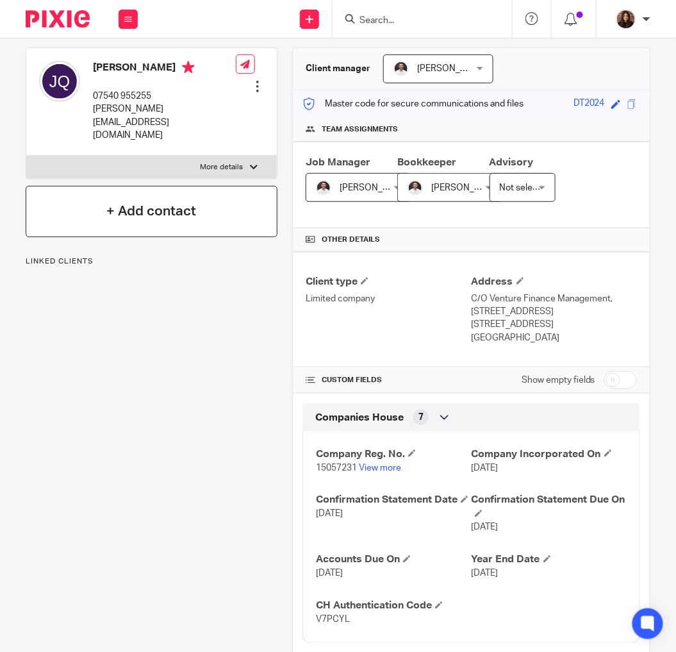
scroll to position [237, 0]
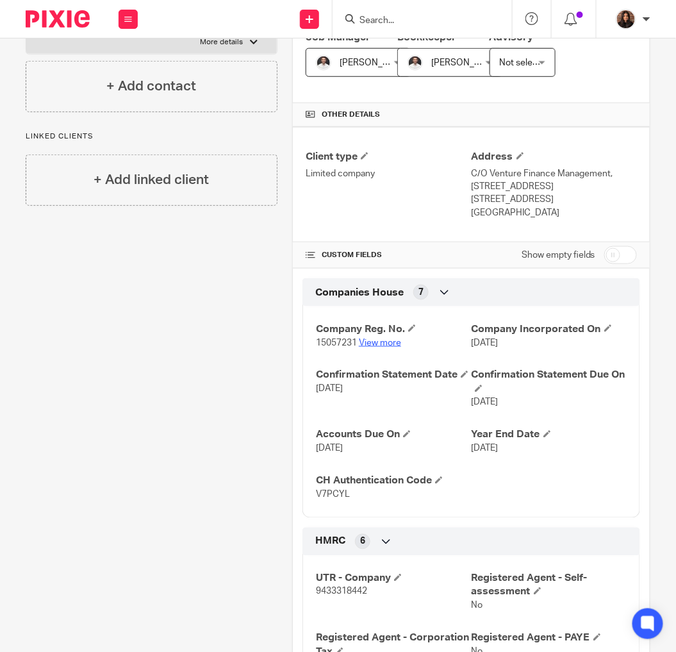
click at [385, 347] on link "View more" at bounding box center [380, 342] width 42 height 9
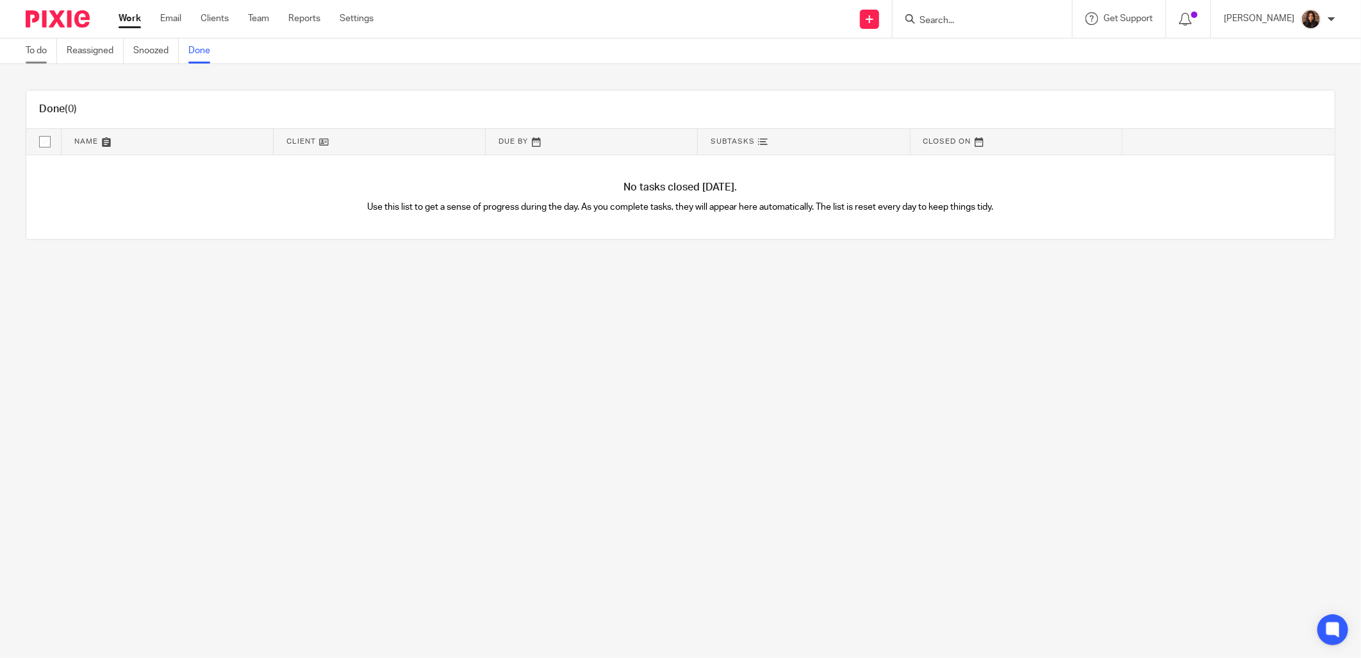
click at [41, 54] on link "To do" at bounding box center [41, 50] width 31 height 25
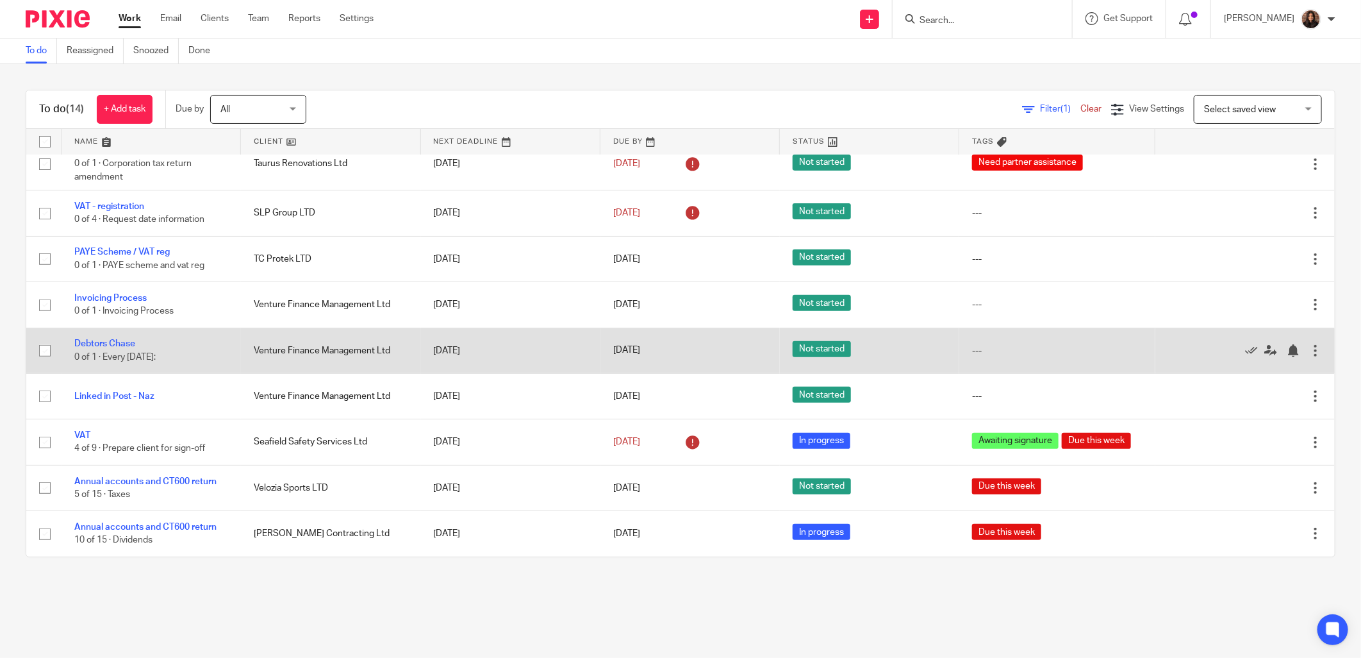
scroll to position [270, 0]
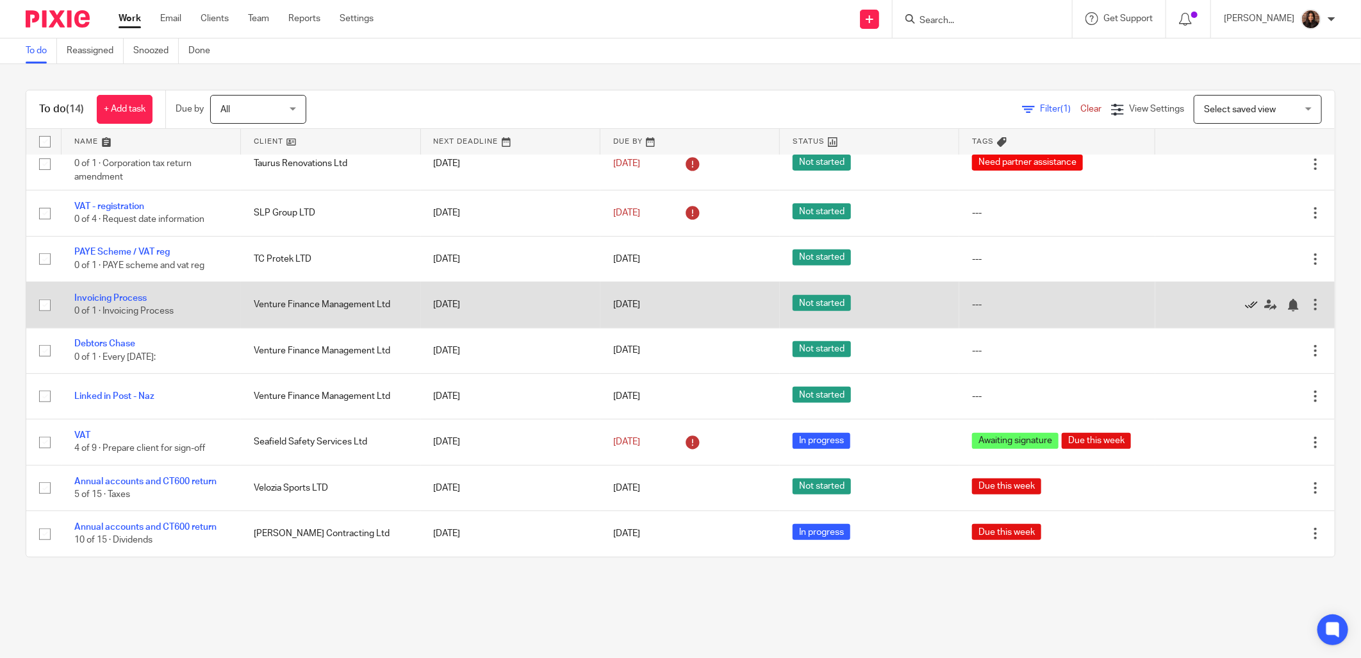
click at [1245, 299] on icon at bounding box center [1251, 305] width 13 height 13
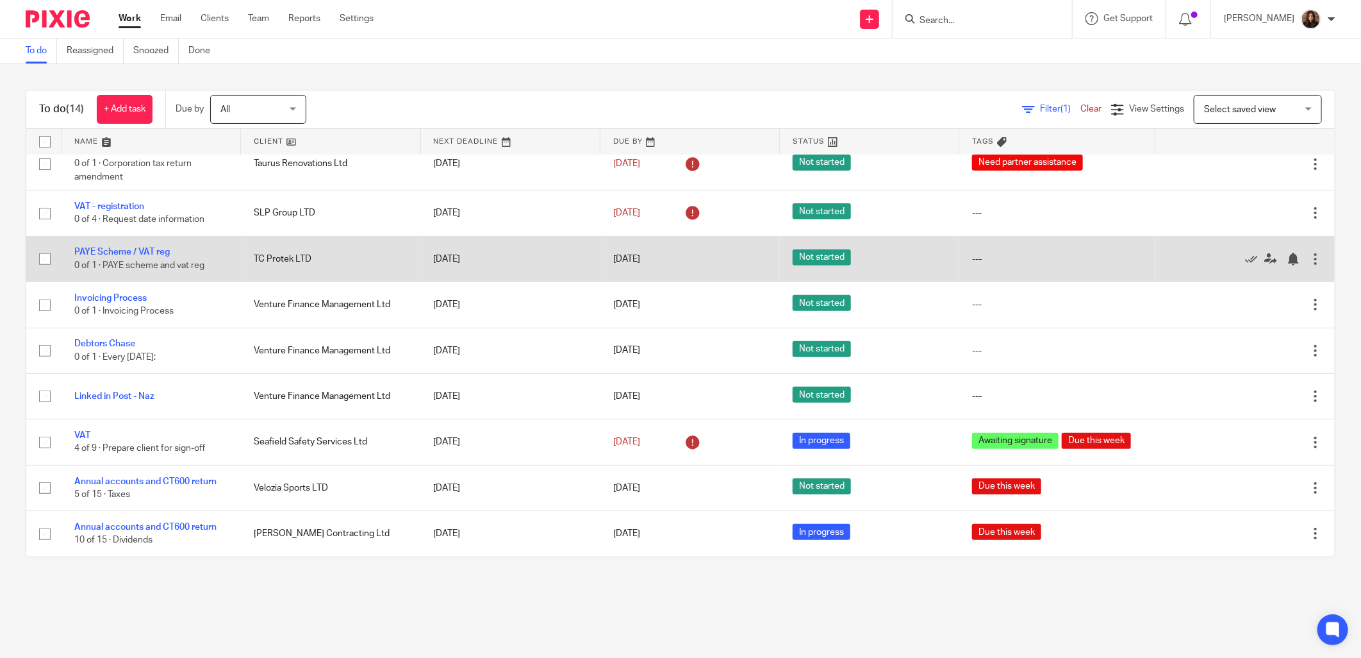
scroll to position [223, 0]
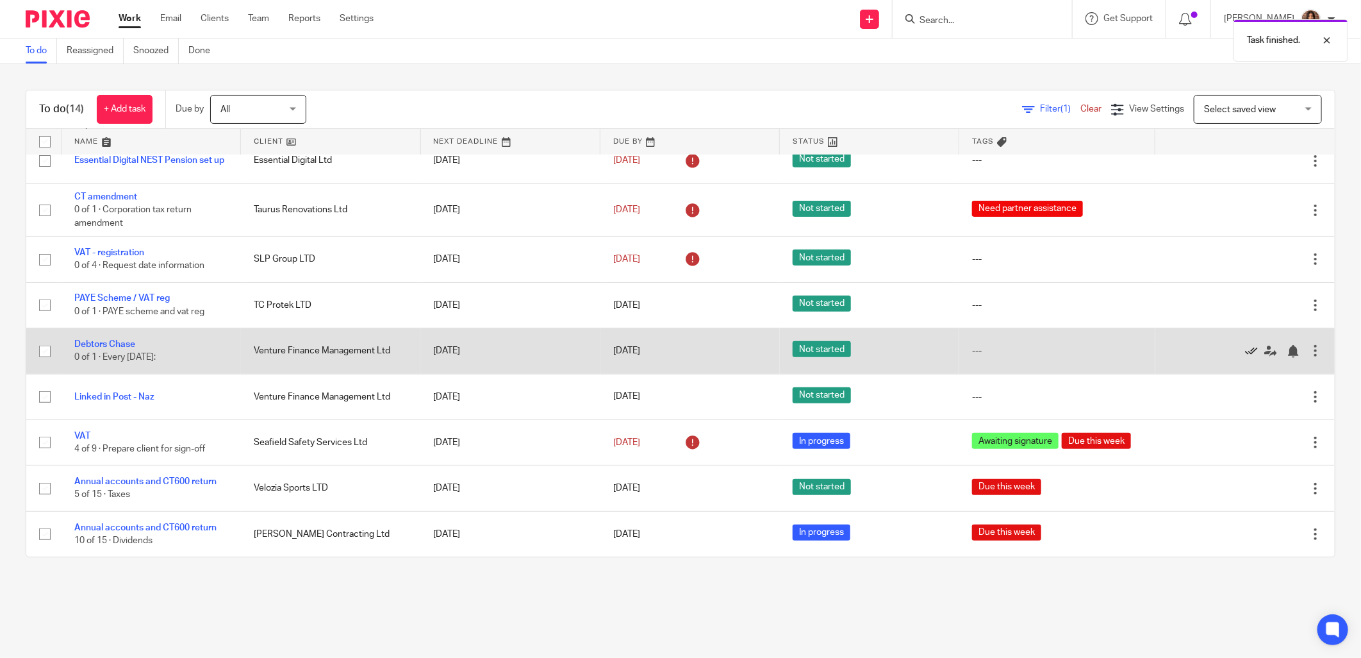
click at [1245, 349] on icon at bounding box center [1251, 351] width 13 height 13
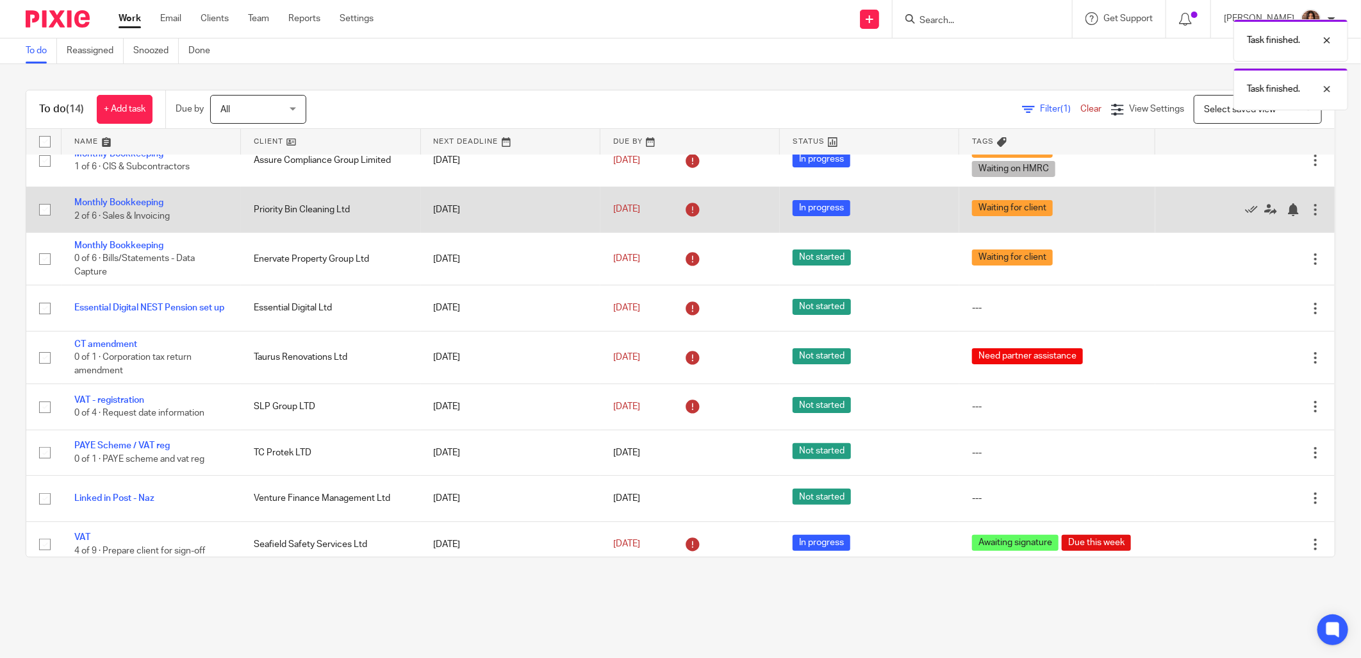
scroll to position [0, 0]
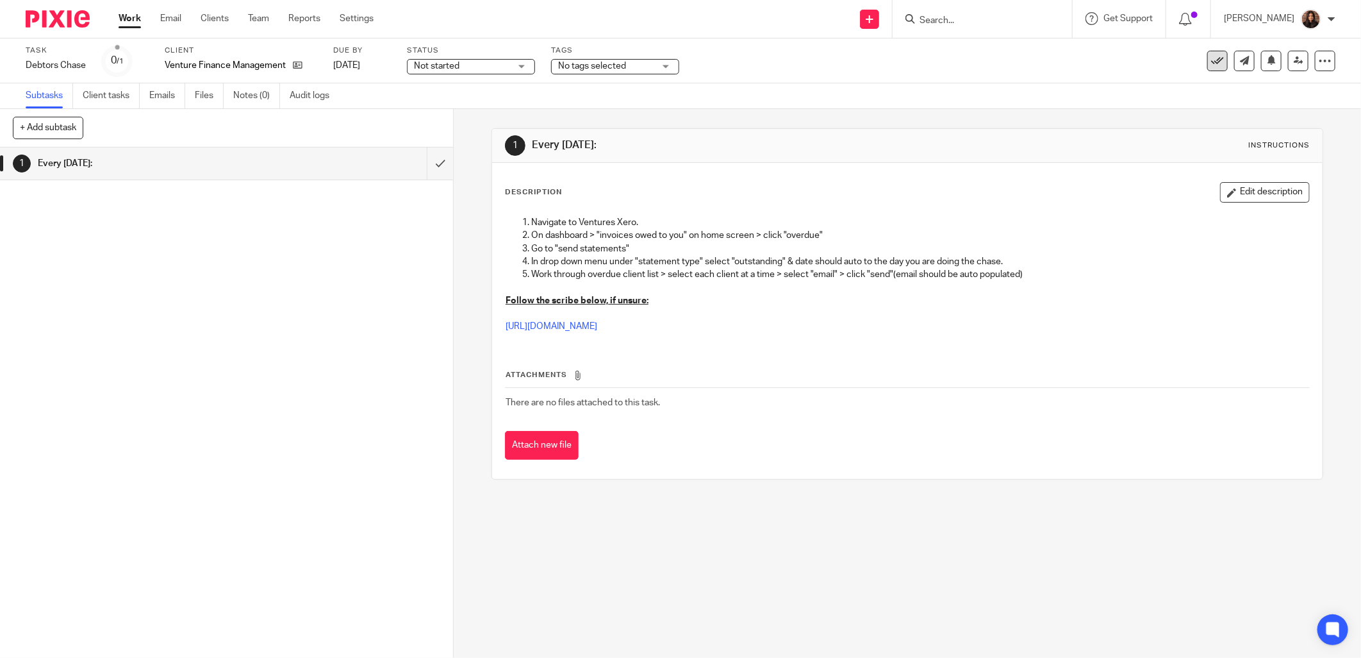
click at [1211, 60] on icon at bounding box center [1217, 60] width 13 height 13
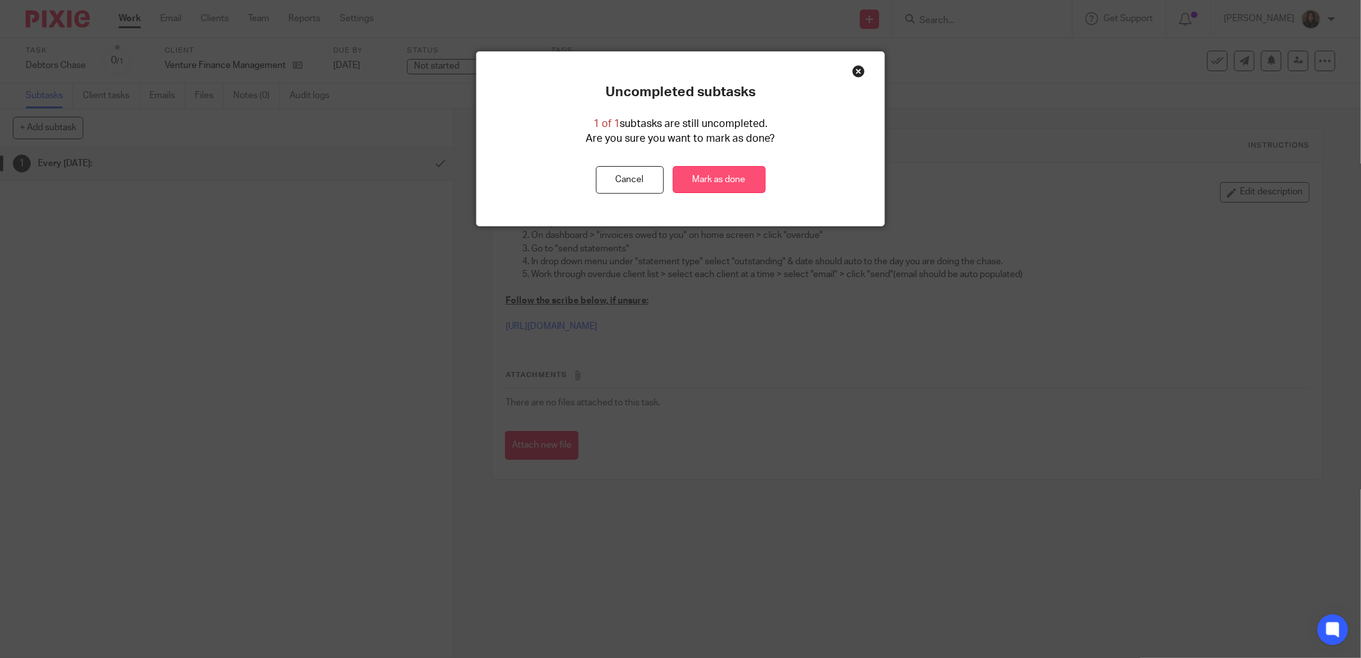
click at [715, 178] on link "Mark as done" at bounding box center [719, 180] width 93 height 28
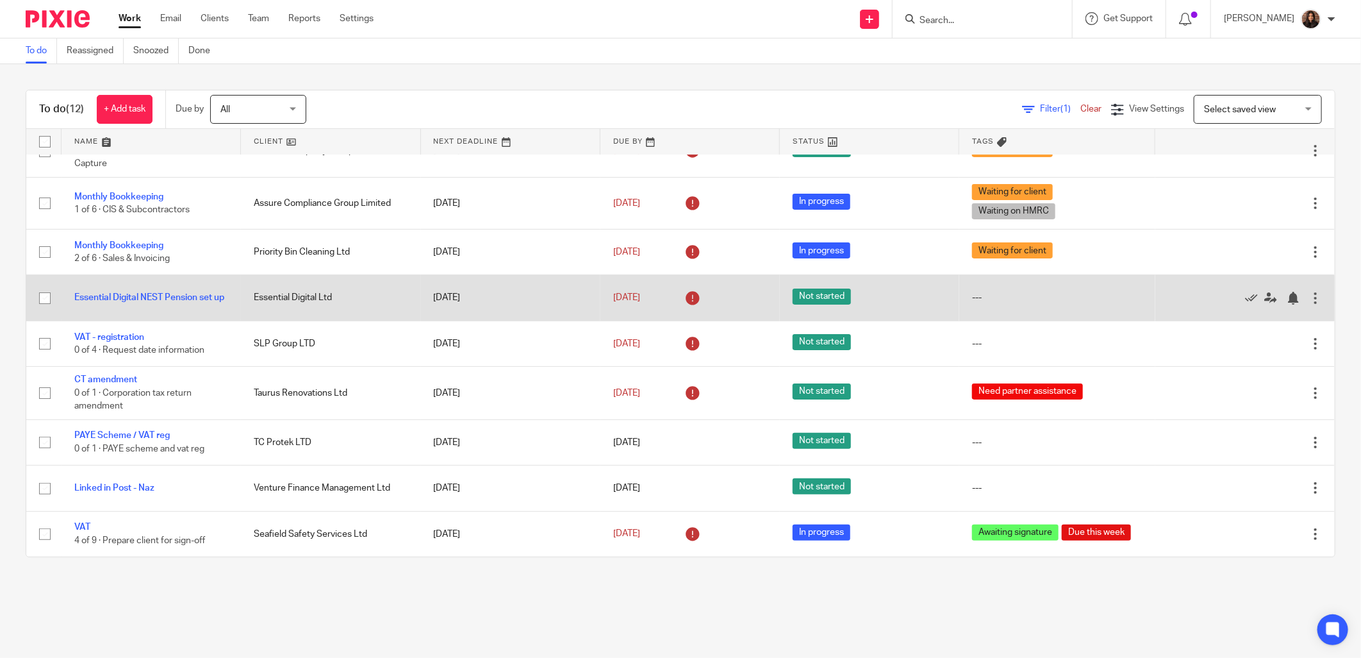
scroll to position [177, 0]
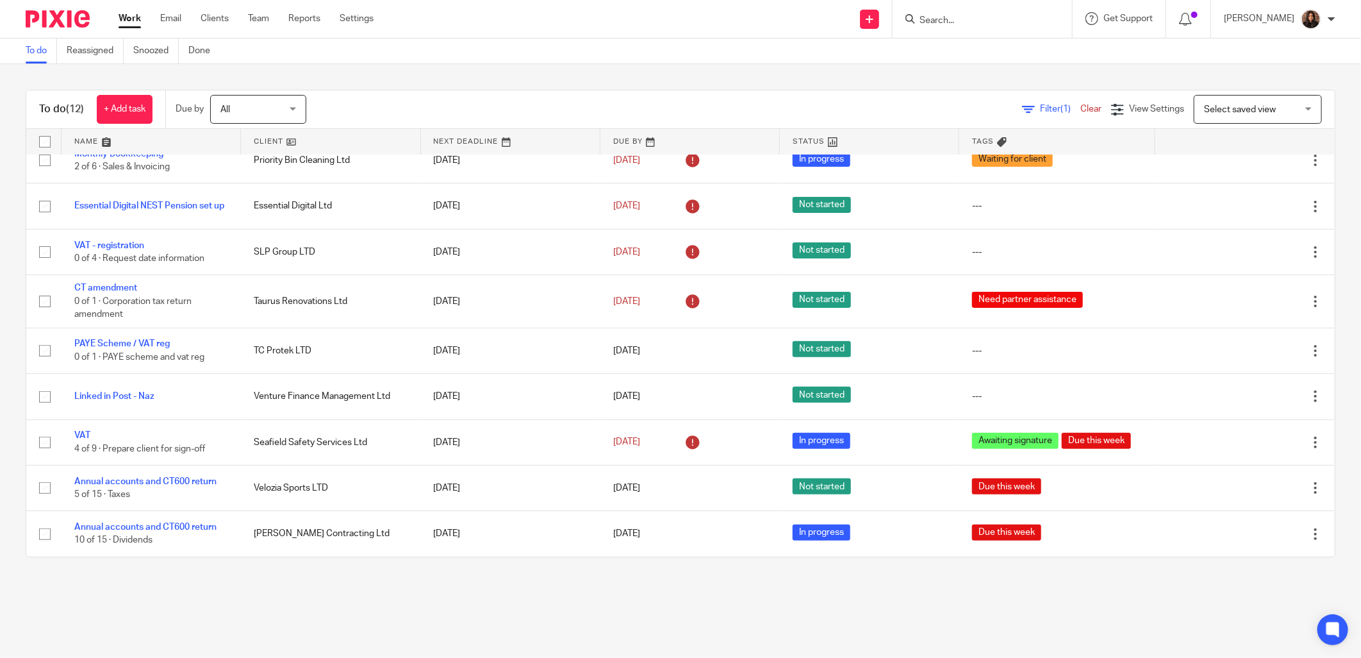
click at [925, 20] on input "Search" at bounding box center [975, 21] width 115 height 12
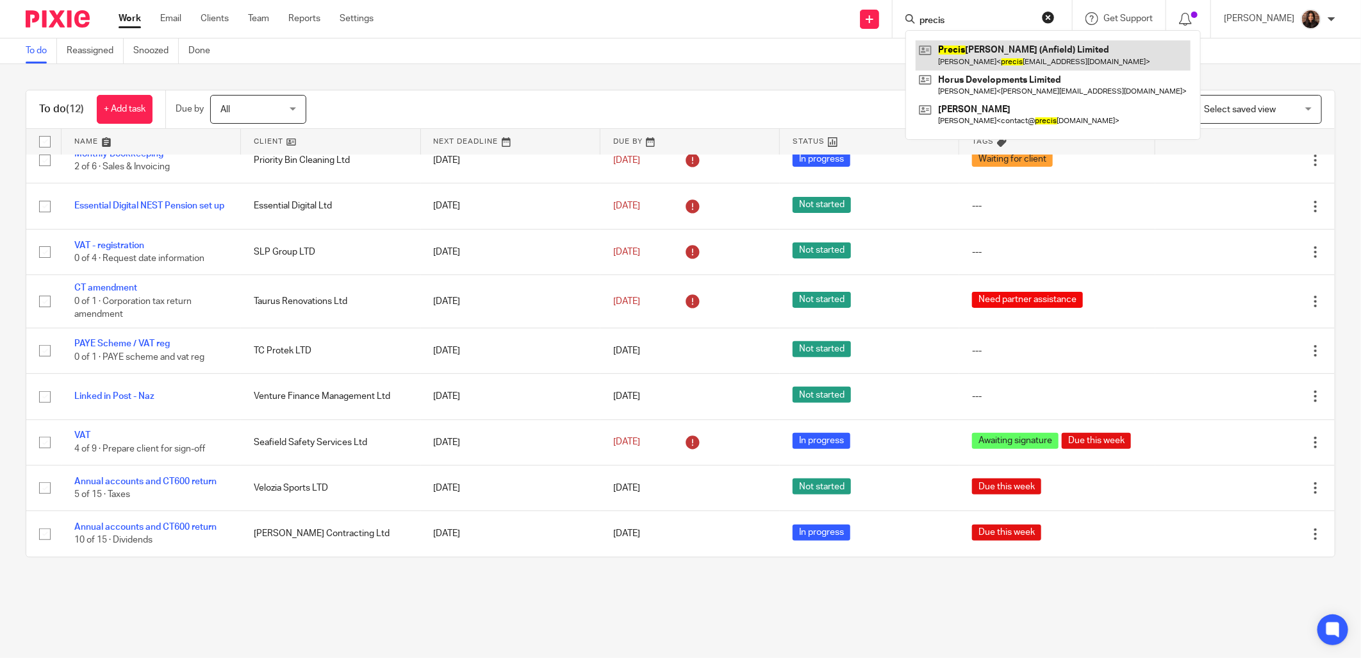
type input "precis"
click at [992, 58] on link at bounding box center [1053, 54] width 275 height 29
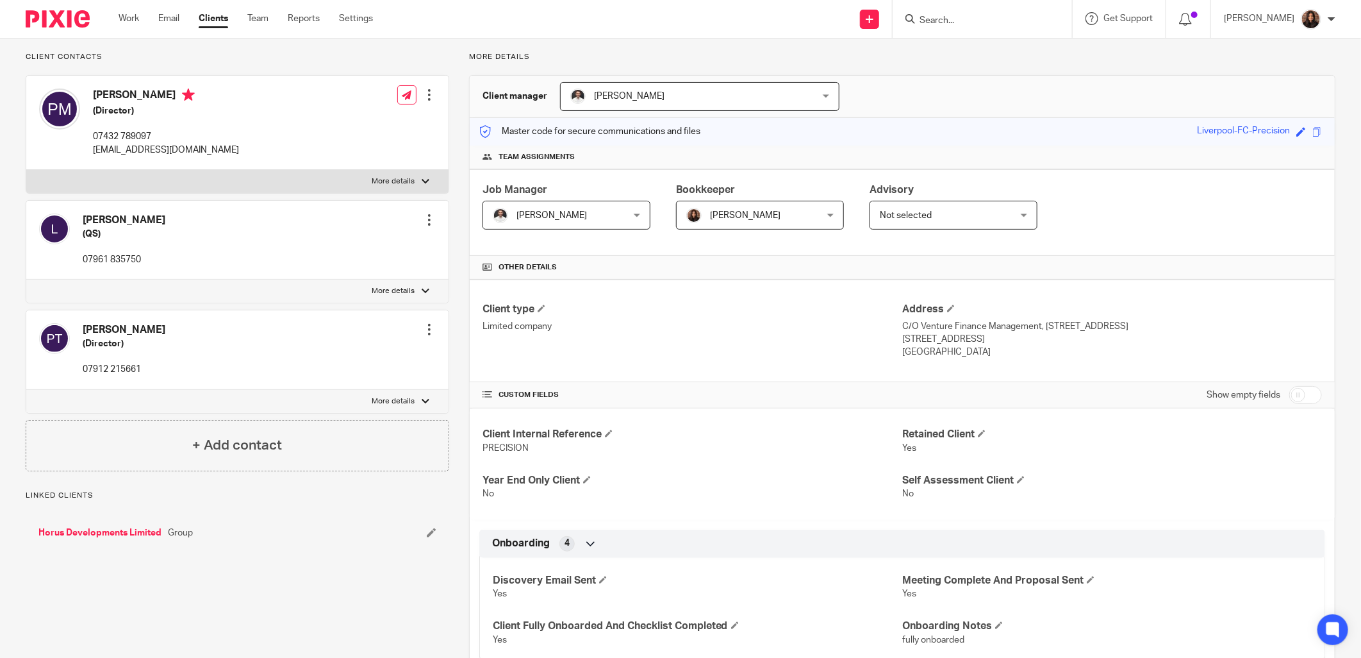
scroll to position [119, 0]
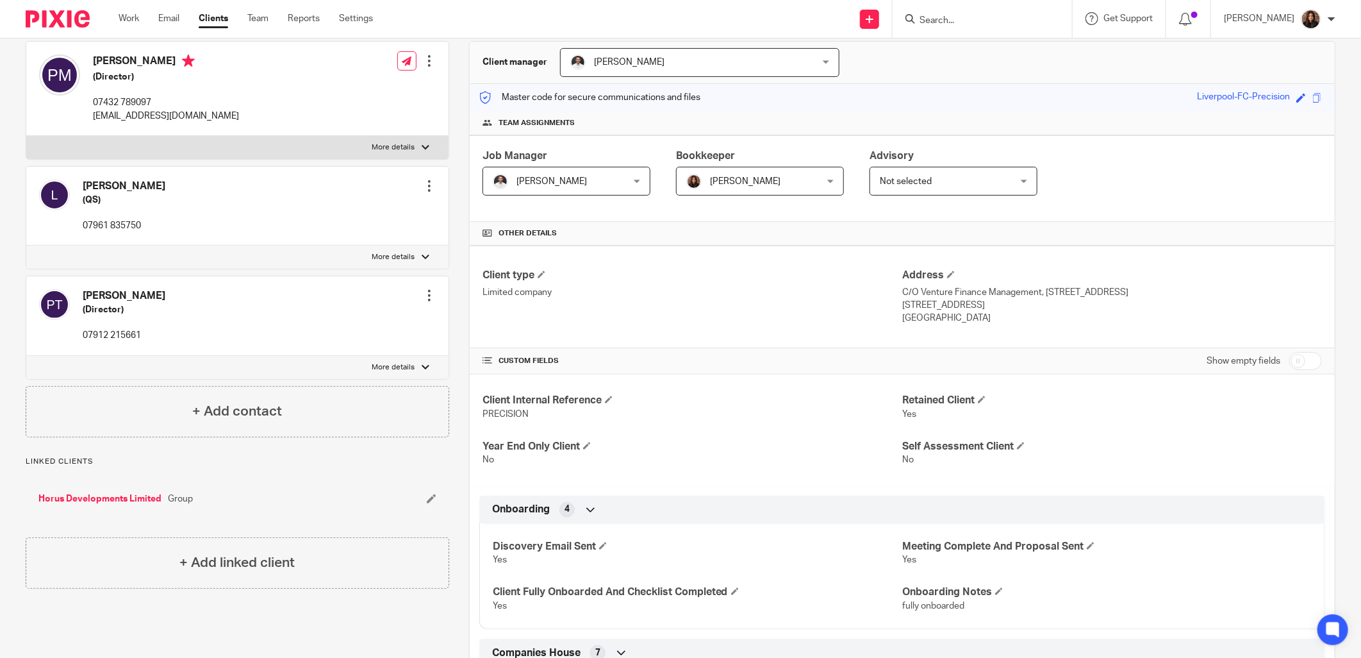
click at [1309, 92] on div "Save Liverpool-FC-Precision" at bounding box center [1261, 97] width 128 height 15
click at [1313, 95] on span at bounding box center [1318, 98] width 10 height 10
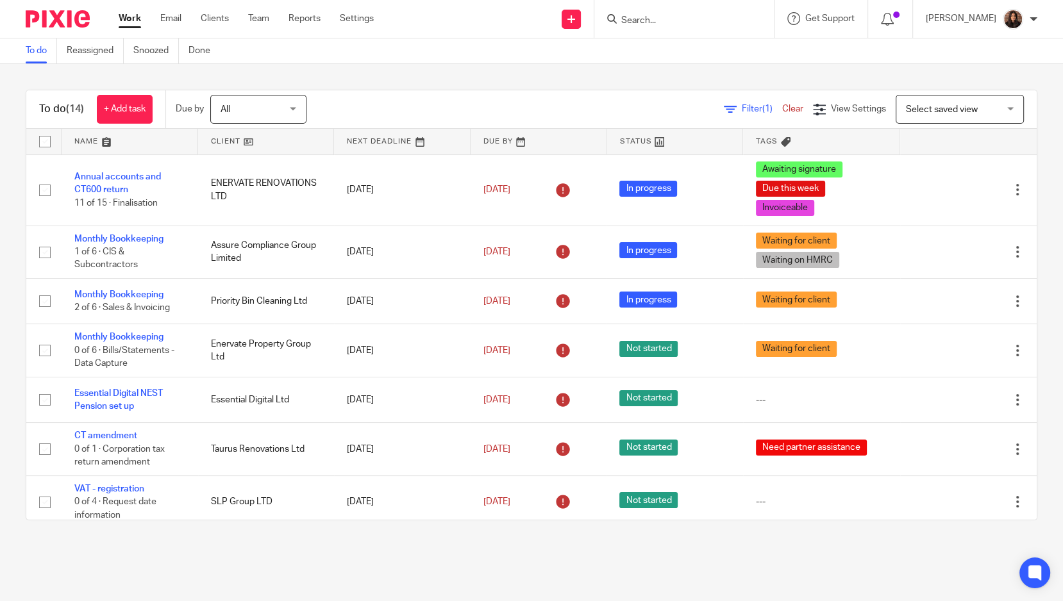
click at [395, 540] on div "To do (14) + Add task Due by All All [DATE] [DATE] This week Next week This mon…" at bounding box center [531, 305] width 1063 height 482
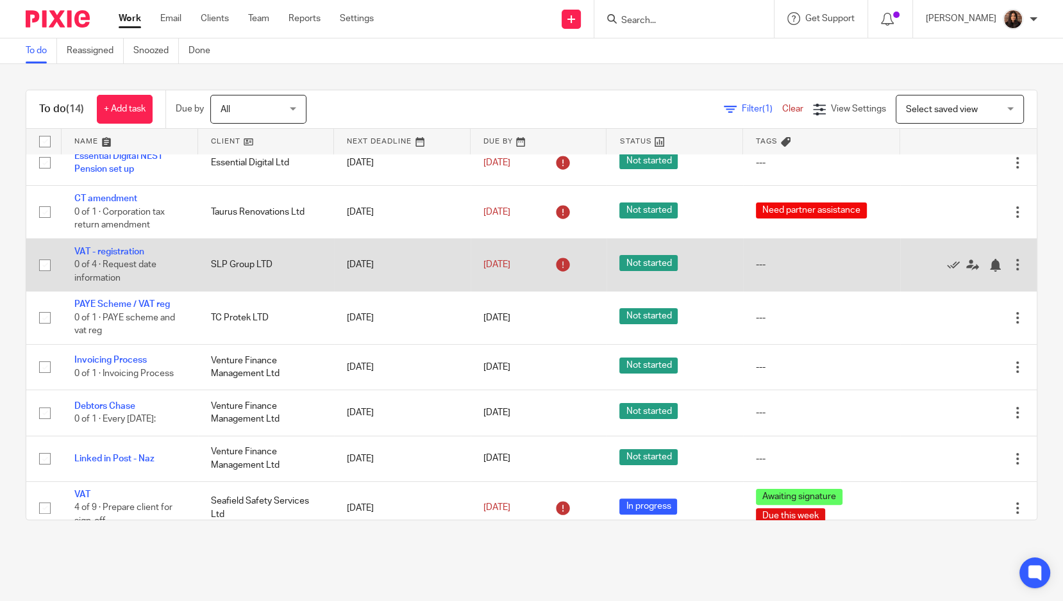
scroll to position [352, 0]
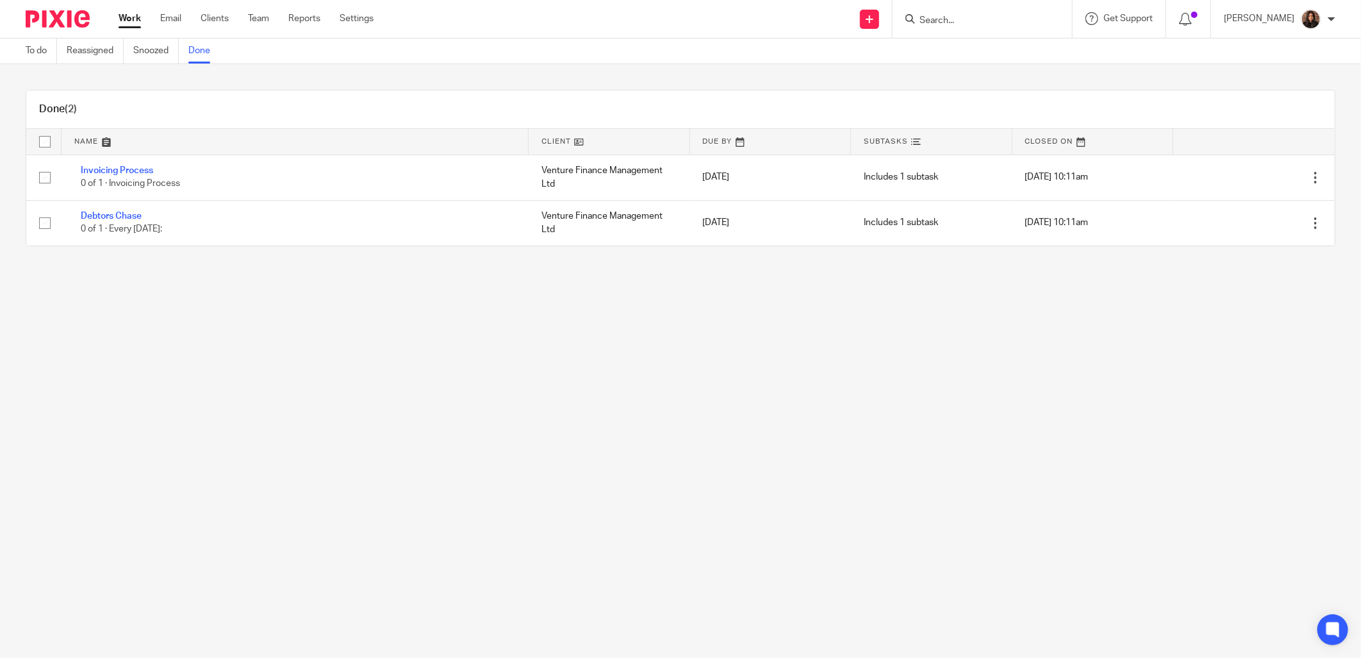
click at [954, 22] on input "Search" at bounding box center [975, 21] width 115 height 12
type input "slp"
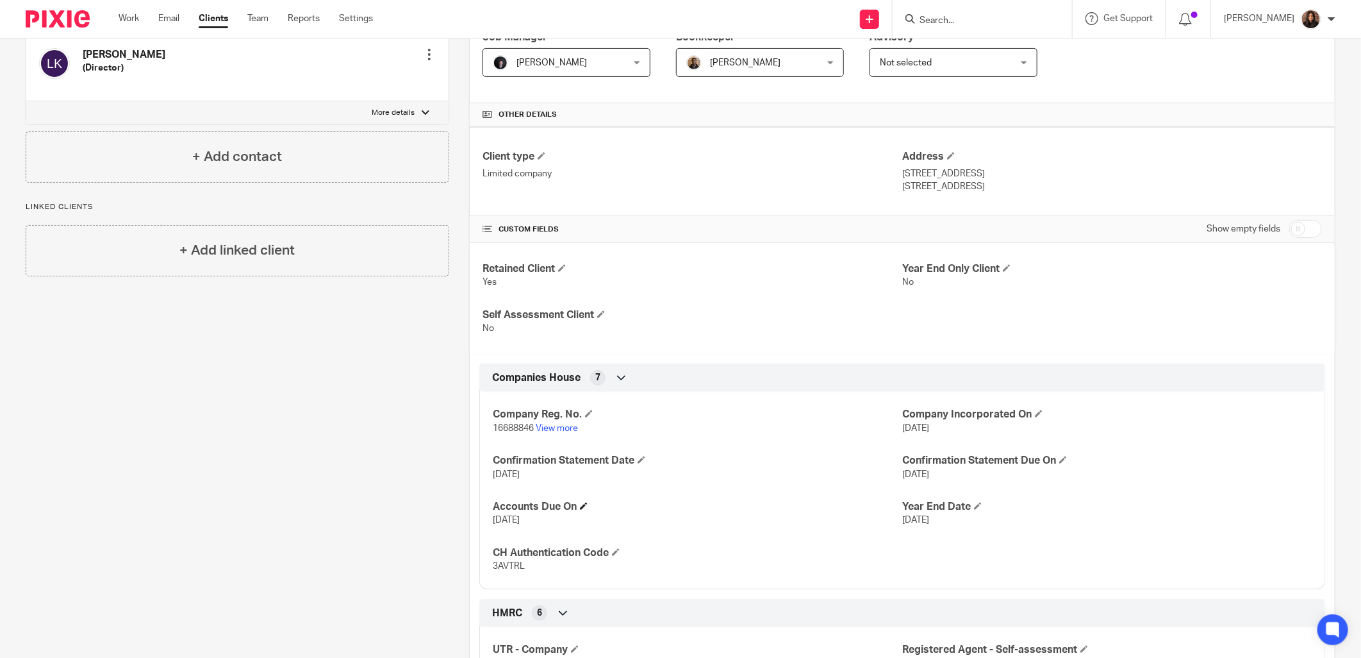
scroll to position [356, 0]
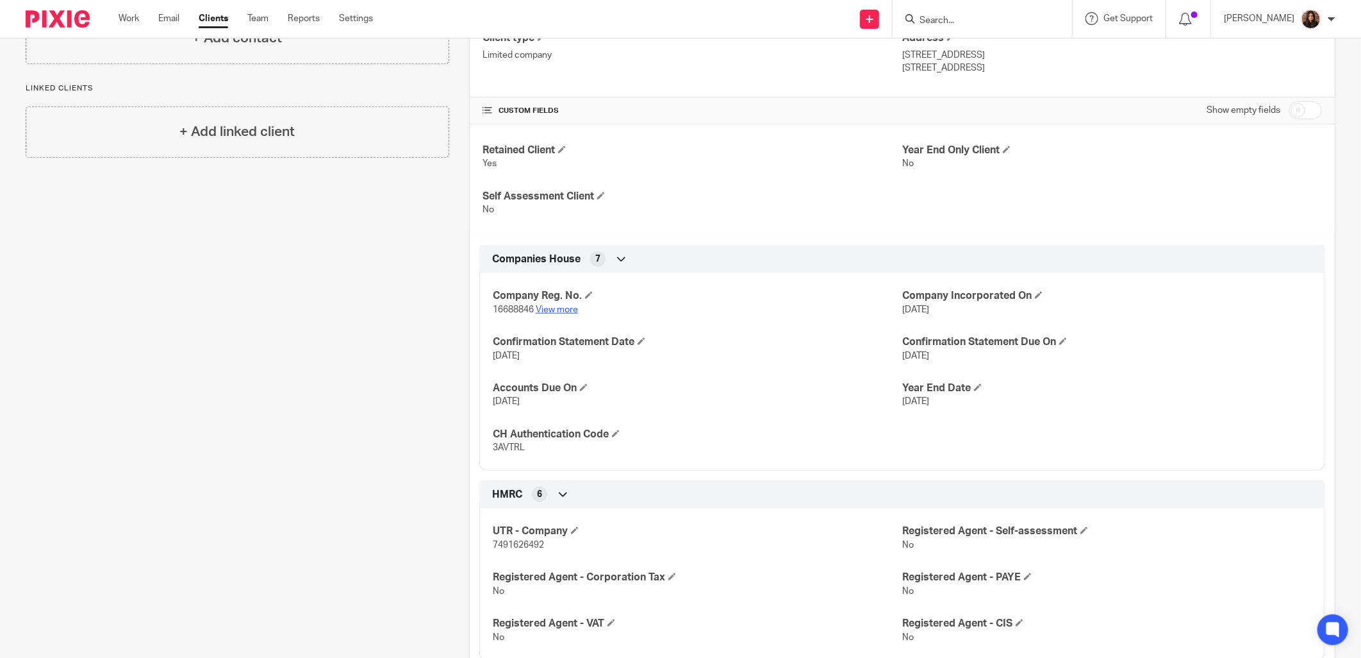
click at [558, 306] on link "View more" at bounding box center [557, 309] width 42 height 9
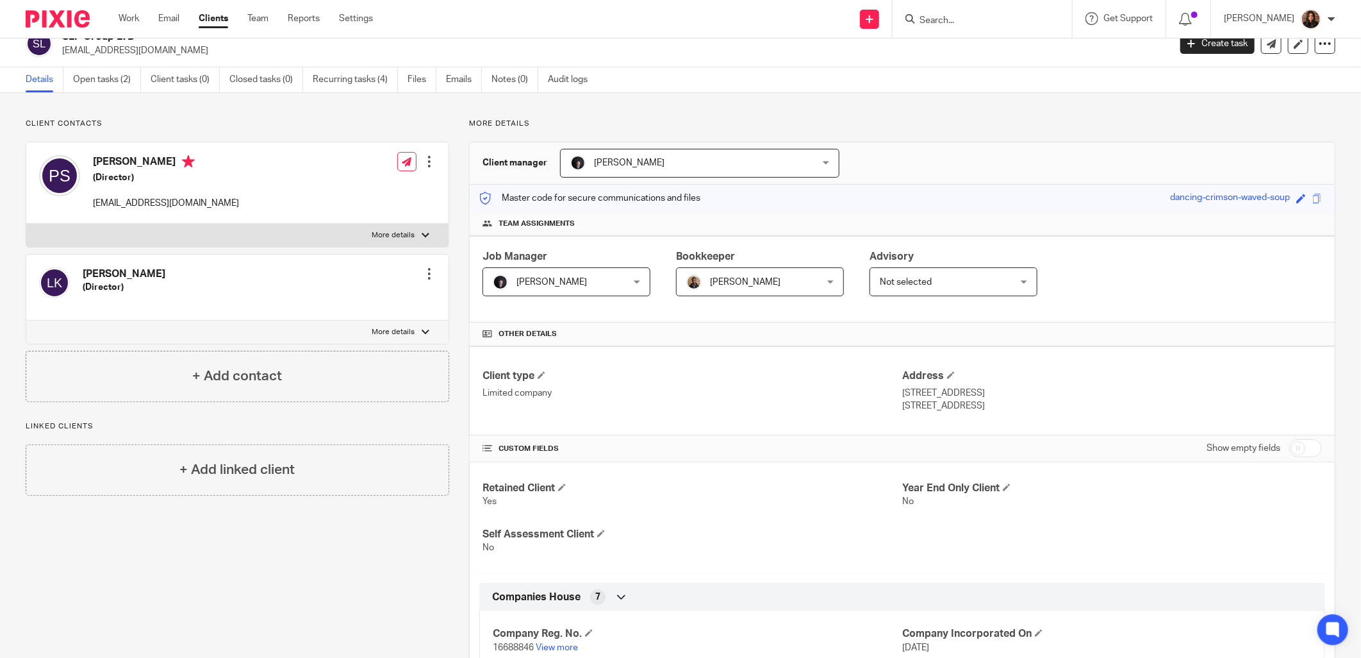
scroll to position [0, 0]
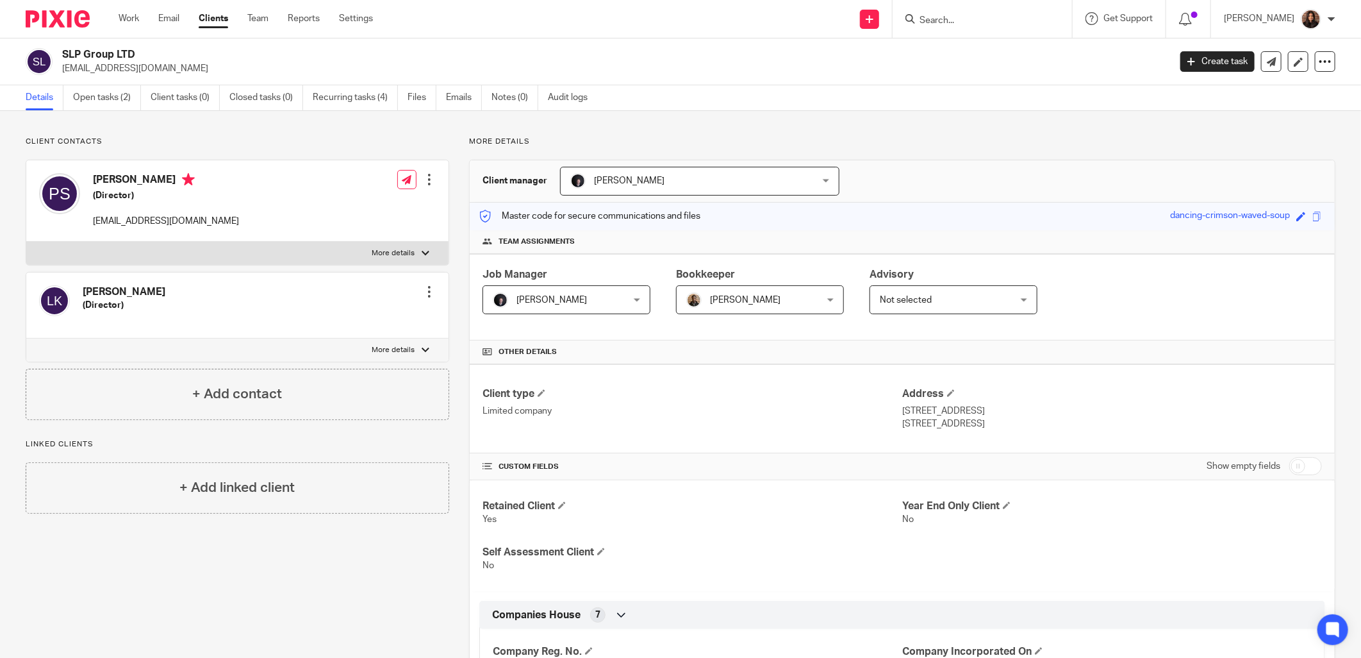
click at [215, 253] on label "More details" at bounding box center [237, 253] width 422 height 23
click at [26, 242] on input "More details" at bounding box center [26, 241] width 1 height 1
checkbox input "true"
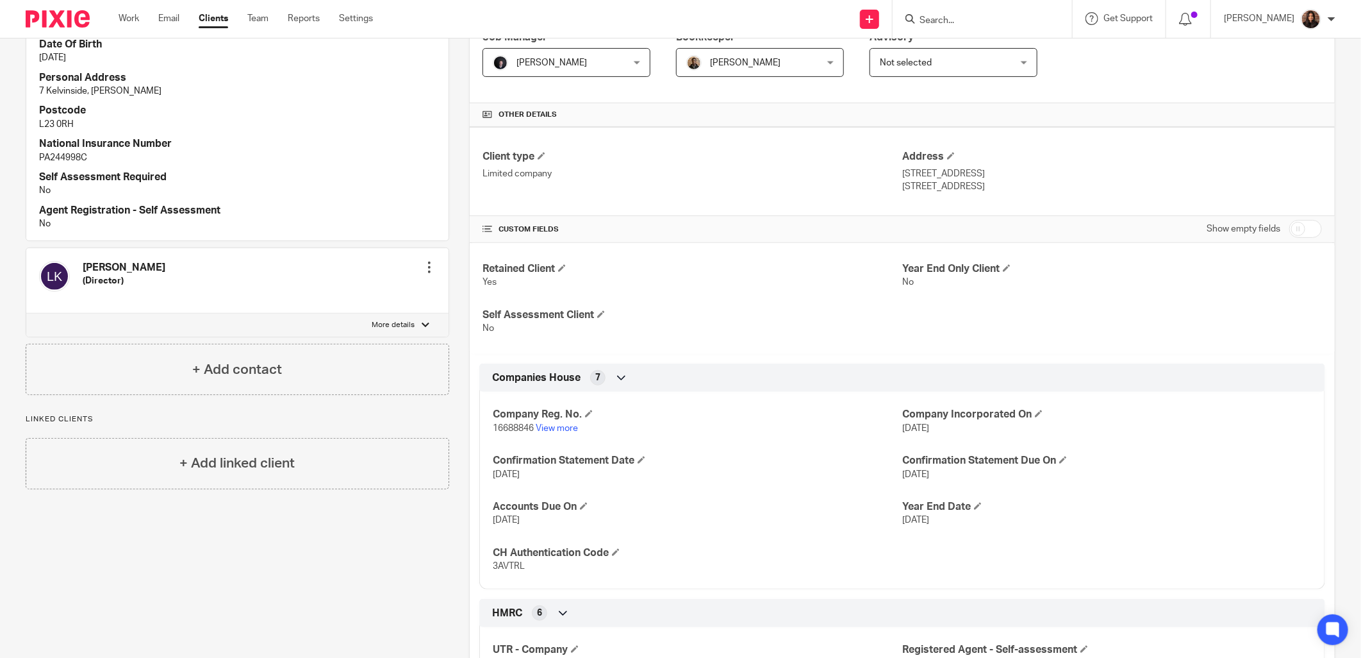
scroll to position [119, 0]
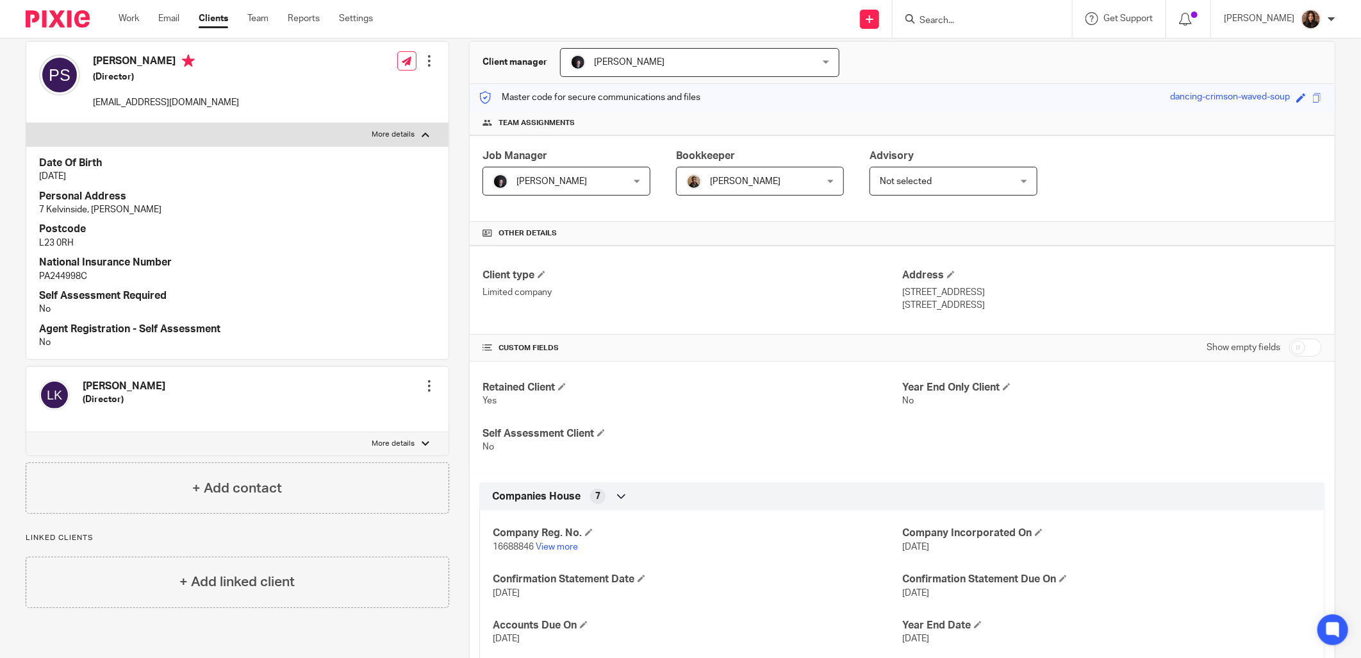
click at [378, 441] on p "More details" at bounding box center [393, 443] width 43 height 10
click at [26, 432] on input "More details" at bounding box center [26, 431] width 1 height 1
checkbox input "true"
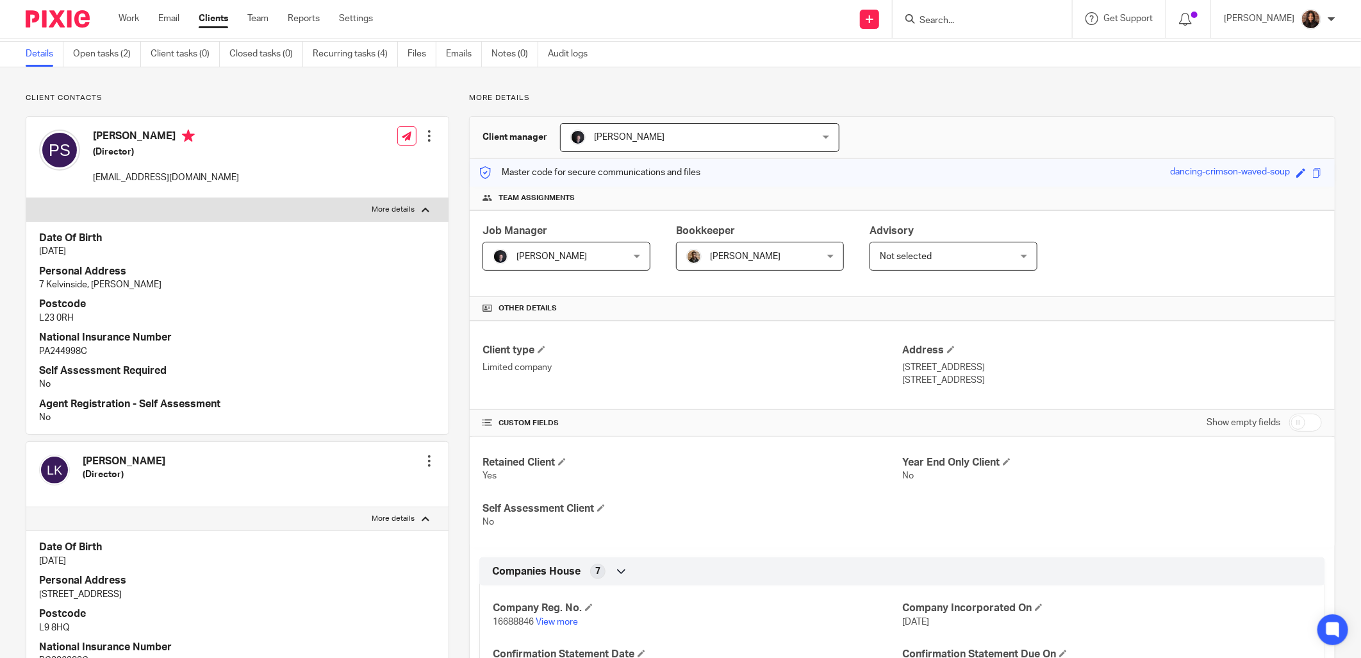
scroll to position [0, 0]
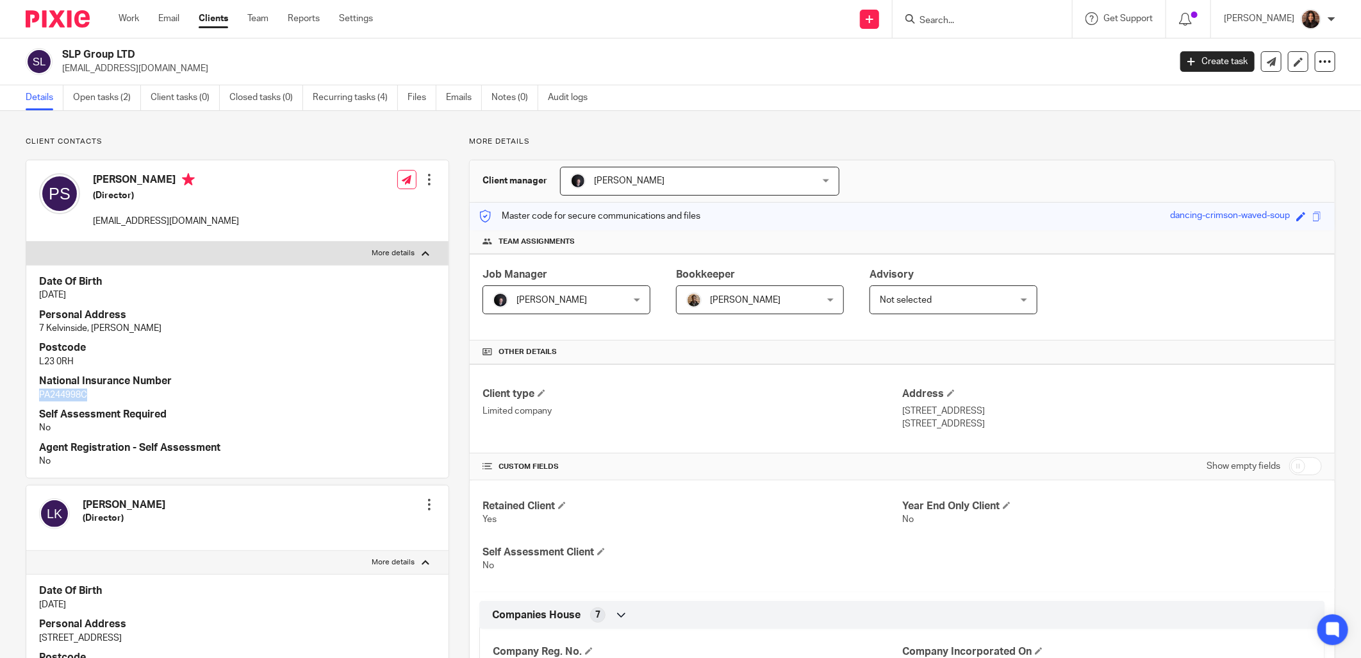
drag, startPoint x: 87, startPoint y: 395, endPoint x: 34, endPoint y: 399, distance: 53.4
click at [34, 399] on div "Date Of Birth 15 Jun 1995 Personal Address 7 Kelvinside, Crosby Postcode L23 0R…" at bounding box center [237, 371] width 422 height 213
copy p "PA244998C"
drag, startPoint x: 72, startPoint y: 360, endPoint x: 37, endPoint y: 361, distance: 35.9
click at [37, 361] on div "Date Of Birth 15 Jun 1995 Personal Address 7 Kelvinside, Crosby Postcode L23 0R…" at bounding box center [237, 371] width 422 height 213
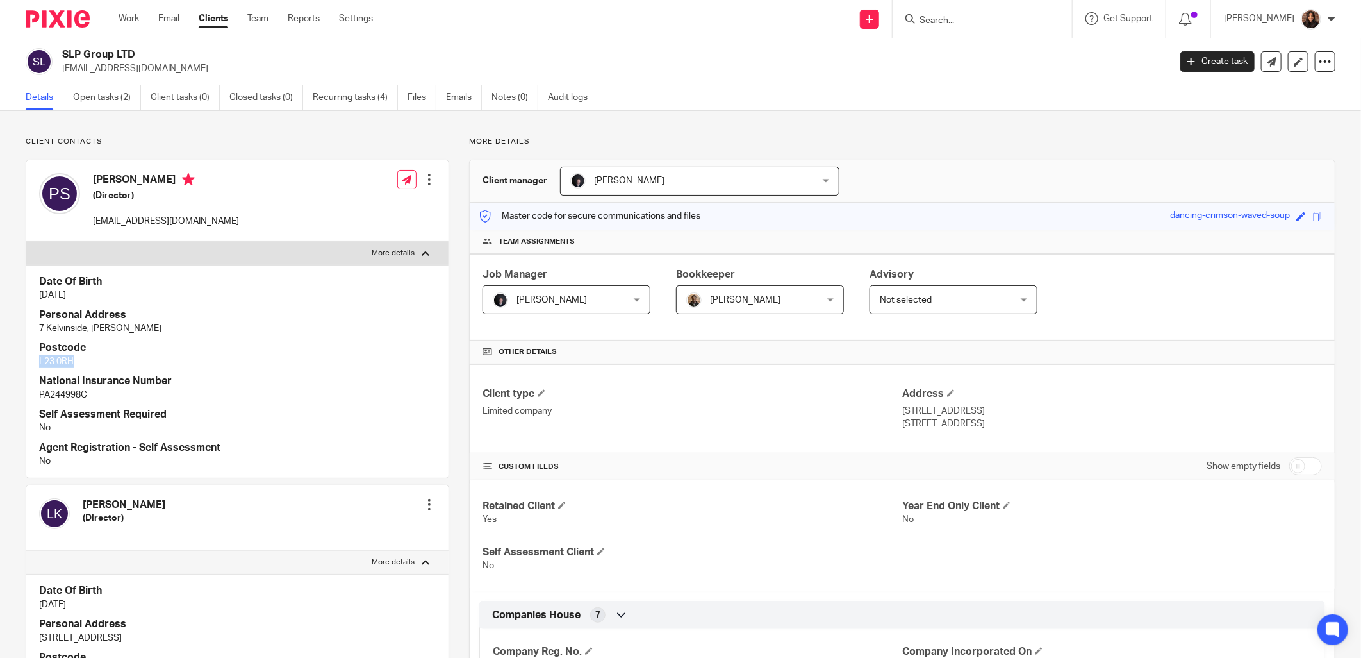
drag, startPoint x: 37, startPoint y: 361, endPoint x: 63, endPoint y: 363, distance: 26.3
copy p "L23 0RH"
click at [96, 93] on link "Open tasks (2)" at bounding box center [107, 97] width 68 height 25
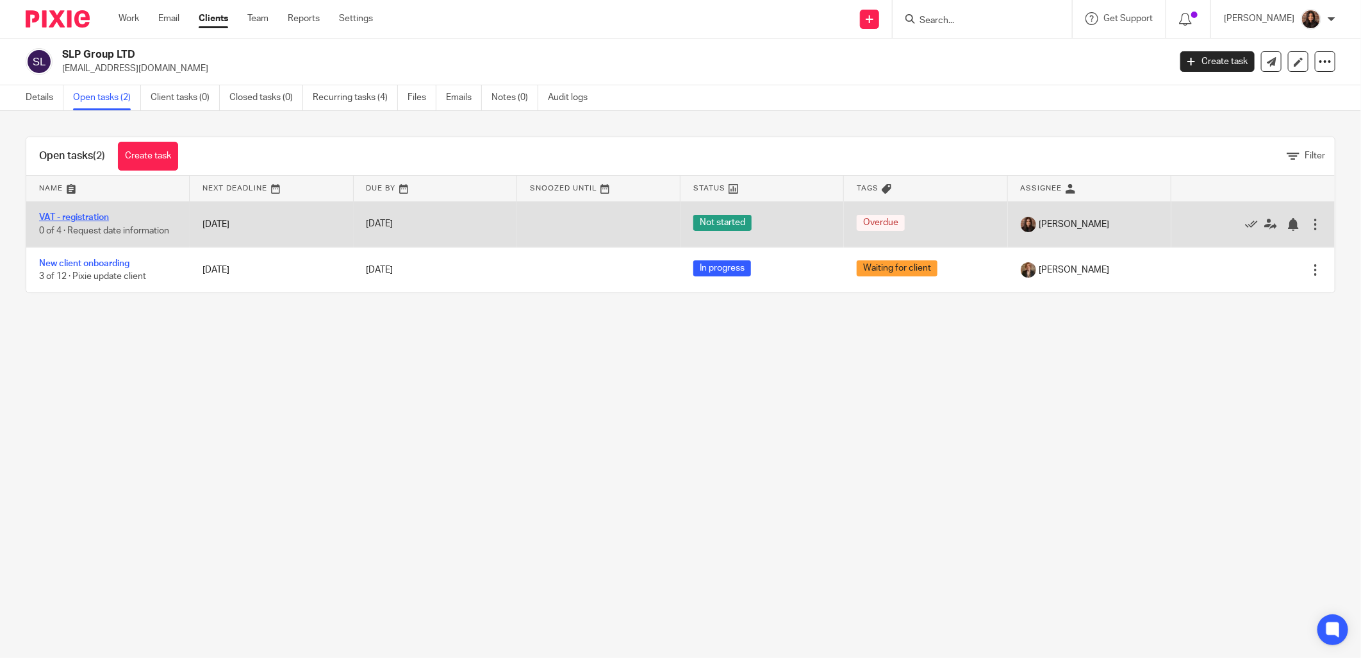
click at [88, 217] on link "VAT - registration" at bounding box center [74, 217] width 70 height 9
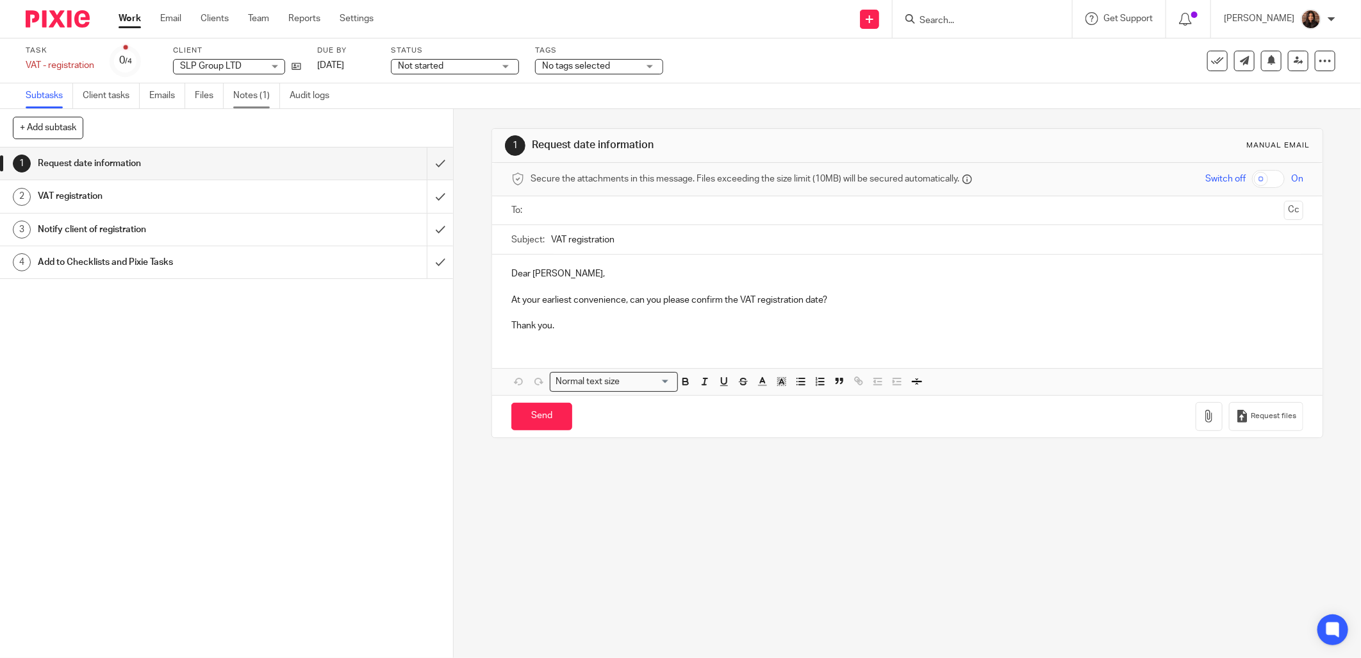
click at [273, 98] on link "Notes (1)" at bounding box center [256, 95] width 47 height 25
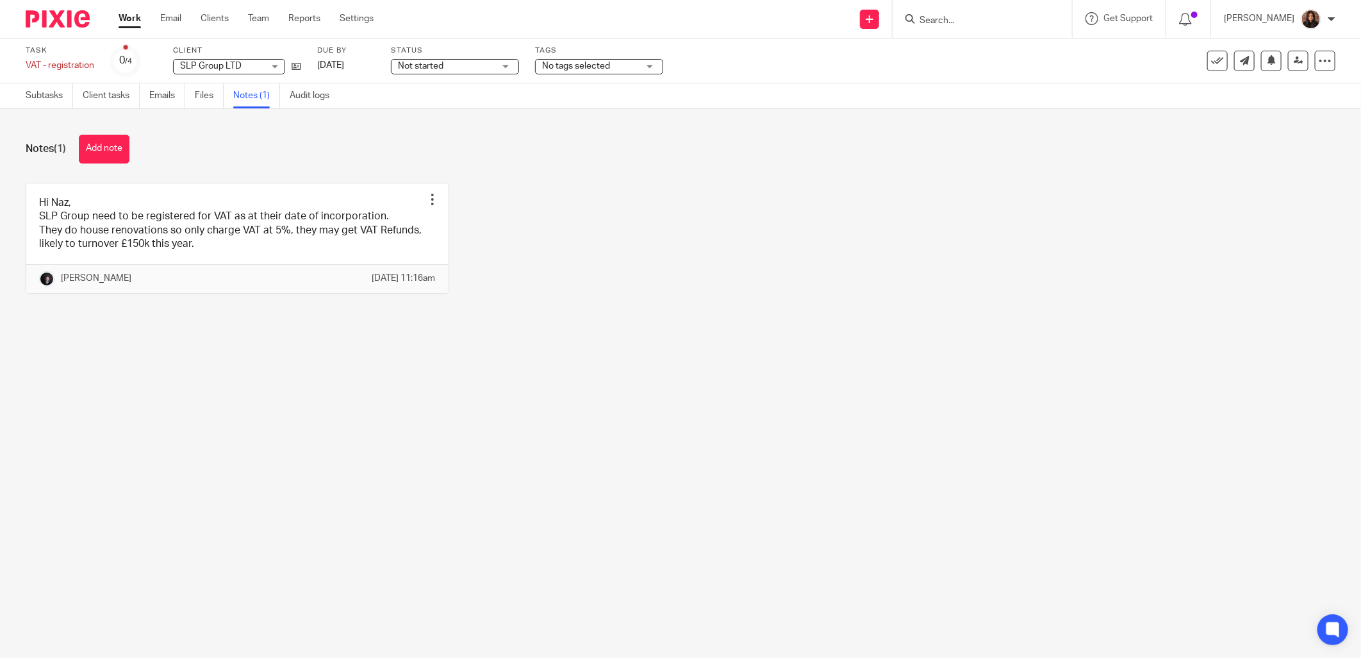
click at [535, 252] on div "Hi Naz, SLP Group need to be registered for VAT as at their date of incorporati…" at bounding box center [671, 248] width 1330 height 130
click at [42, 97] on link "Subtasks" at bounding box center [49, 95] width 47 height 25
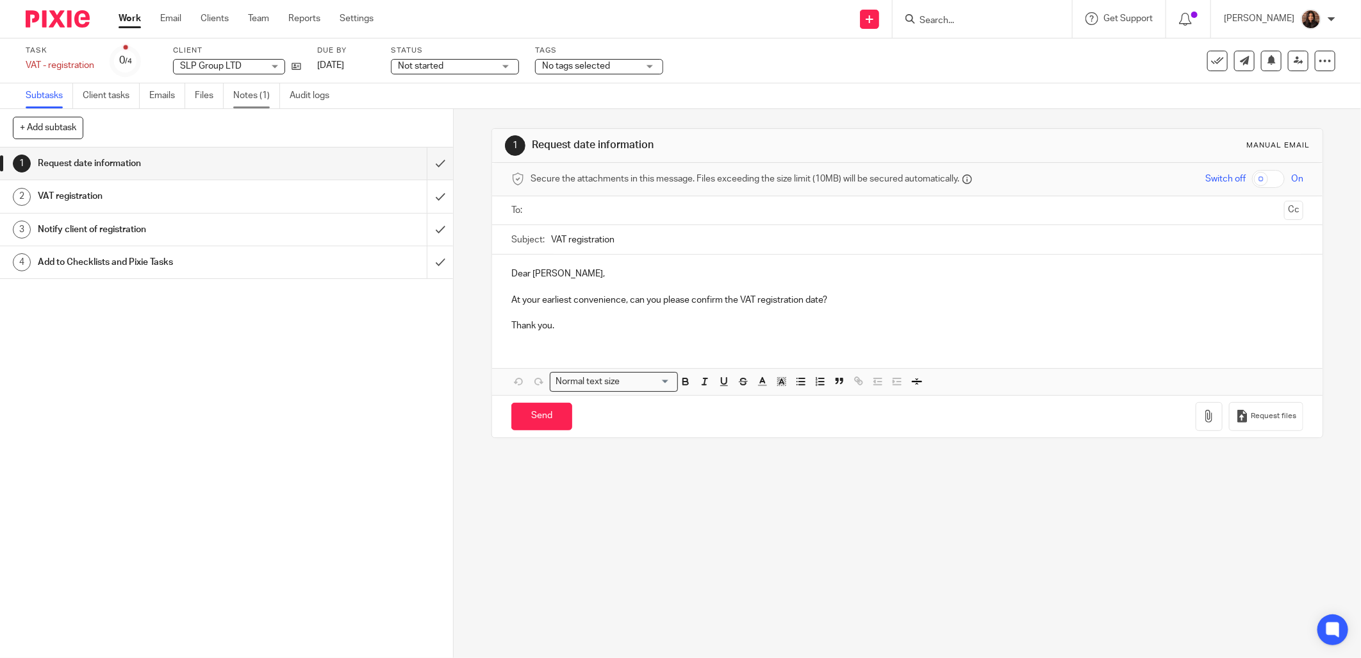
click at [248, 97] on link "Notes (1)" at bounding box center [256, 95] width 47 height 25
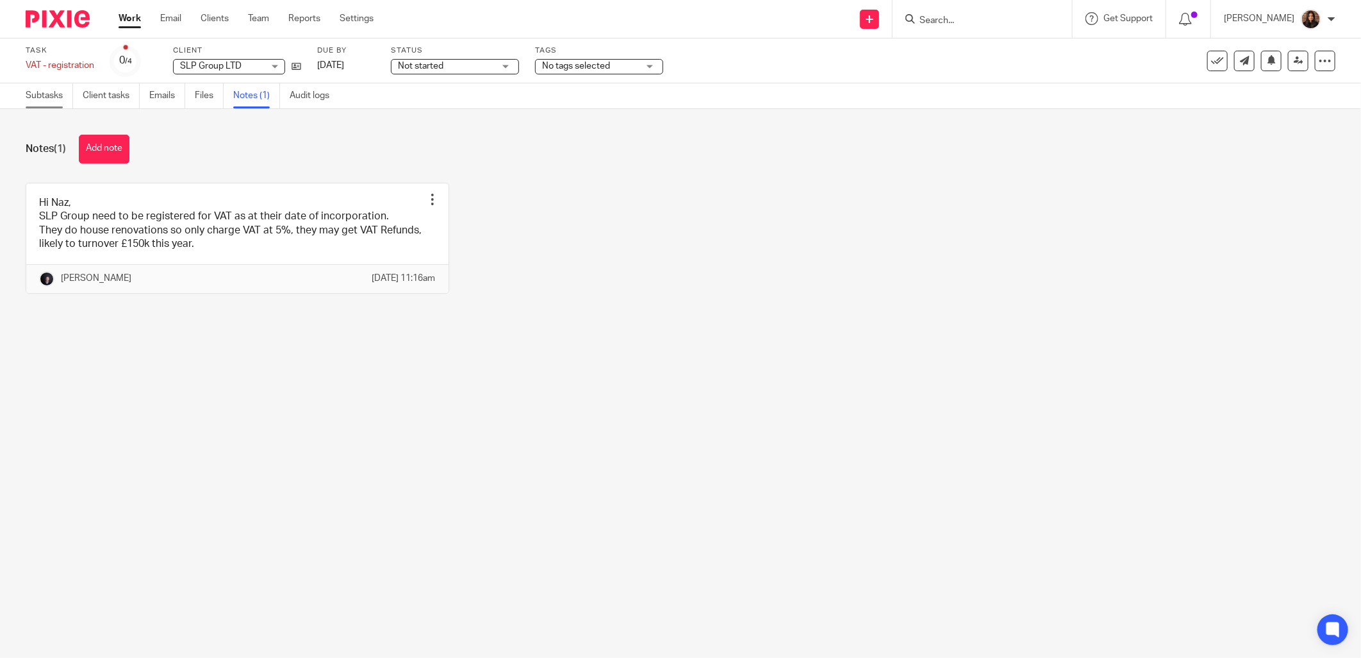
click at [42, 95] on link "Subtasks" at bounding box center [49, 95] width 47 height 25
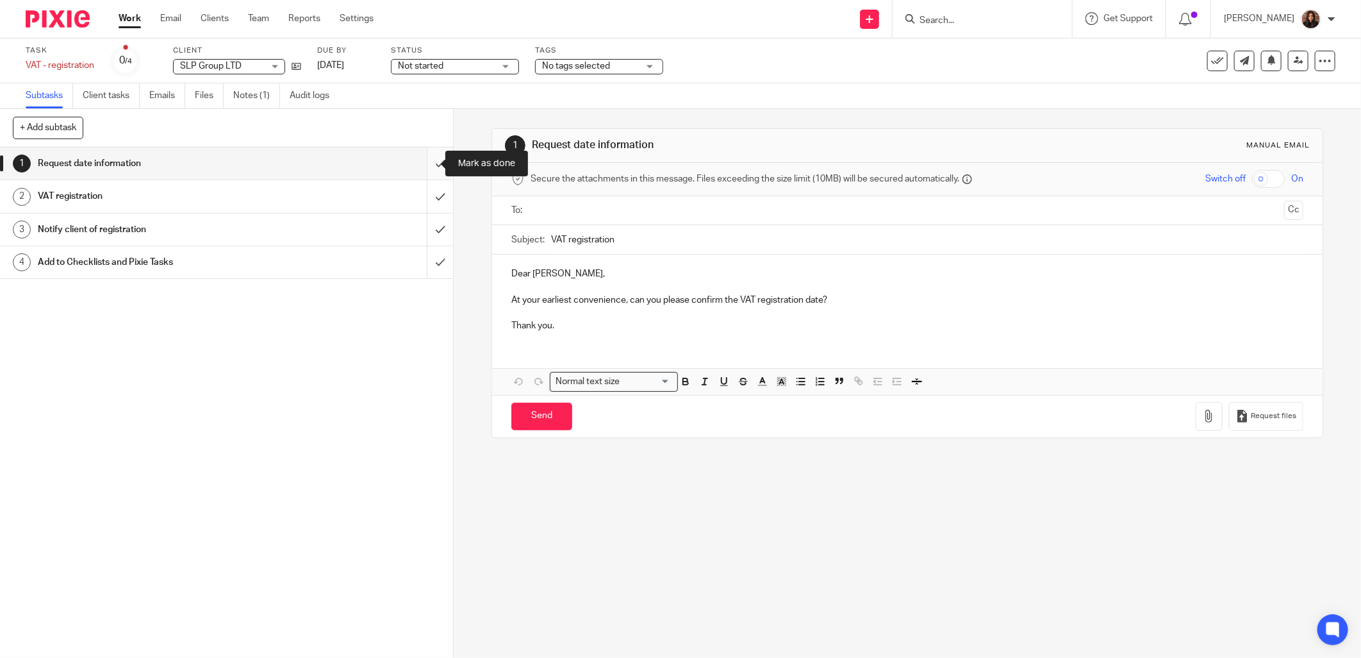
click at [425, 159] on input "submit" at bounding box center [226, 163] width 453 height 32
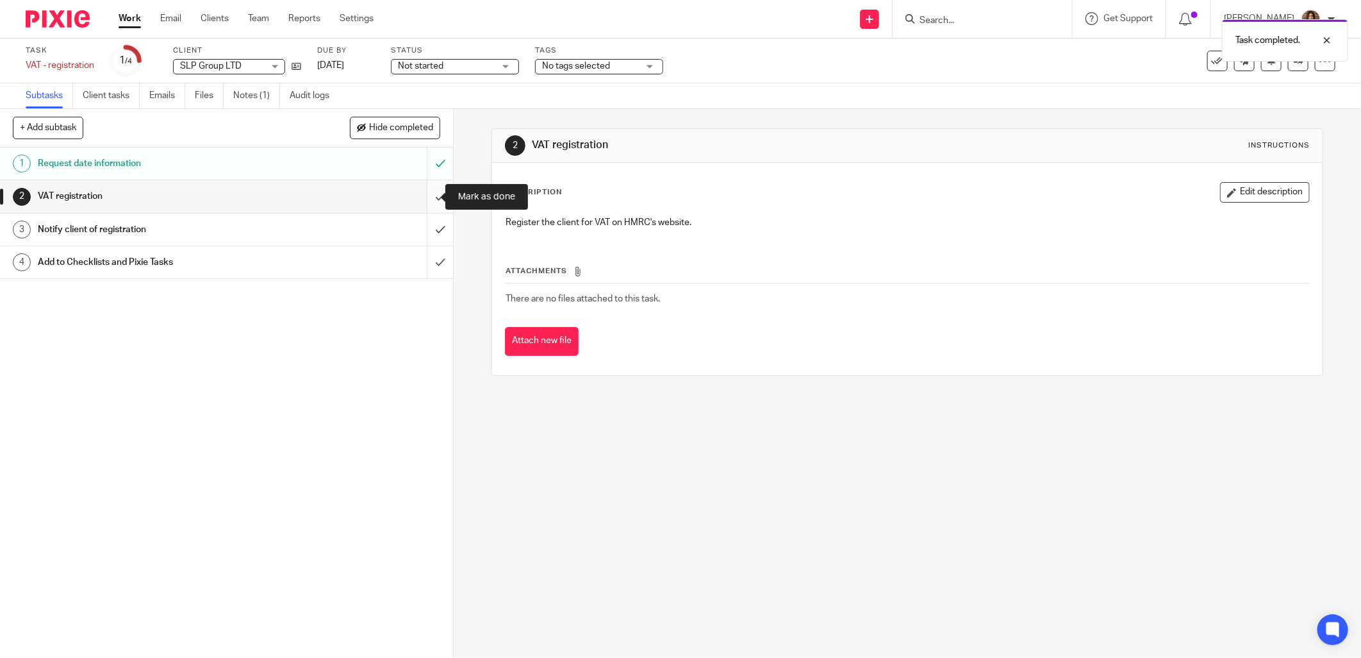
click at [424, 193] on input "submit" at bounding box center [226, 196] width 453 height 32
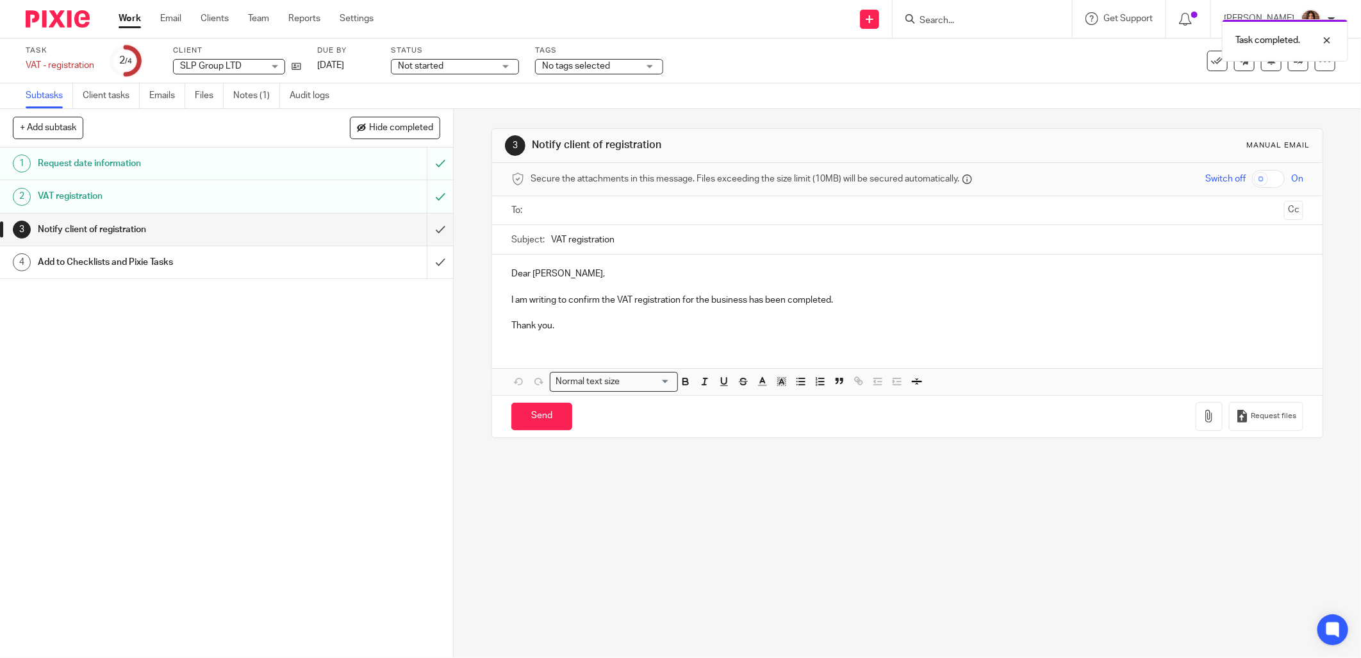
click at [572, 207] on input "text" at bounding box center [907, 210] width 744 height 15
click at [635, 240] on input "VAT registration" at bounding box center [927, 242] width 752 height 29
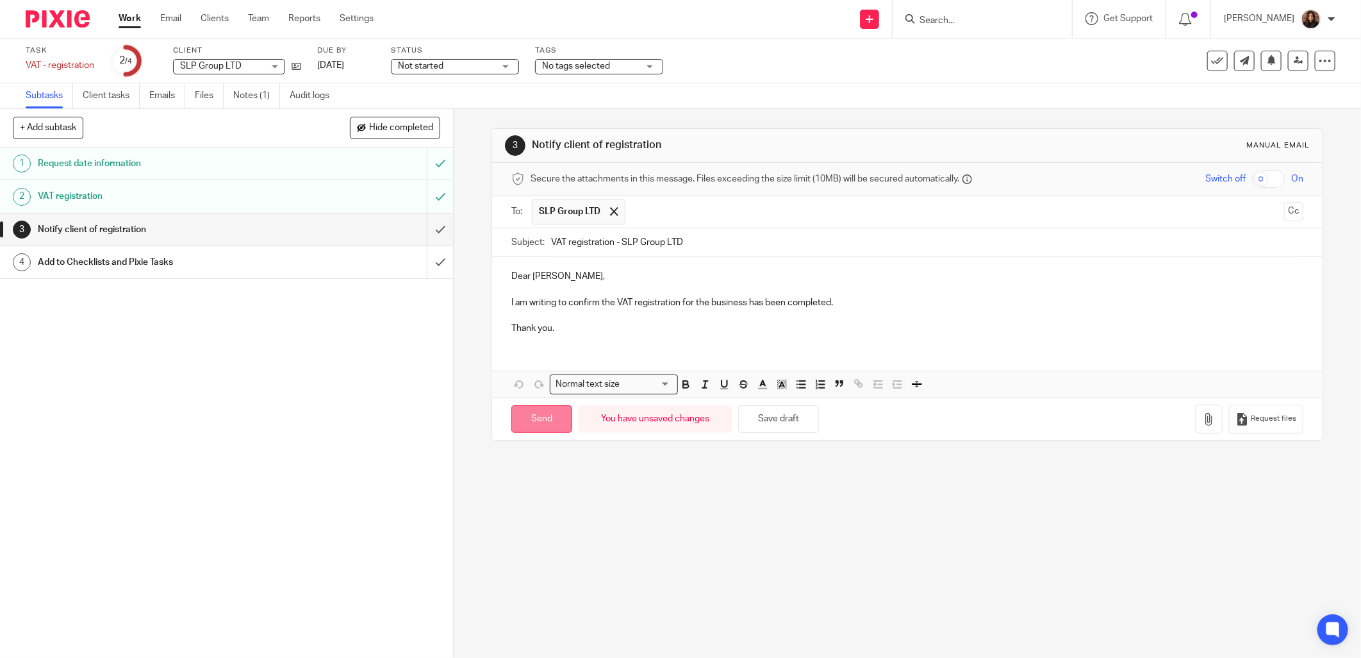
type input "VAT registration - SLP Group LTD"
click at [539, 419] on input "Send" at bounding box center [541, 419] width 61 height 28
type input "Sent"
click at [299, 254] on div "Add to Checklists and Pixie Tasks" at bounding box center [226, 262] width 376 height 19
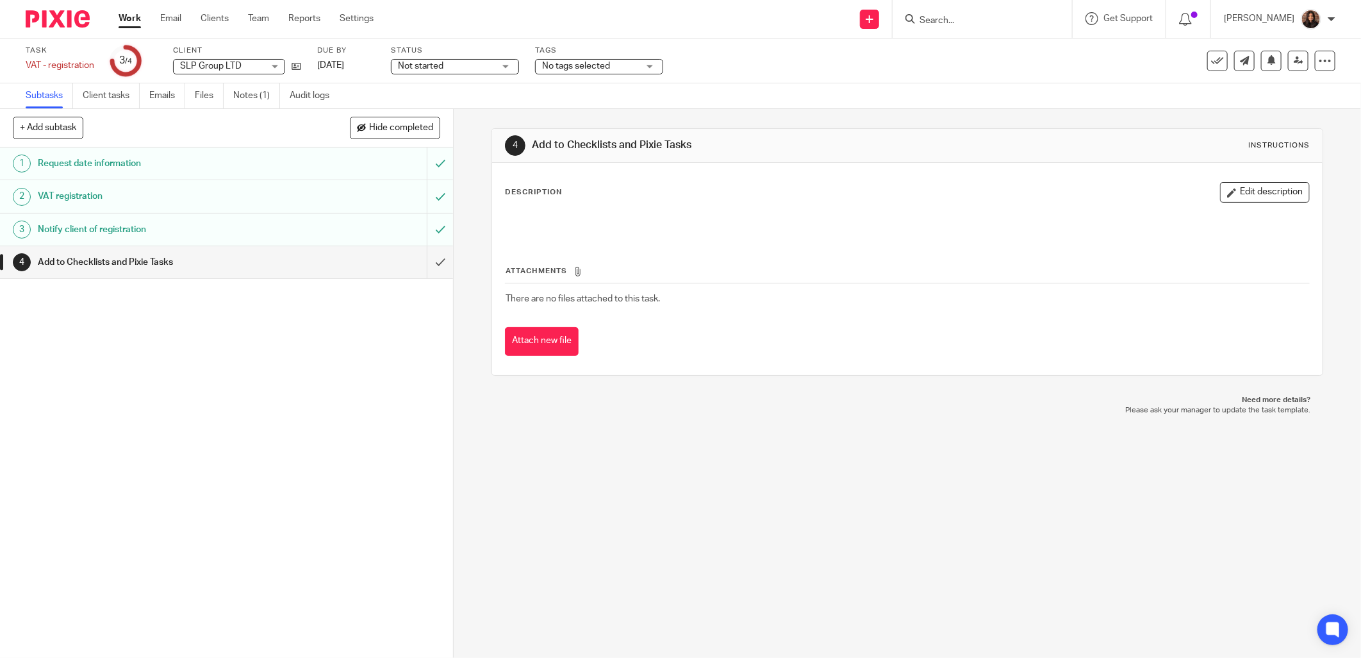
click at [434, 65] on span "Not started" at bounding box center [421, 66] width 46 height 9
click at [433, 108] on li "In progress" at bounding box center [455, 113] width 127 height 26
click at [605, 72] on span "No tags selected" at bounding box center [590, 66] width 96 height 13
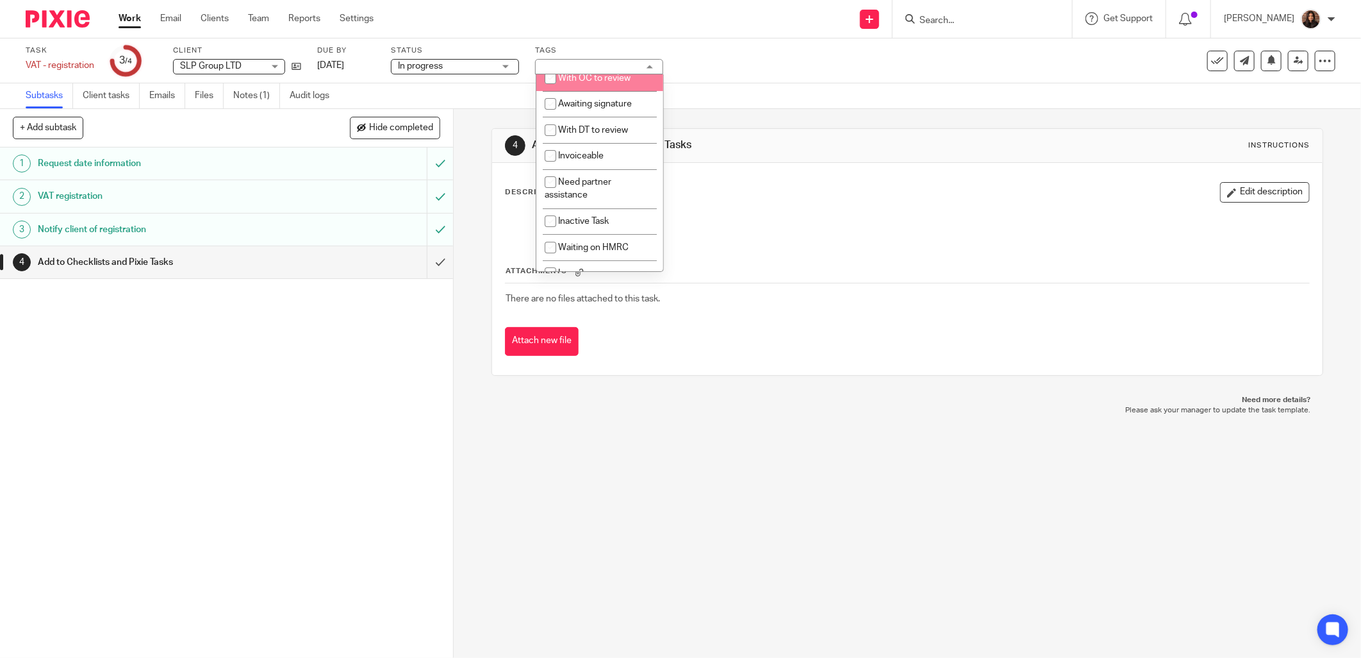
scroll to position [119, 0]
click at [586, 229] on span "Waiting on HMRC" at bounding box center [593, 232] width 71 height 9
checkbox input "true"
click at [814, 153] on div "4 Add to Checklists and Pixie Tasks Instructions" at bounding box center [907, 145] width 805 height 21
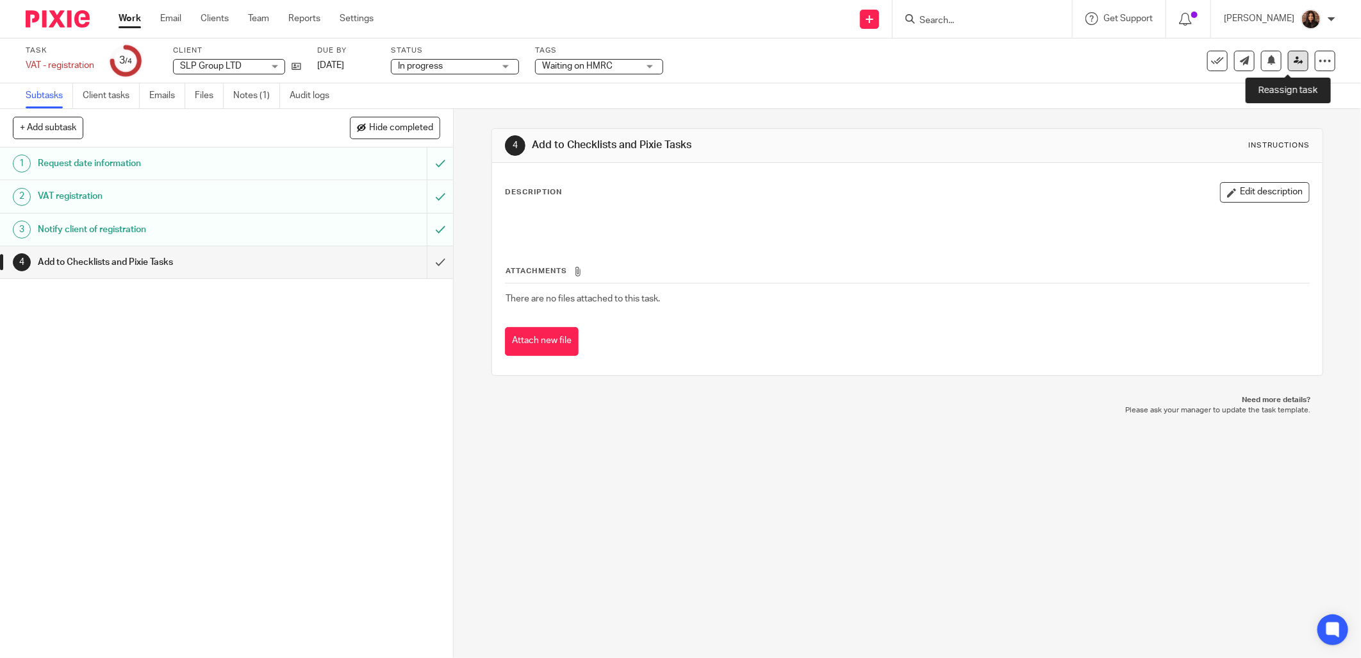
click at [1294, 59] on icon at bounding box center [1299, 61] width 10 height 10
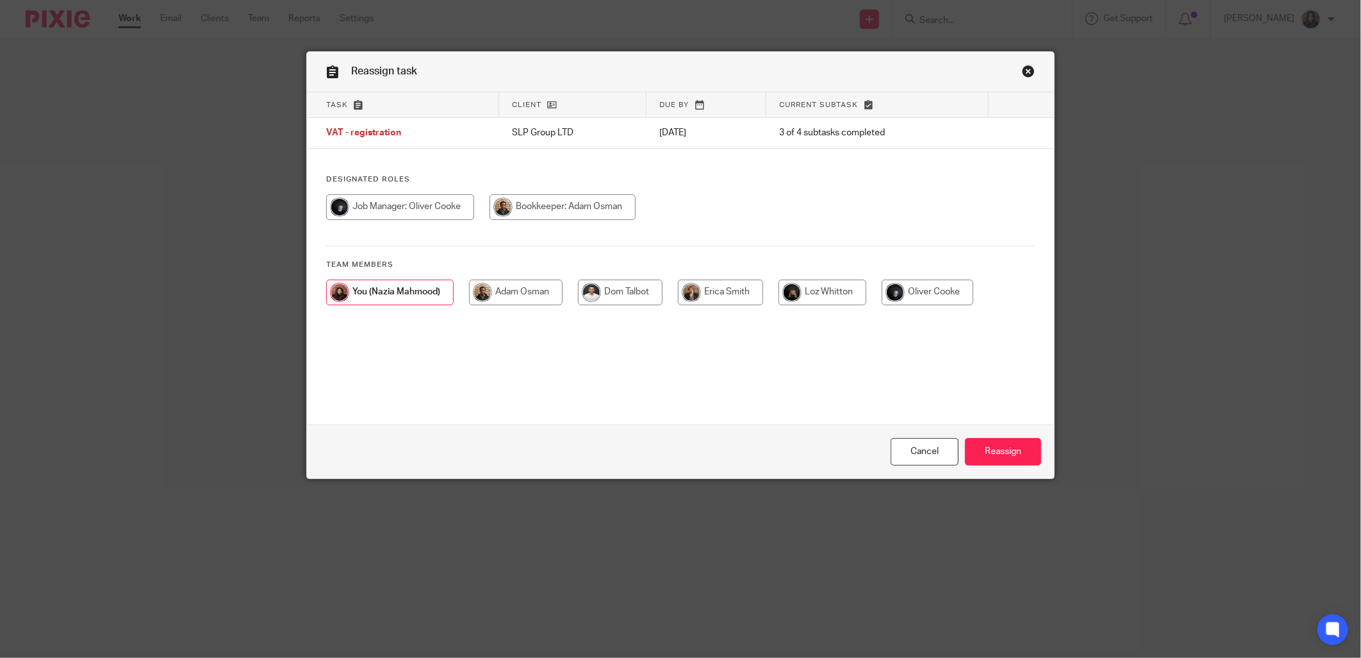
click at [734, 300] on input "radio" at bounding box center [720, 292] width 85 height 26
radio input "true"
click at [1013, 451] on input "Reassign" at bounding box center [1003, 452] width 76 height 28
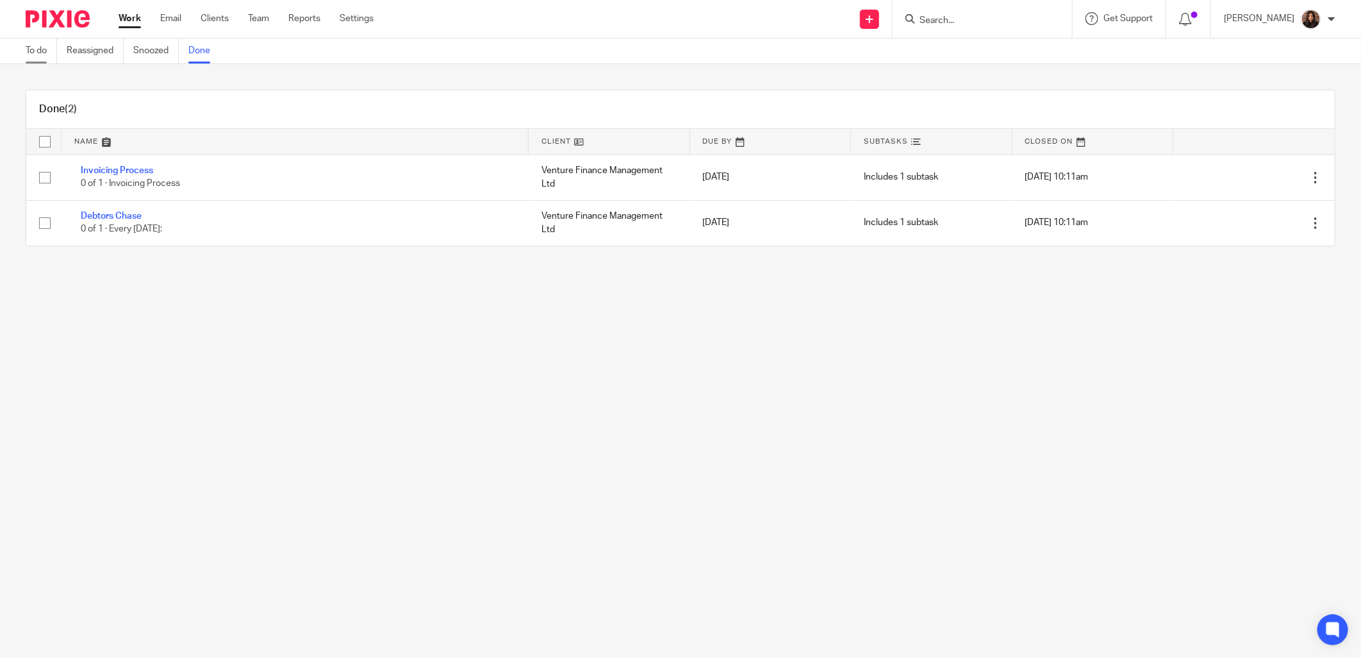
click at [33, 48] on link "To do" at bounding box center [41, 50] width 31 height 25
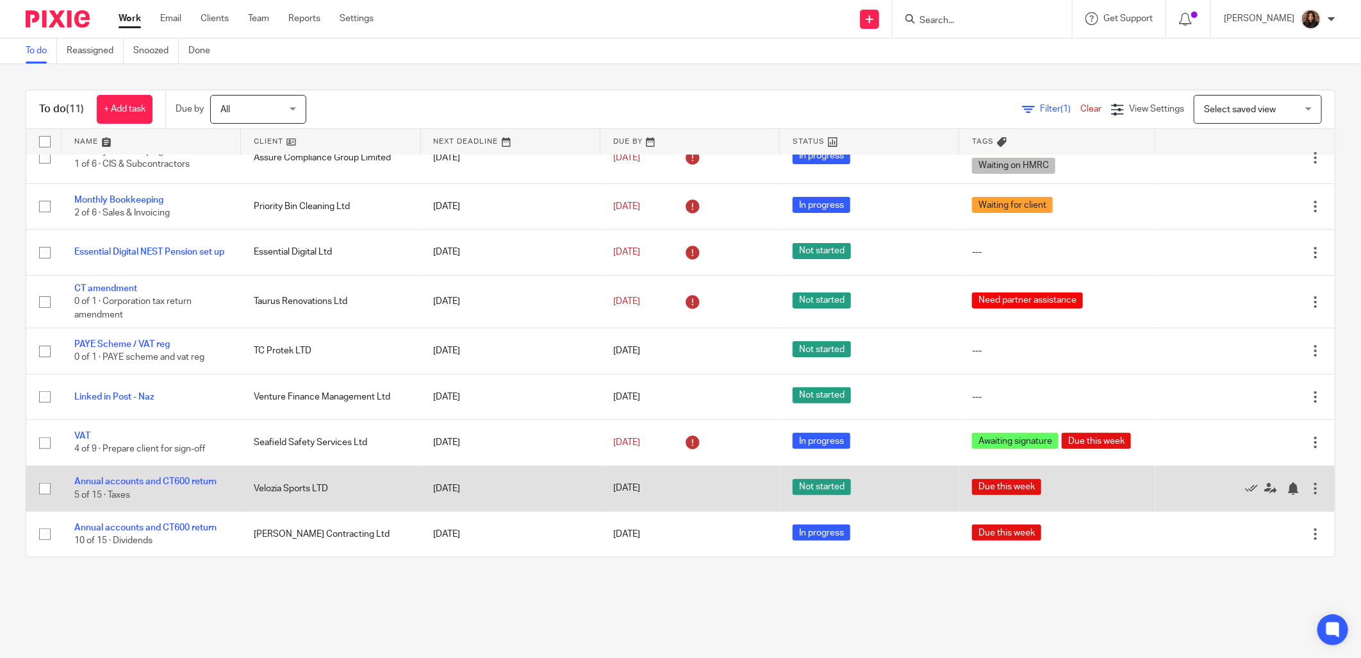
scroll to position [131, 0]
